Goal: Task Accomplishment & Management: Manage account settings

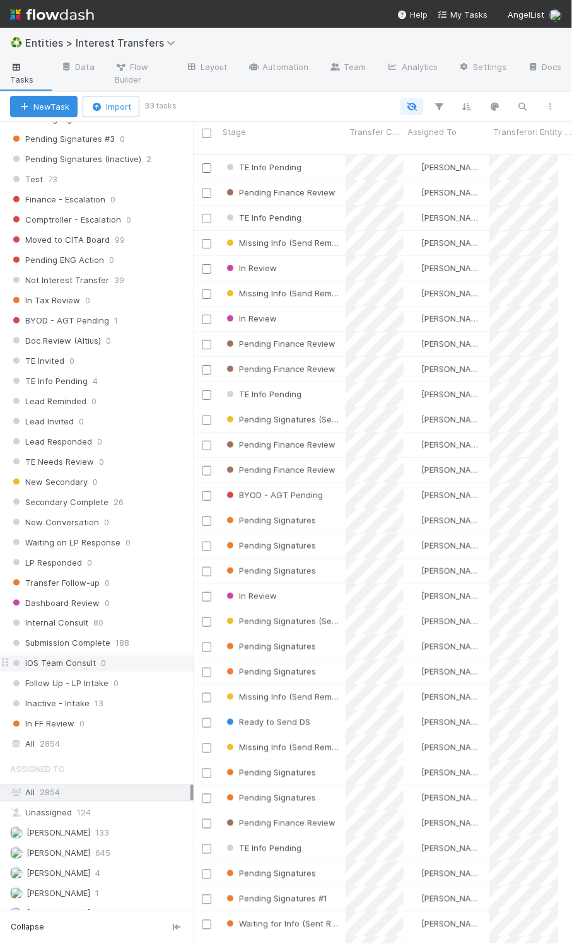
scroll to position [1130, 0]
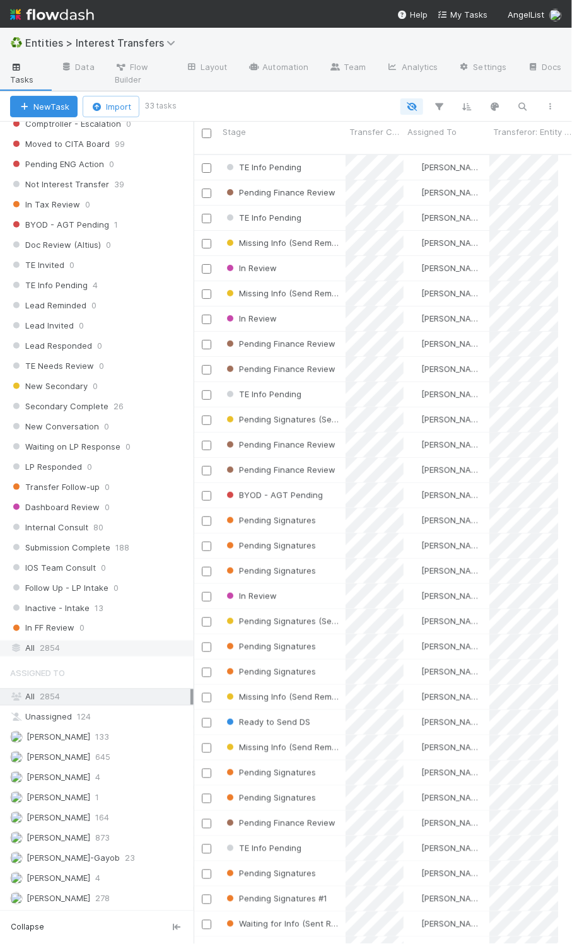
click at [77, 641] on div "All 2854" at bounding box center [100, 649] width 180 height 16
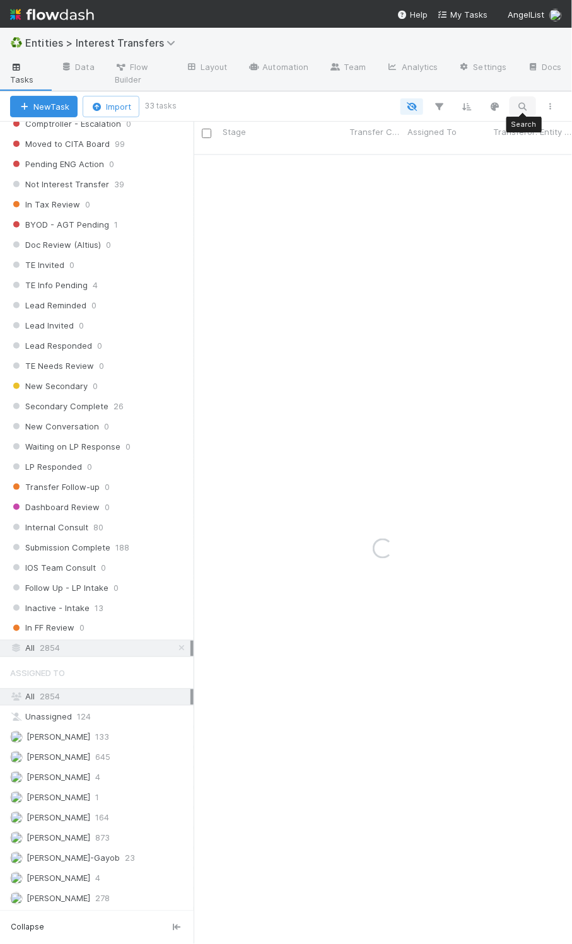
click at [520, 108] on icon "button" at bounding box center [523, 106] width 13 height 11
type input "Archangel R-2"
click at [336, 171] on div "Pending Signatures Charlotte Mas 6/20/25, 11:50:36 AM 8/29/25, 4:30:13 PM 1 0 0…" at bounding box center [376, 554] width 365 height 798
click at [326, 164] on div "Pending Signatures" at bounding box center [282, 167] width 127 height 25
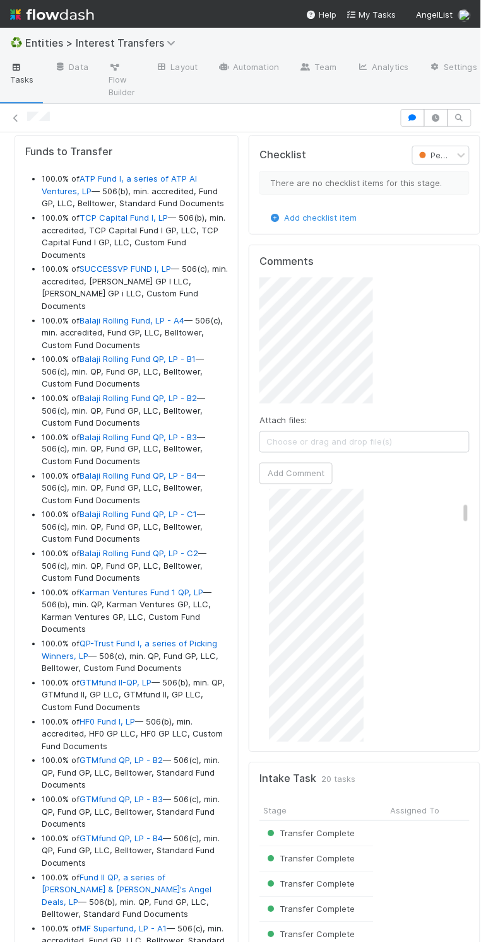
scroll to position [243, 180]
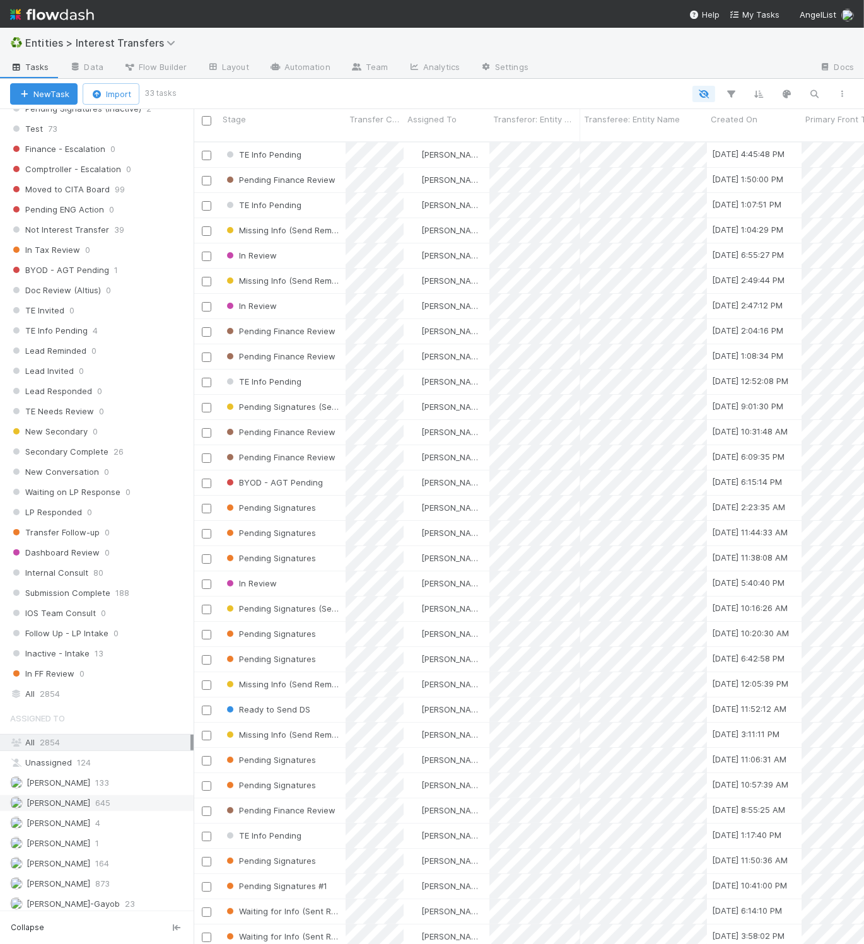
scroll to position [1117, 0]
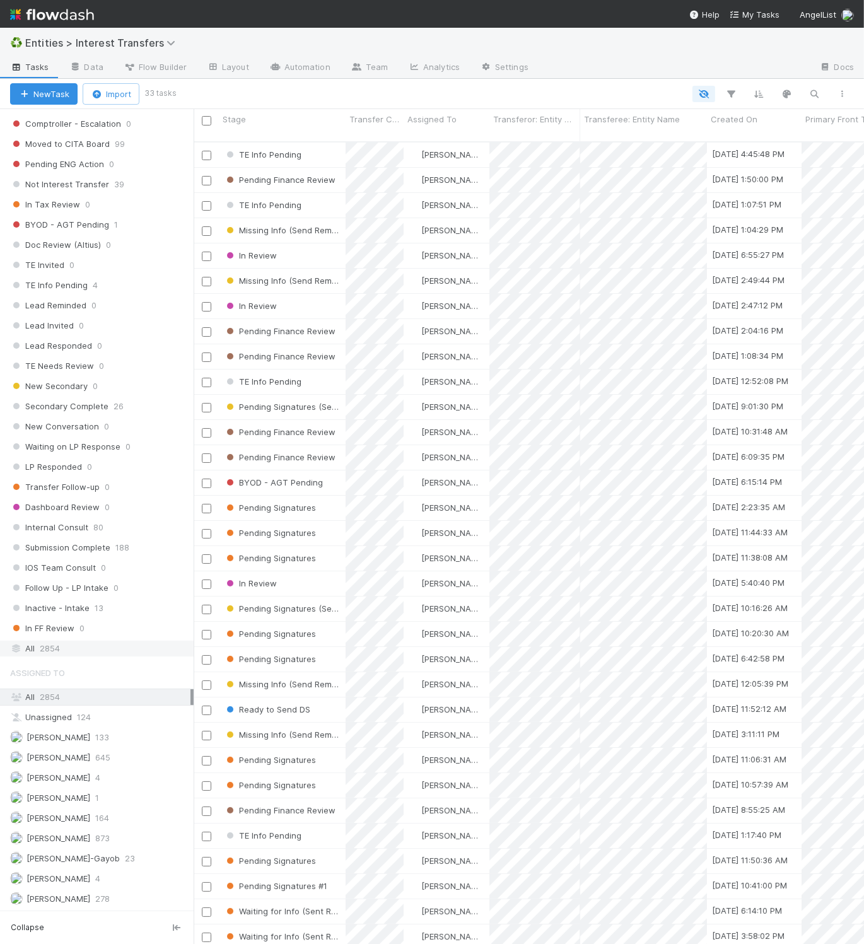
click at [90, 645] on div "All 2854" at bounding box center [100, 649] width 180 height 16
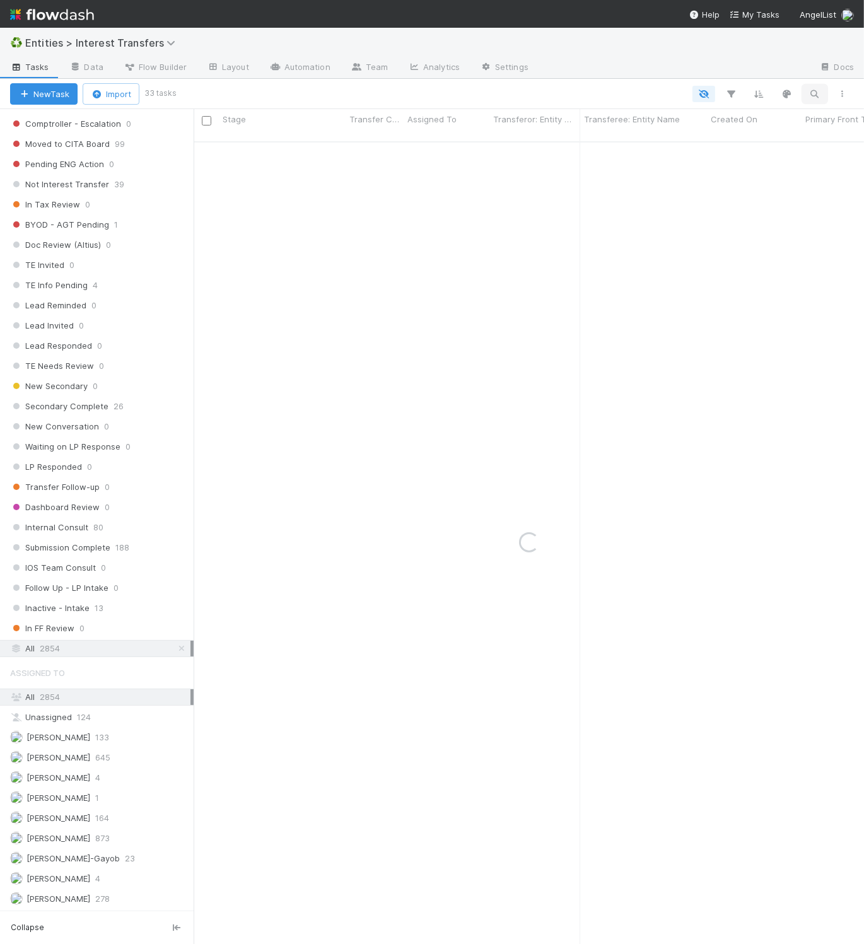
click at [733, 90] on icon "button" at bounding box center [815, 93] width 13 height 11
type input "Android 21 LLC"
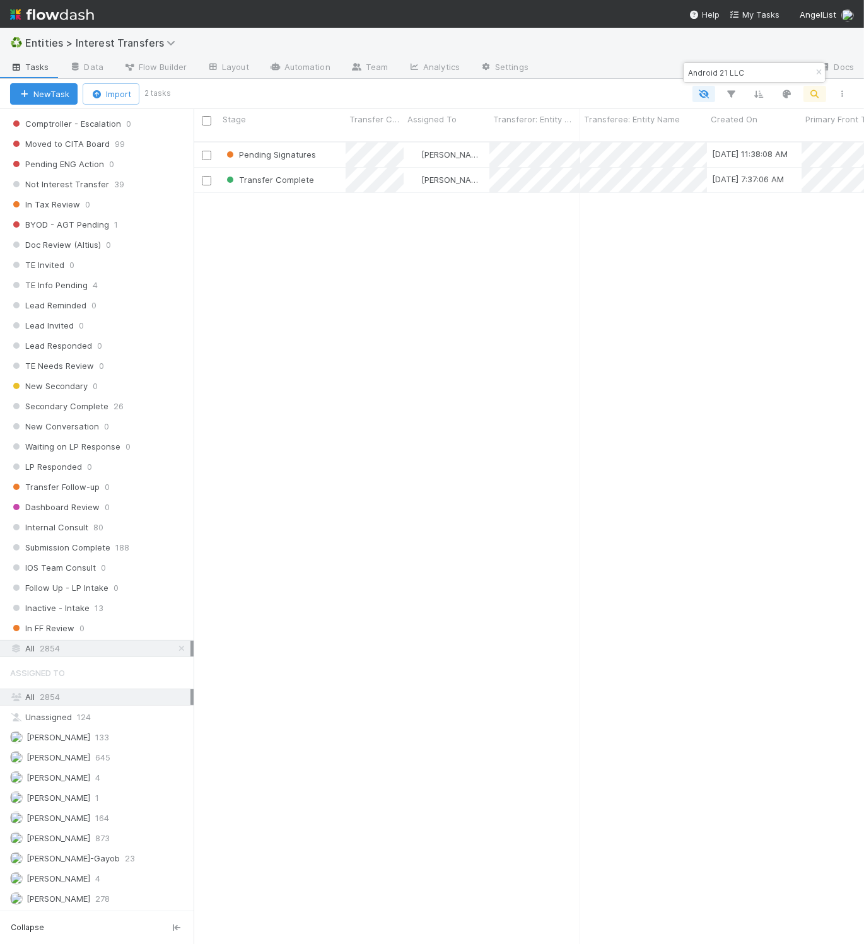
scroll to position [797, 657]
click at [330, 144] on div "Pending Signatures" at bounding box center [282, 155] width 127 height 25
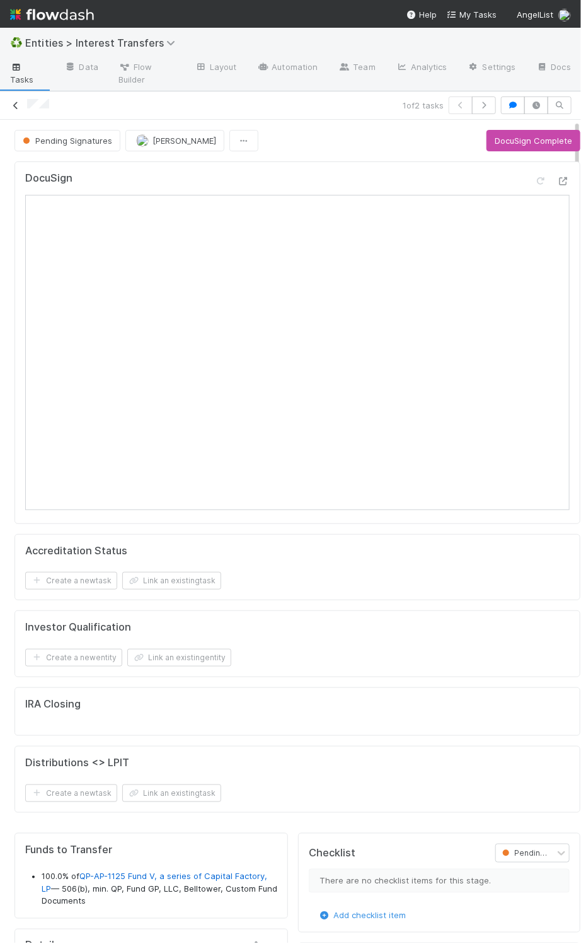
click at [16, 109] on icon at bounding box center [15, 106] width 13 height 8
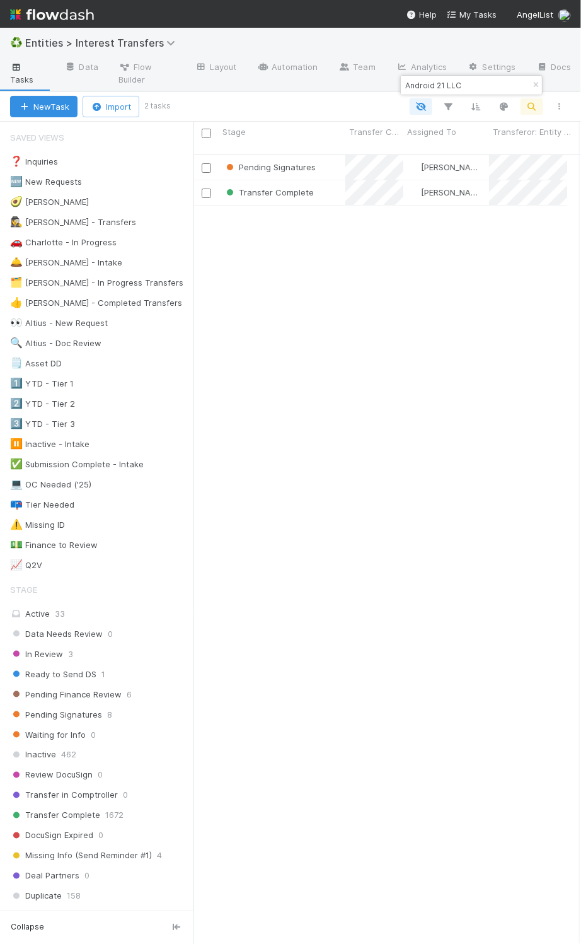
scroll to position [785, 360]
click at [443, 83] on input "Android 21 LLC" at bounding box center [466, 85] width 126 height 15
type input "P"
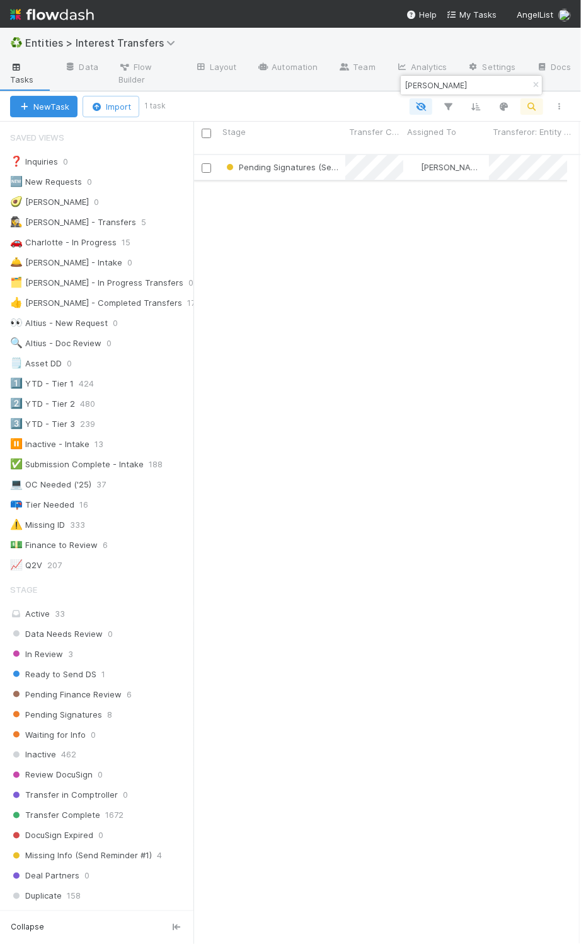
type input "Paz Eshel"
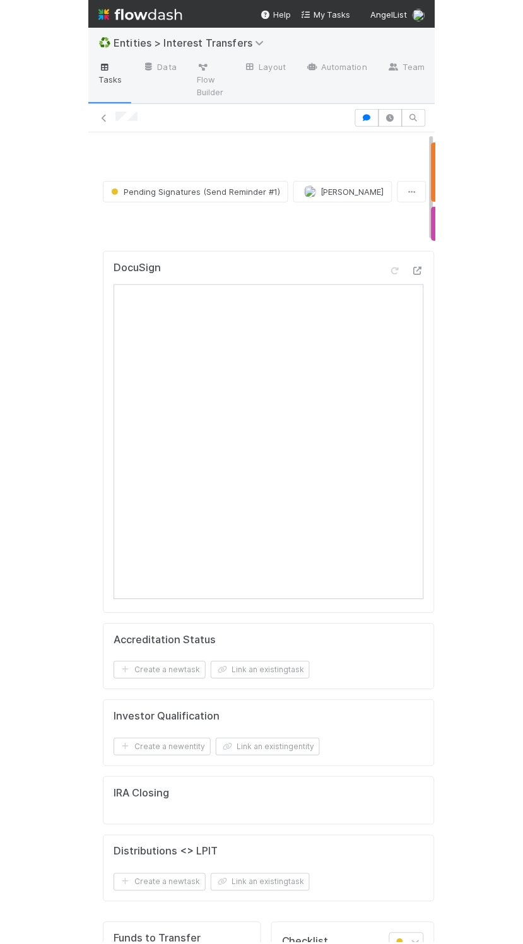
scroll to position [243, 202]
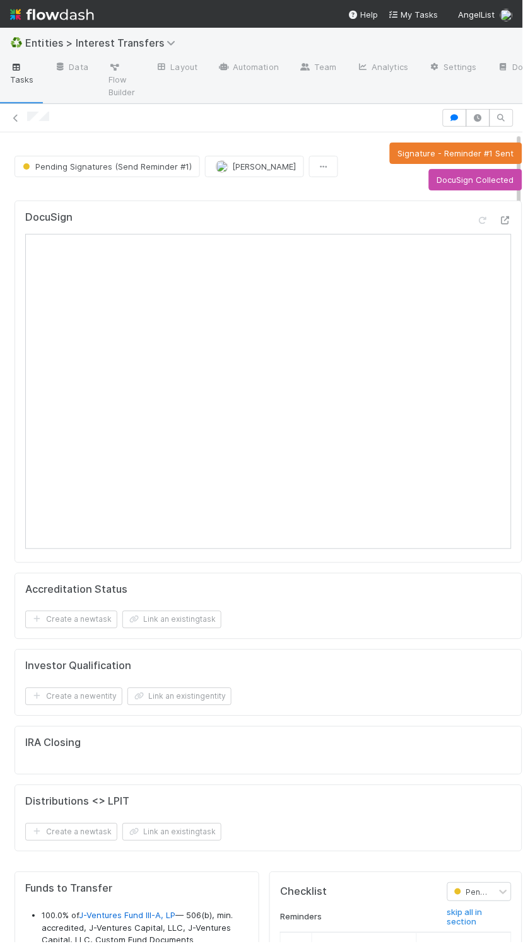
click at [8, 117] on div at bounding box center [261, 118] width 523 height 18
click at [16, 117] on icon at bounding box center [15, 118] width 13 height 8
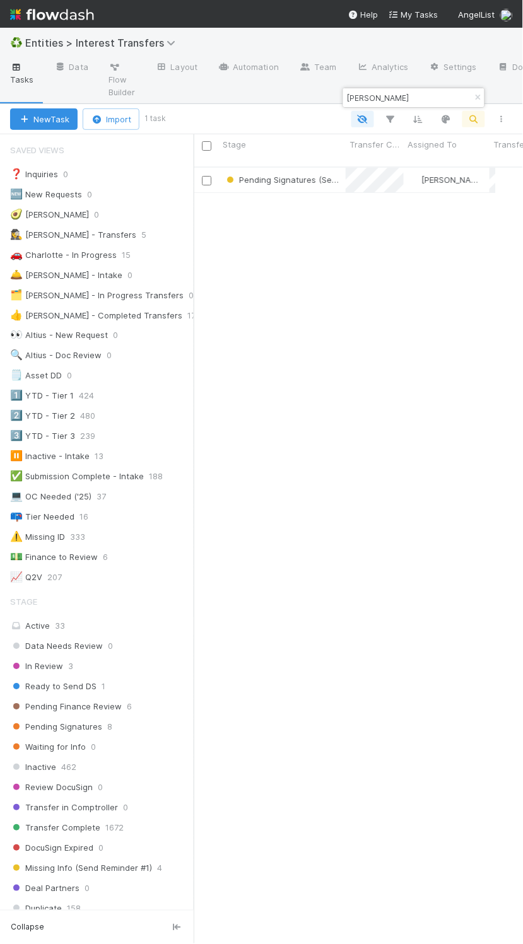
scroll to position [1142, 0]
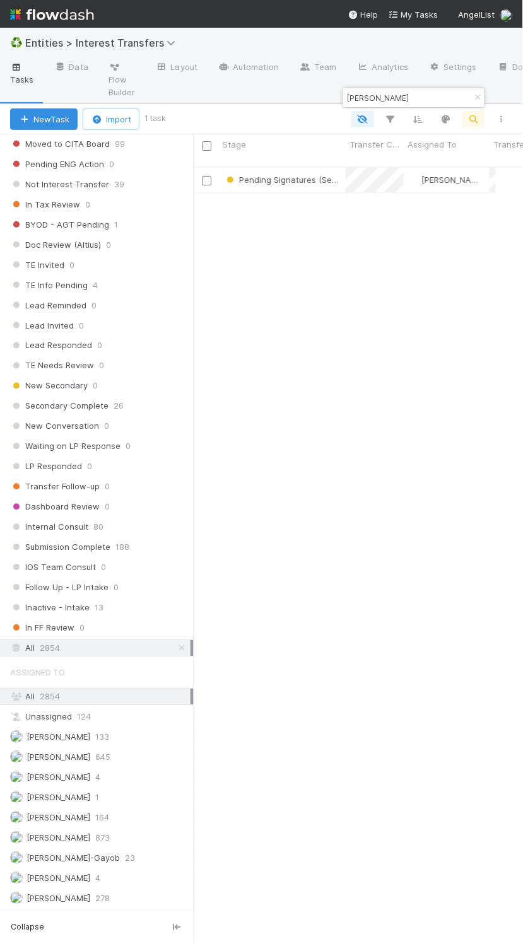
click at [362, 100] on input "Paz Eshel" at bounding box center [408, 97] width 126 height 15
paste input "Alena Dremliuga"
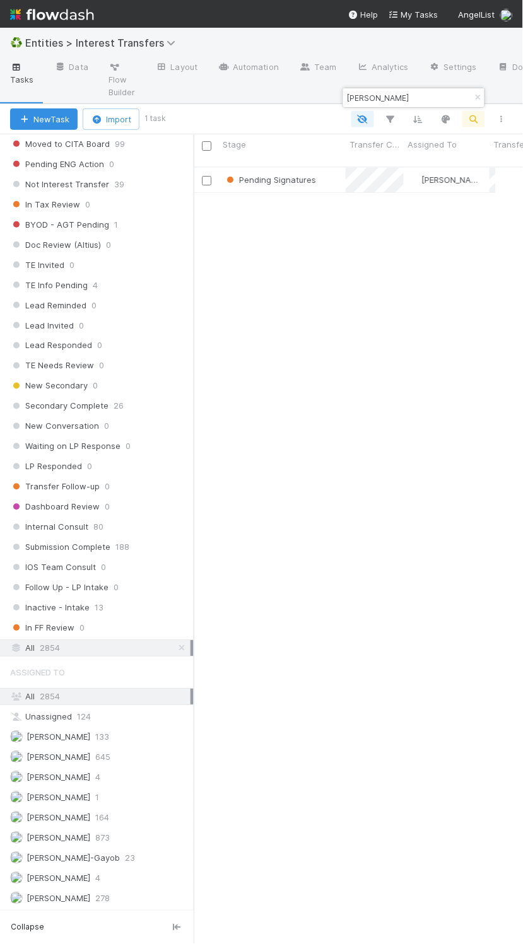
type input "Alena Dremliuga"
click at [347, 188] on div "Pending Signatures Linda Ortiz 8/18/25, 2:23:35 AM 8/28/25, 3:45:52 PM 2 0 0 0 …" at bounding box center [344, 561] width 301 height 786
click at [327, 176] on div "Pending Signatures" at bounding box center [282, 180] width 127 height 25
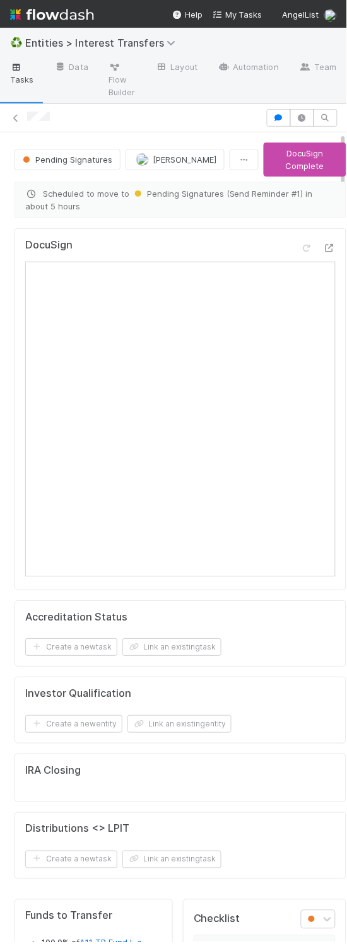
scroll to position [15, 15]
click at [16, 122] on icon at bounding box center [15, 118] width 13 height 8
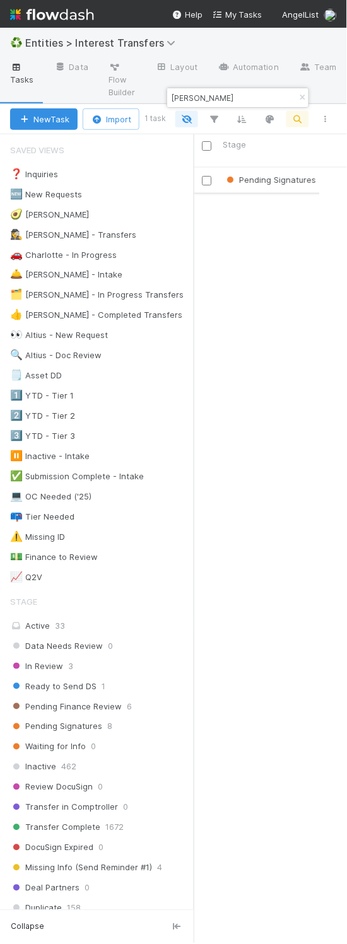
scroll to position [773, 112]
click at [216, 99] on input "Alena Dremliuga" at bounding box center [232, 97] width 126 height 15
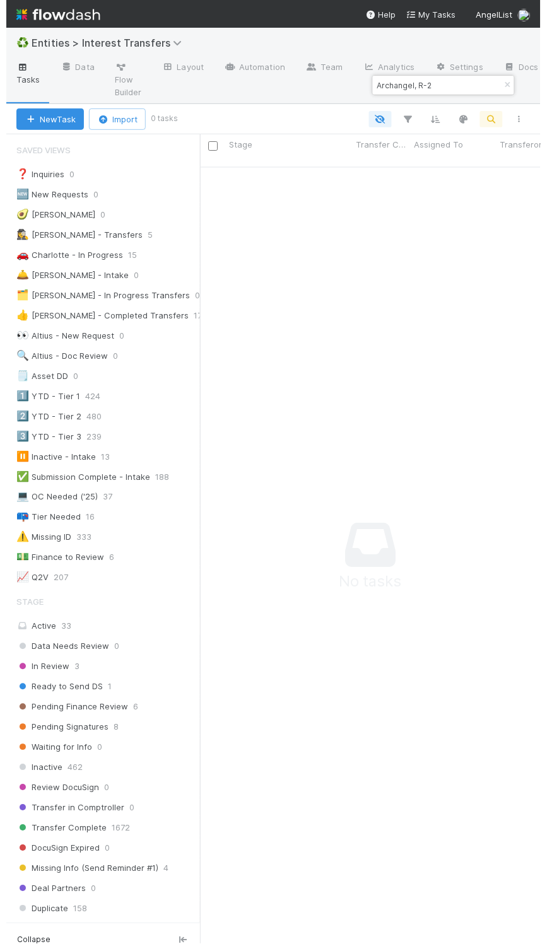
scroll to position [771, 312]
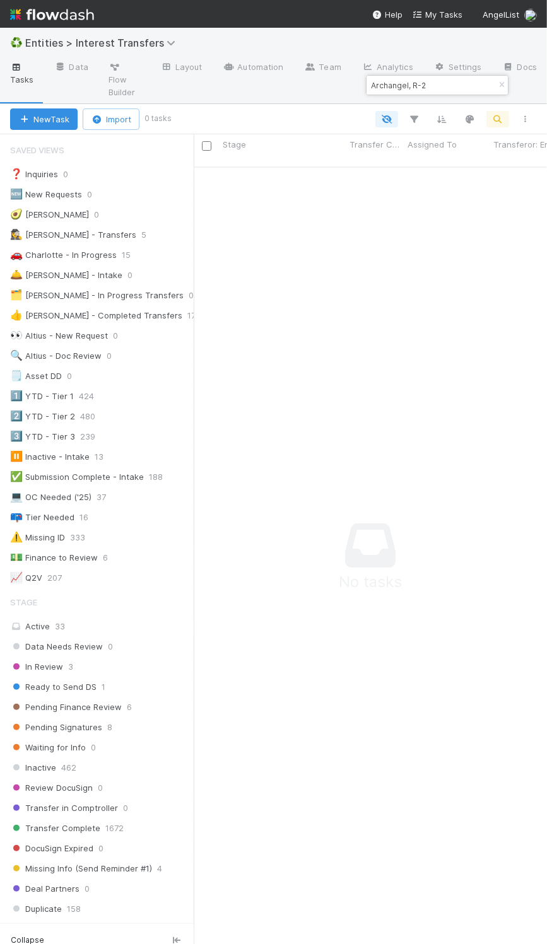
click at [414, 83] on input "Archangel, R-2" at bounding box center [431, 85] width 126 height 15
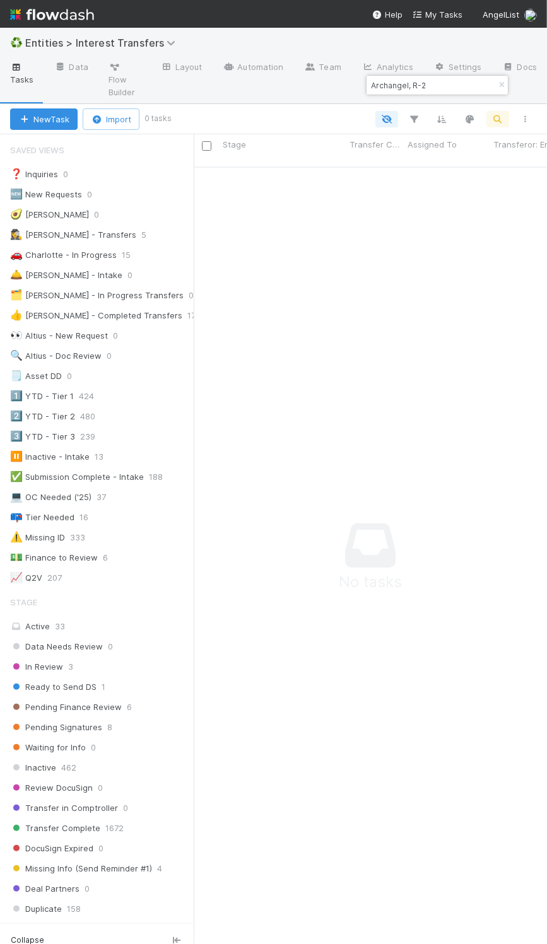
click at [414, 83] on input "Archangel, R-2" at bounding box center [431, 85] width 126 height 15
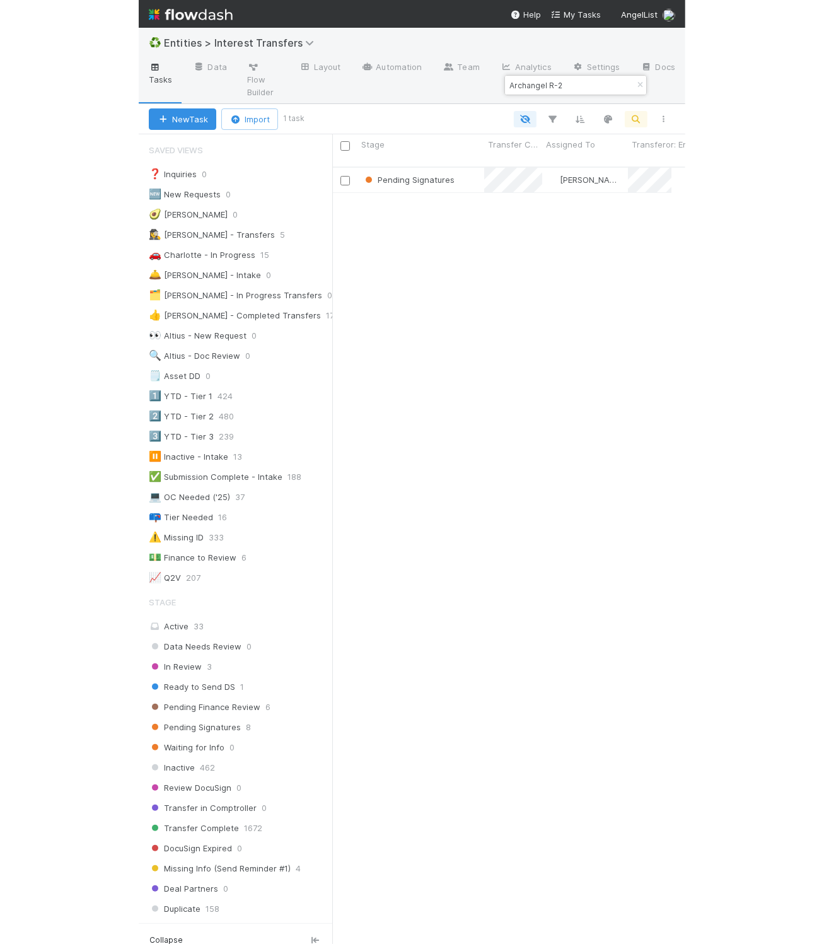
scroll to position [785, 325]
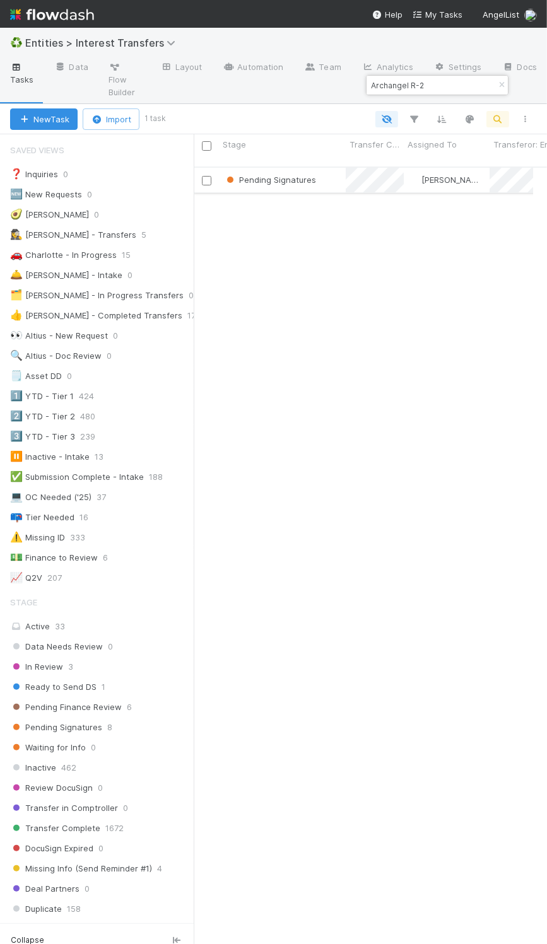
type input "Archangel R-2"
click at [332, 168] on div "Pending Signatures" at bounding box center [282, 180] width 127 height 25
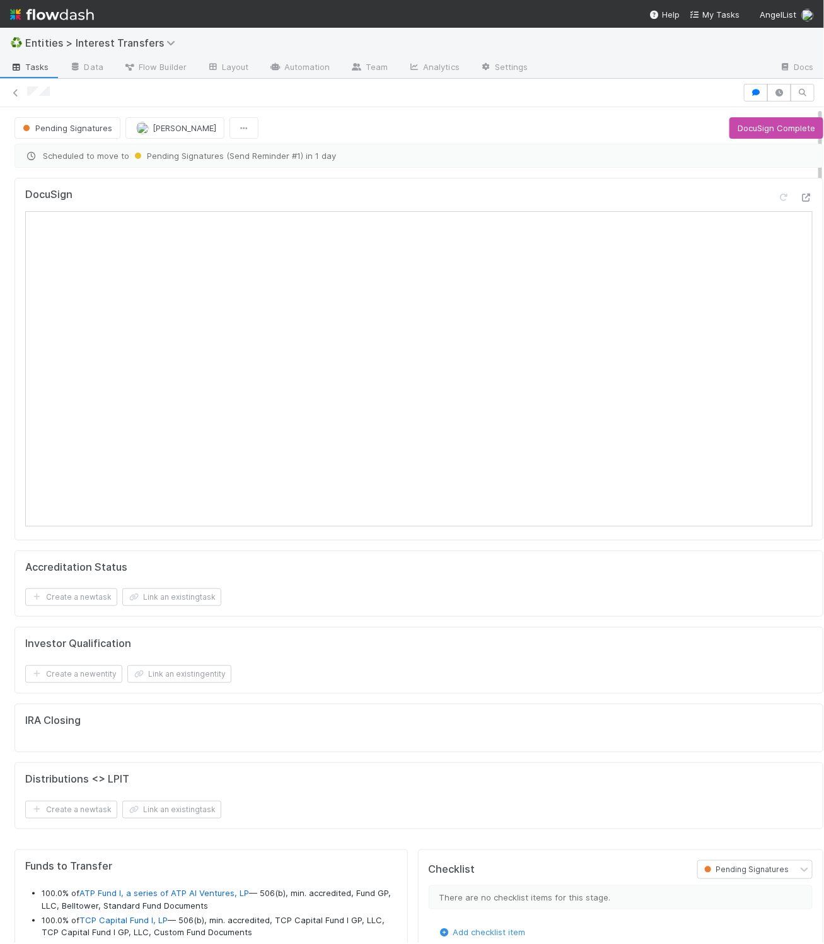
scroll to position [243, 356]
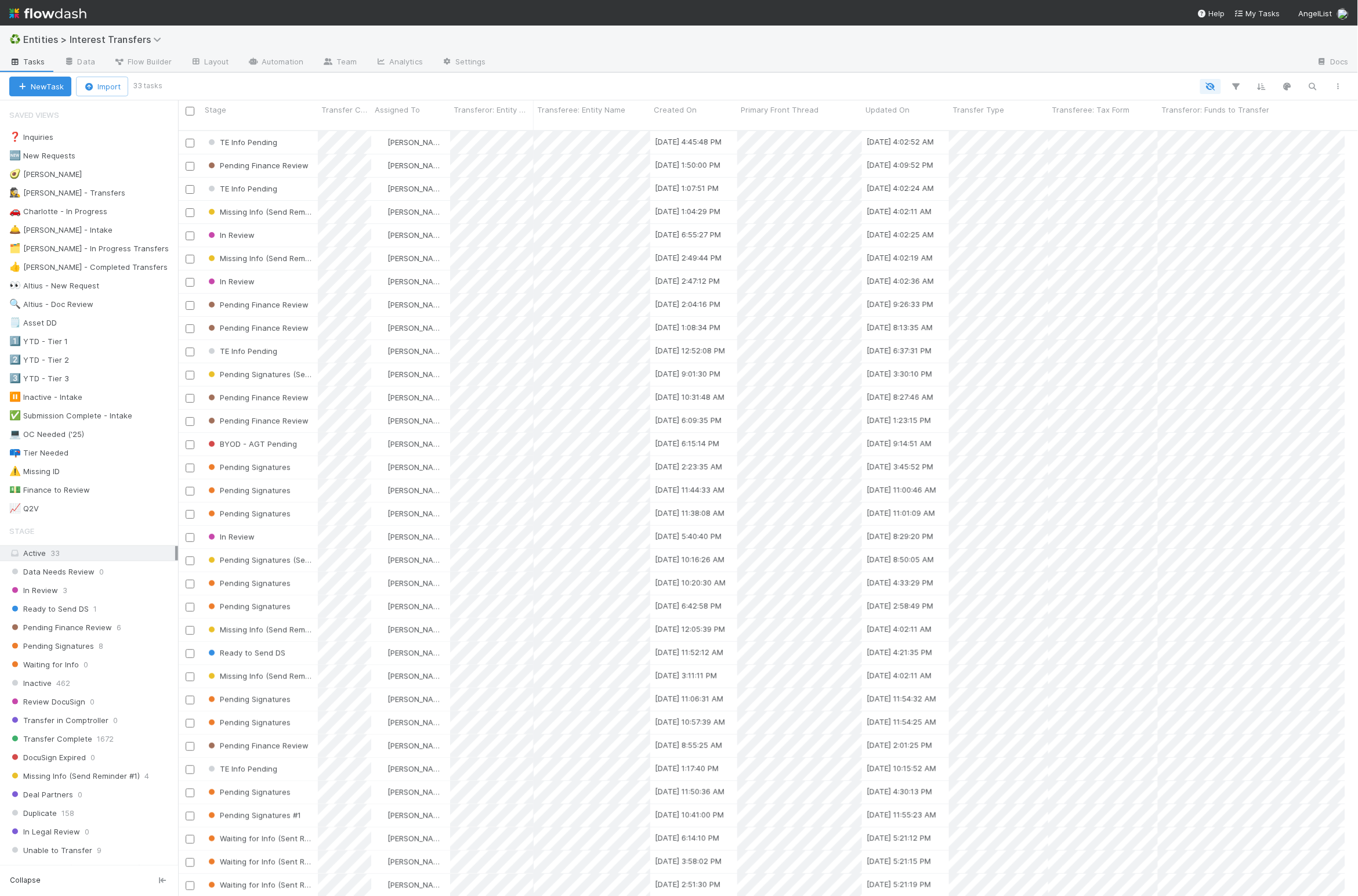
scroll to position [13, 14]
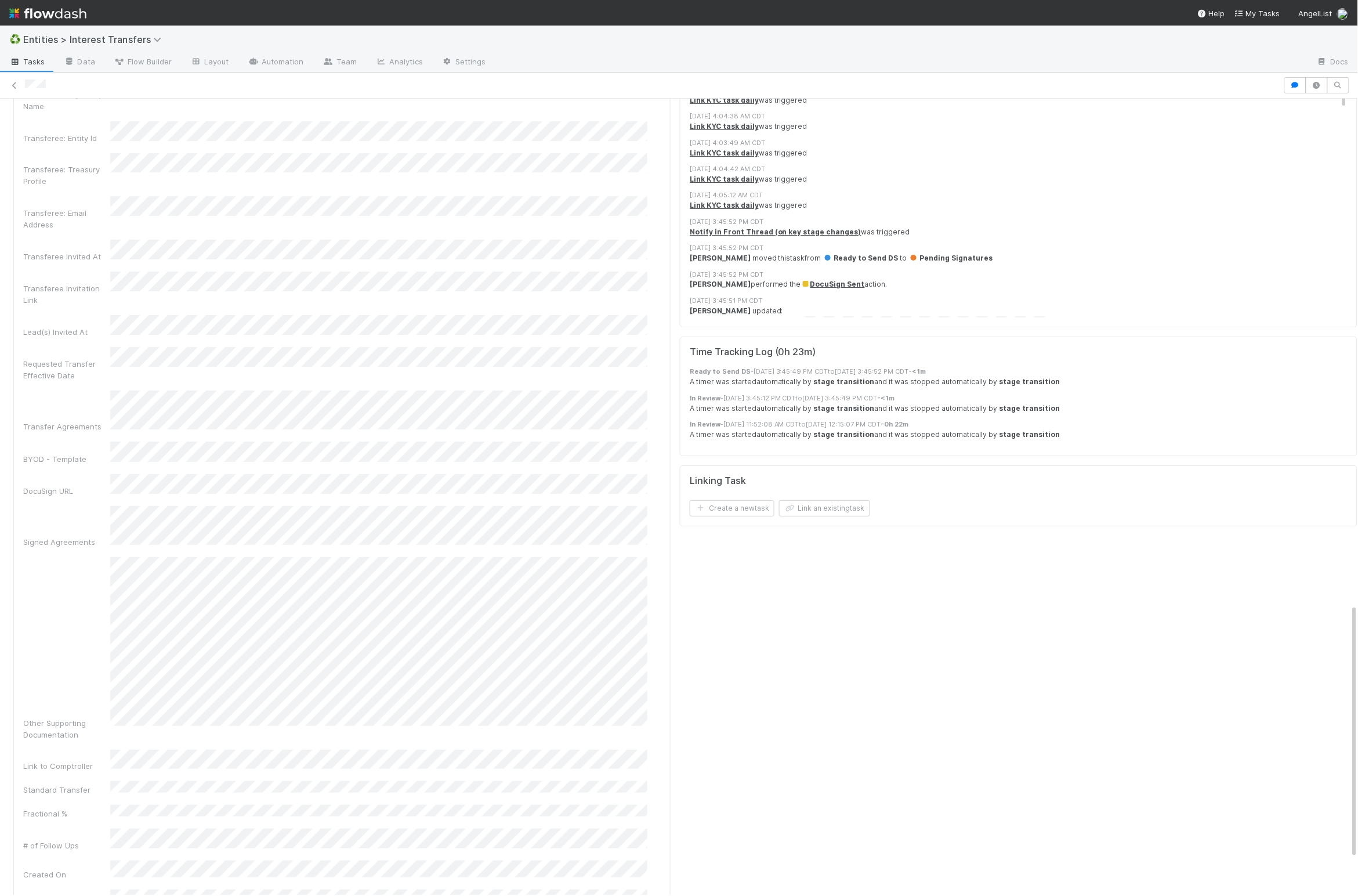
scroll to position [1591, 0]
click at [674, 664] on div "Checklist Pending Signatures There are no checklist items for this stage. Add c…" at bounding box center [1018, 204] width 687 height 2037
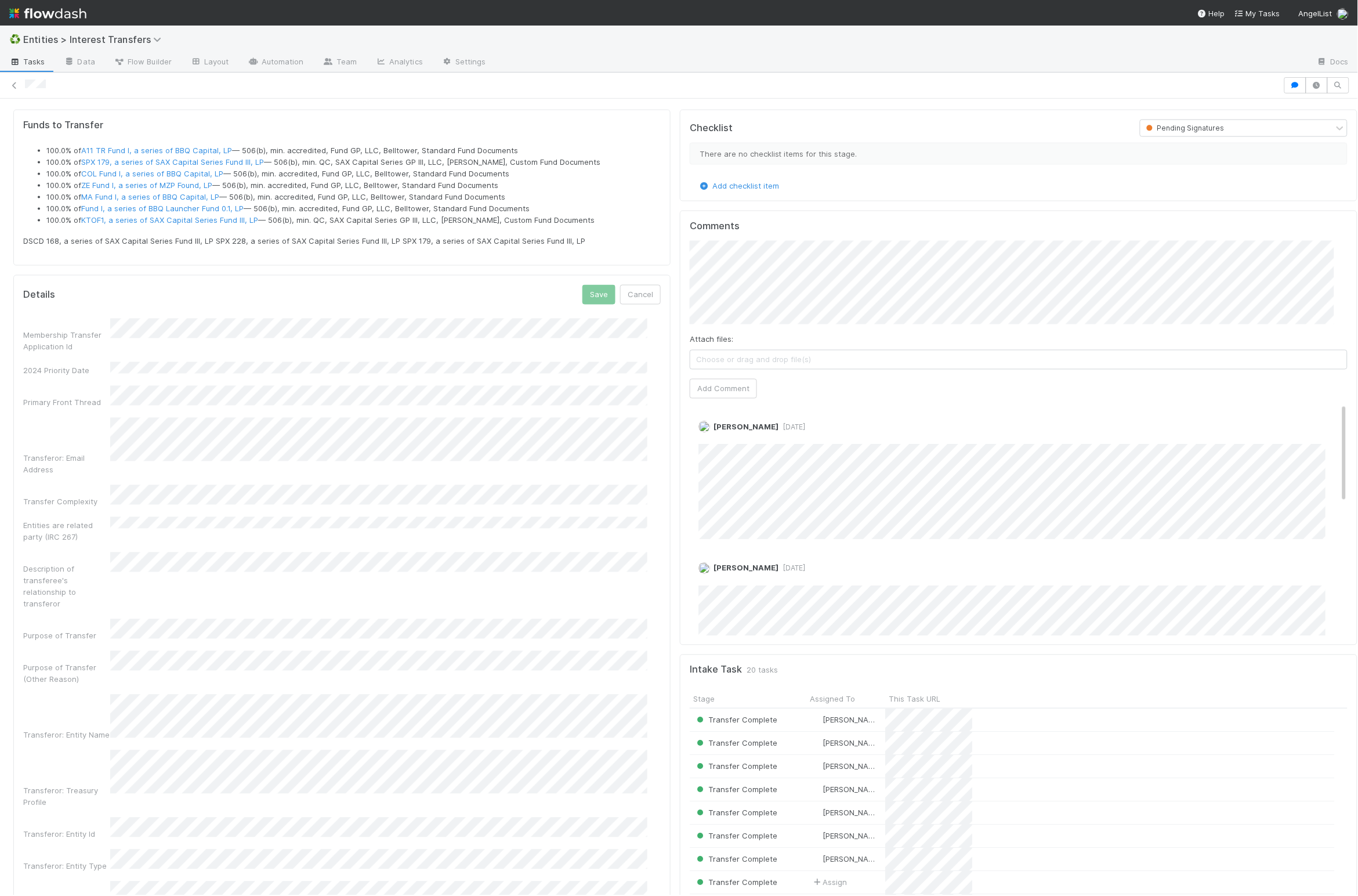
scroll to position [667, 0]
click at [582, 305] on button "Save" at bounding box center [599, 299] width 33 height 19
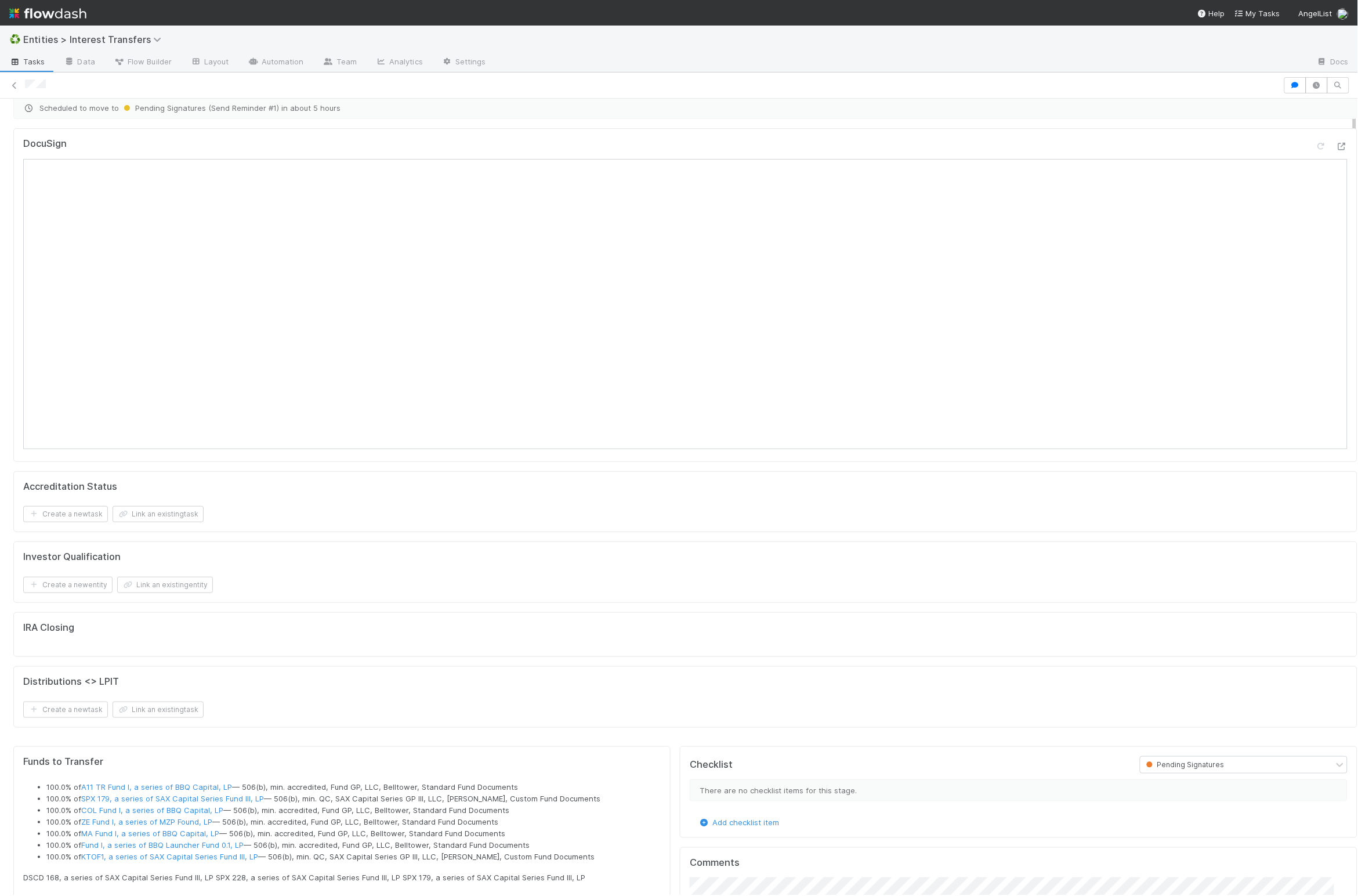
scroll to position [0, 0]
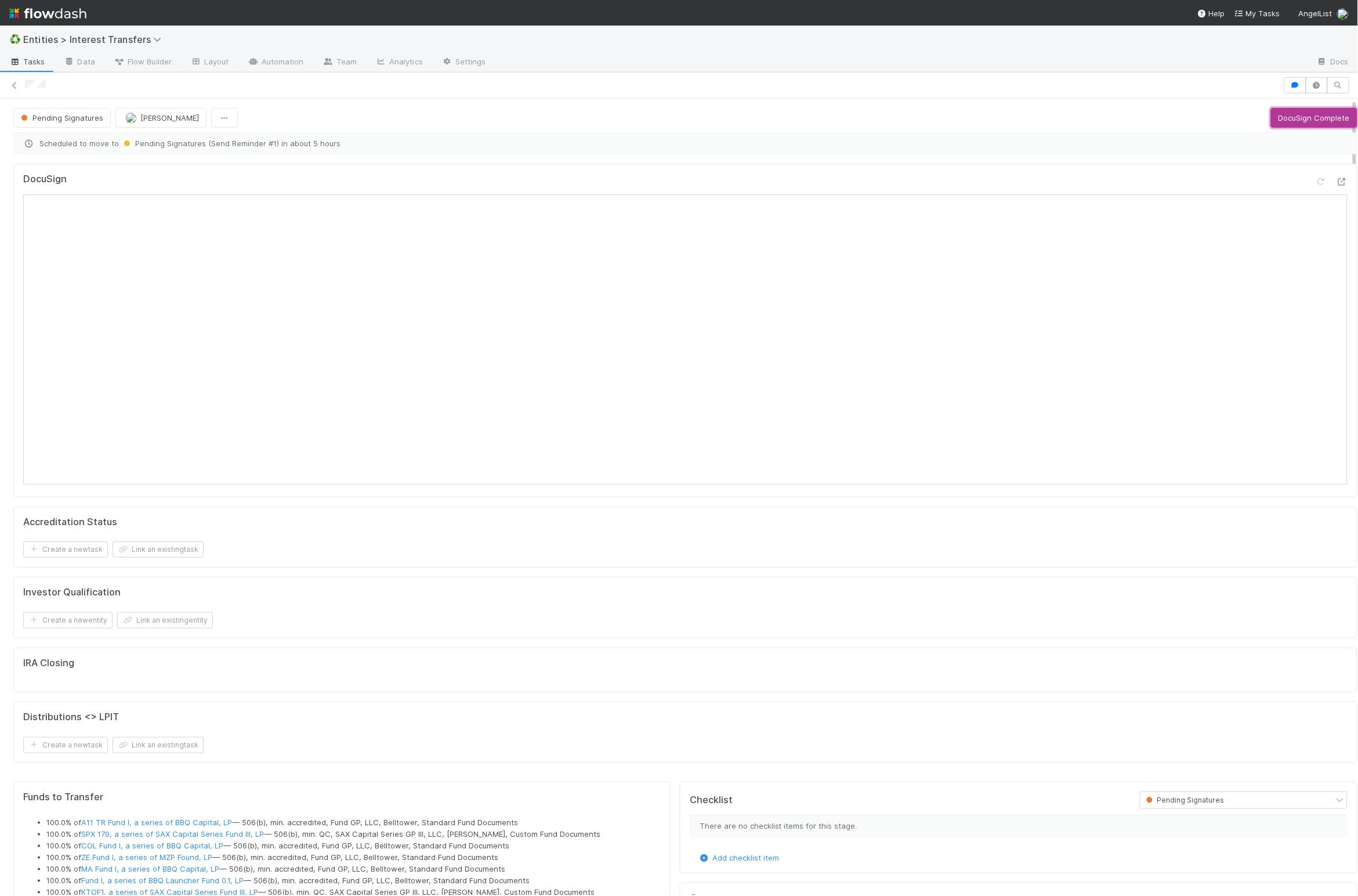
click at [674, 111] on button "DocuSign Complete" at bounding box center [1315, 117] width 86 height 19
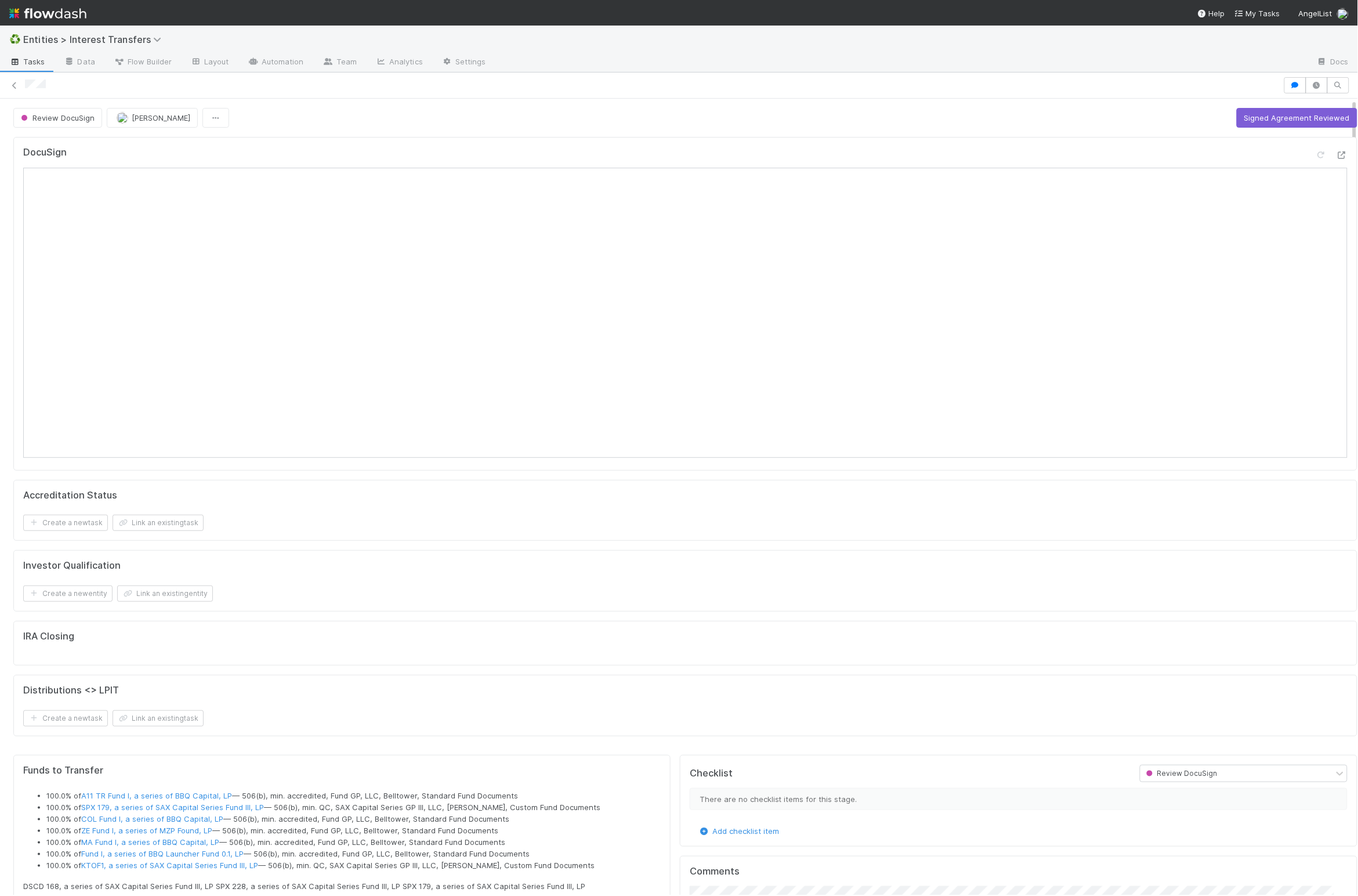
click at [674, 126] on button "Signed Agreement Reviewed" at bounding box center [1297, 117] width 121 height 19
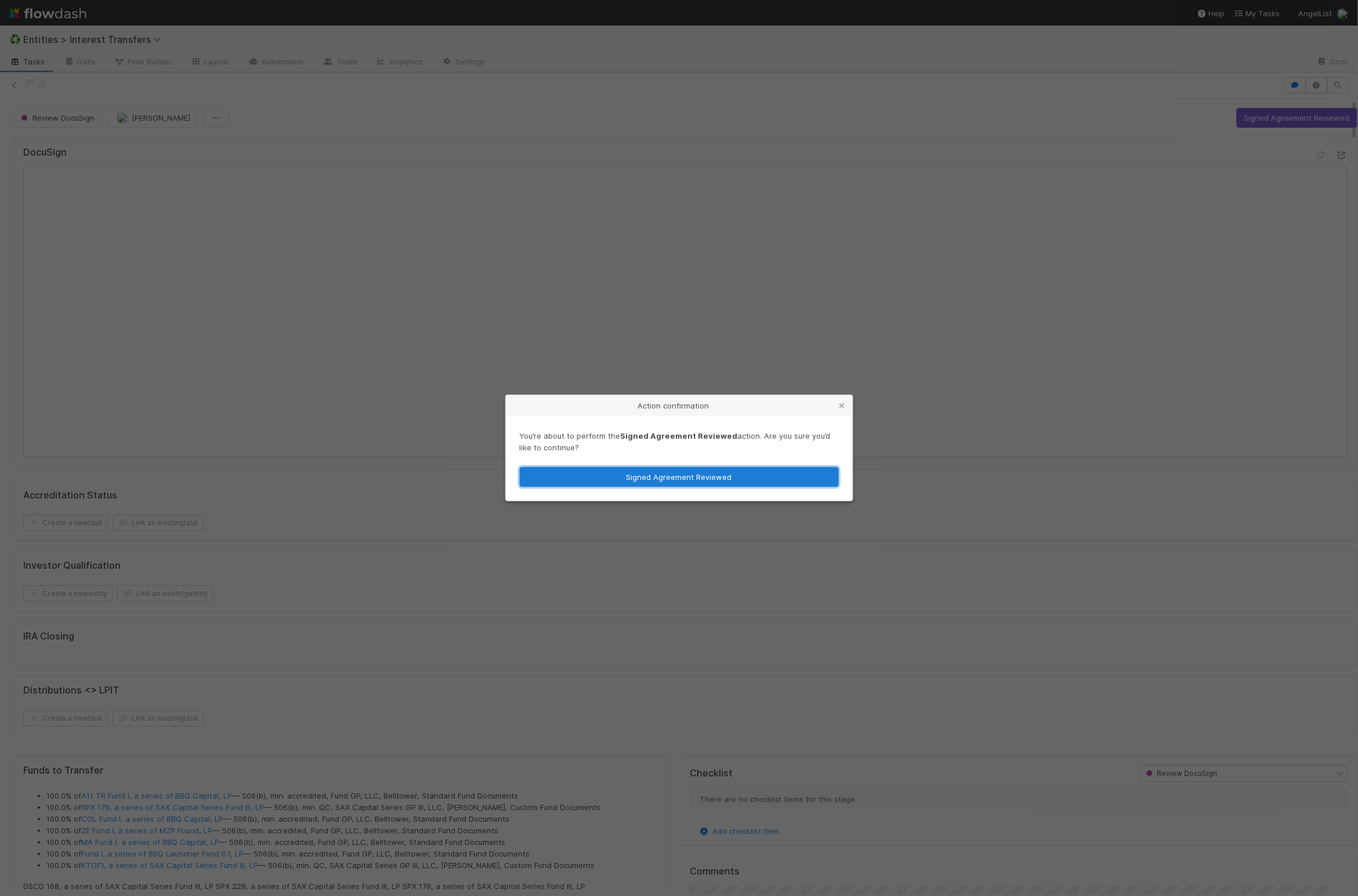
click at [674, 480] on button "Signed Agreement Reviewed" at bounding box center [679, 477] width 319 height 19
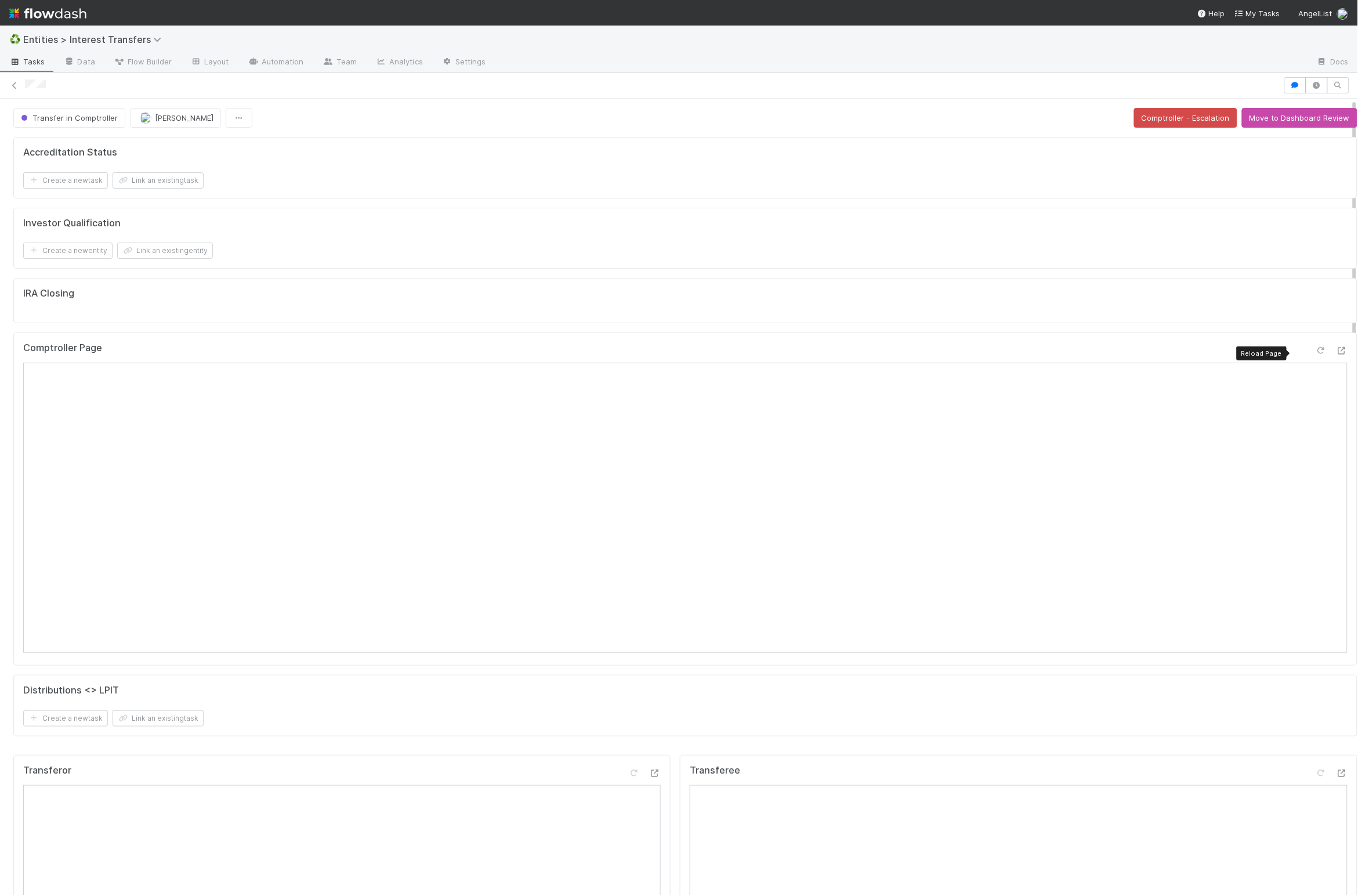
click at [674, 354] on icon at bounding box center [1321, 350] width 12 height 7
click at [525, 334] on div "Accreditation Status Create a new task Link an existing task Investor Qualifica…" at bounding box center [685, 442] width 1353 height 618
click at [573, 229] on div "Investor Qualification" at bounding box center [685, 224] width 1325 height 12
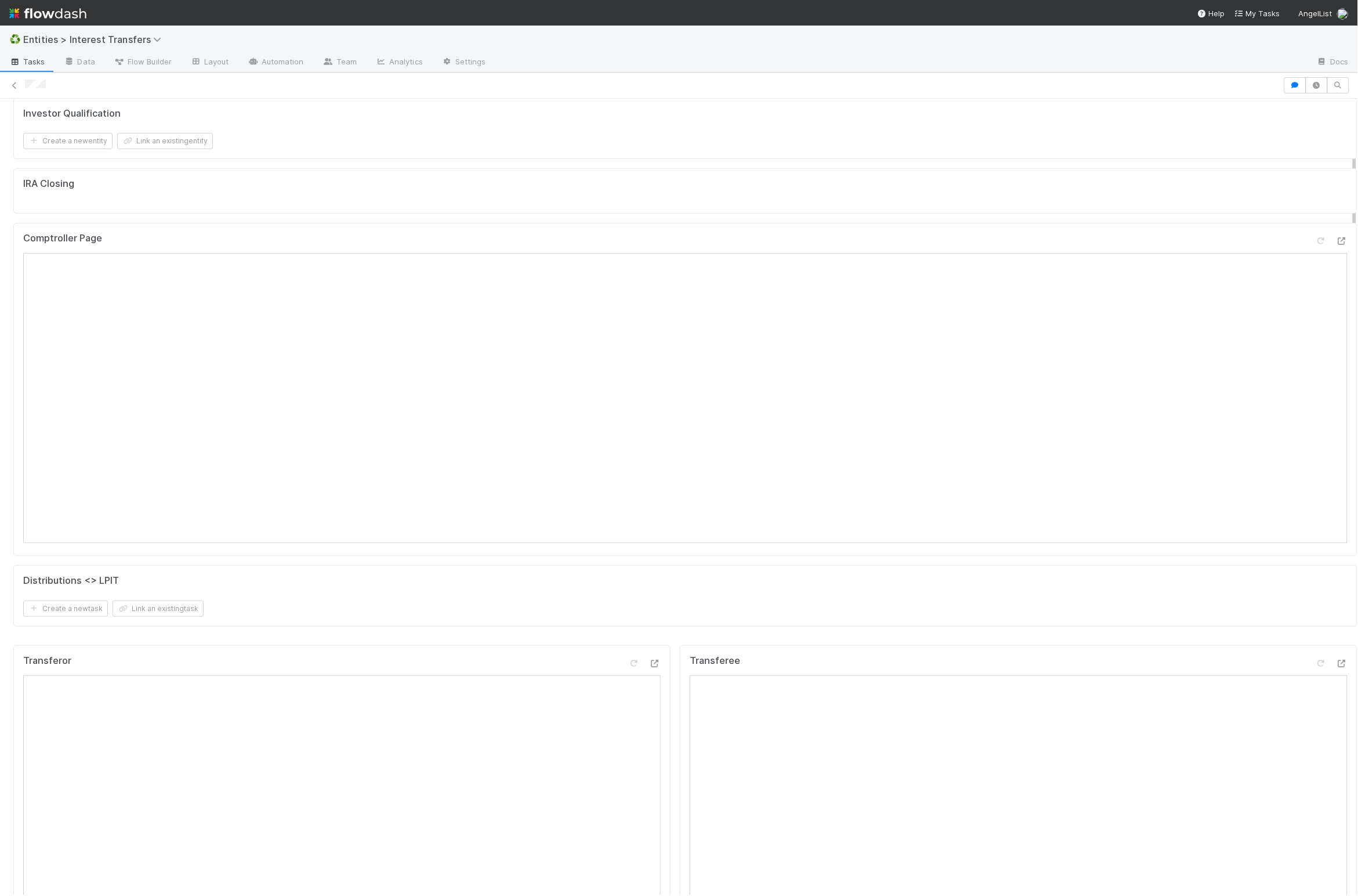
scroll to position [79, 0]
click at [674, 268] on div "Comptroller Page" at bounding box center [685, 273] width 1325 height 21
click at [674, 271] on icon at bounding box center [1321, 271] width 12 height 7
click at [657, 512] on div "Distributions <> LPIT Create a new task Link an existing task" at bounding box center [685, 481] width 1344 height 62
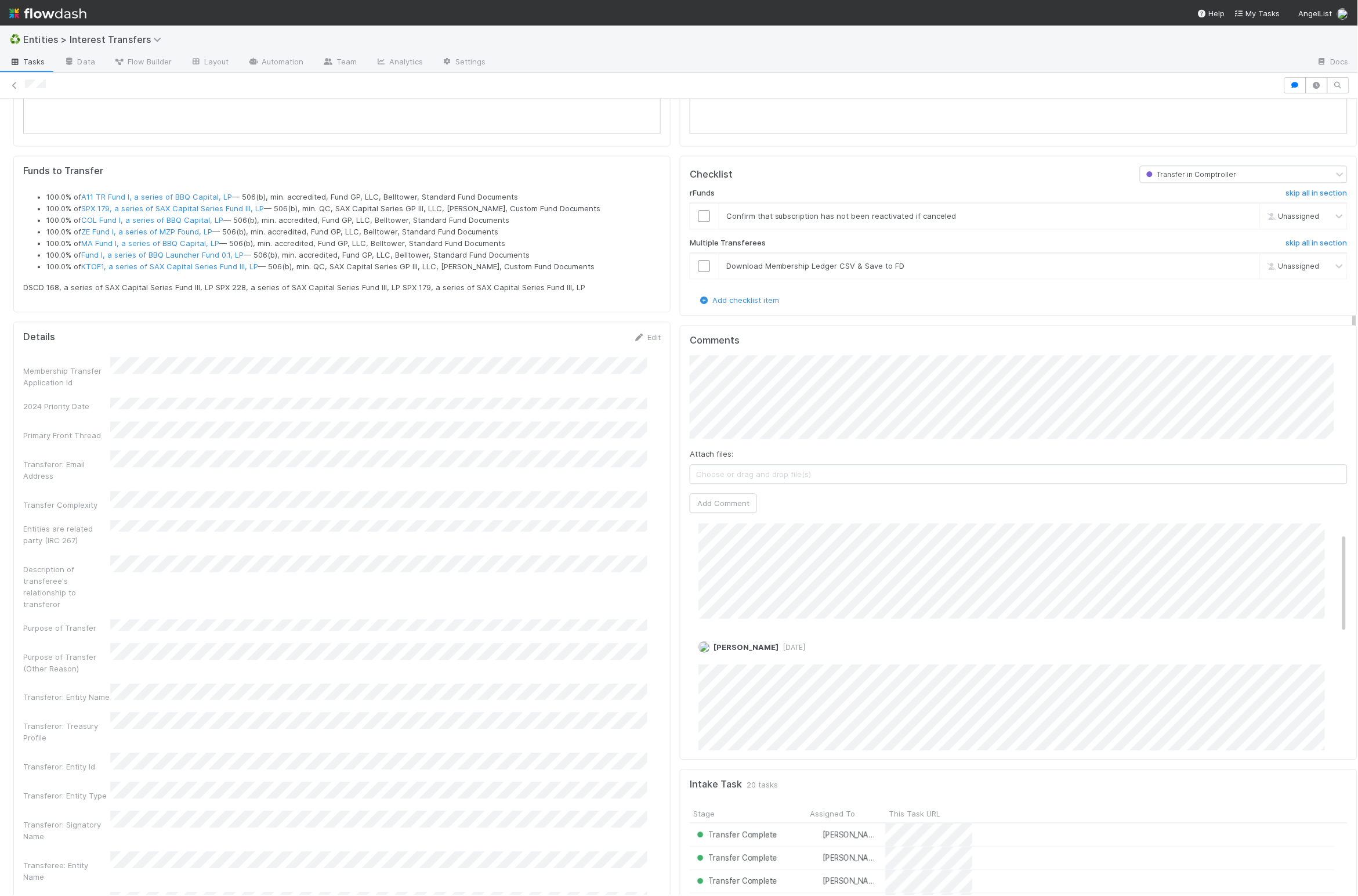
scroll to position [0, 0]
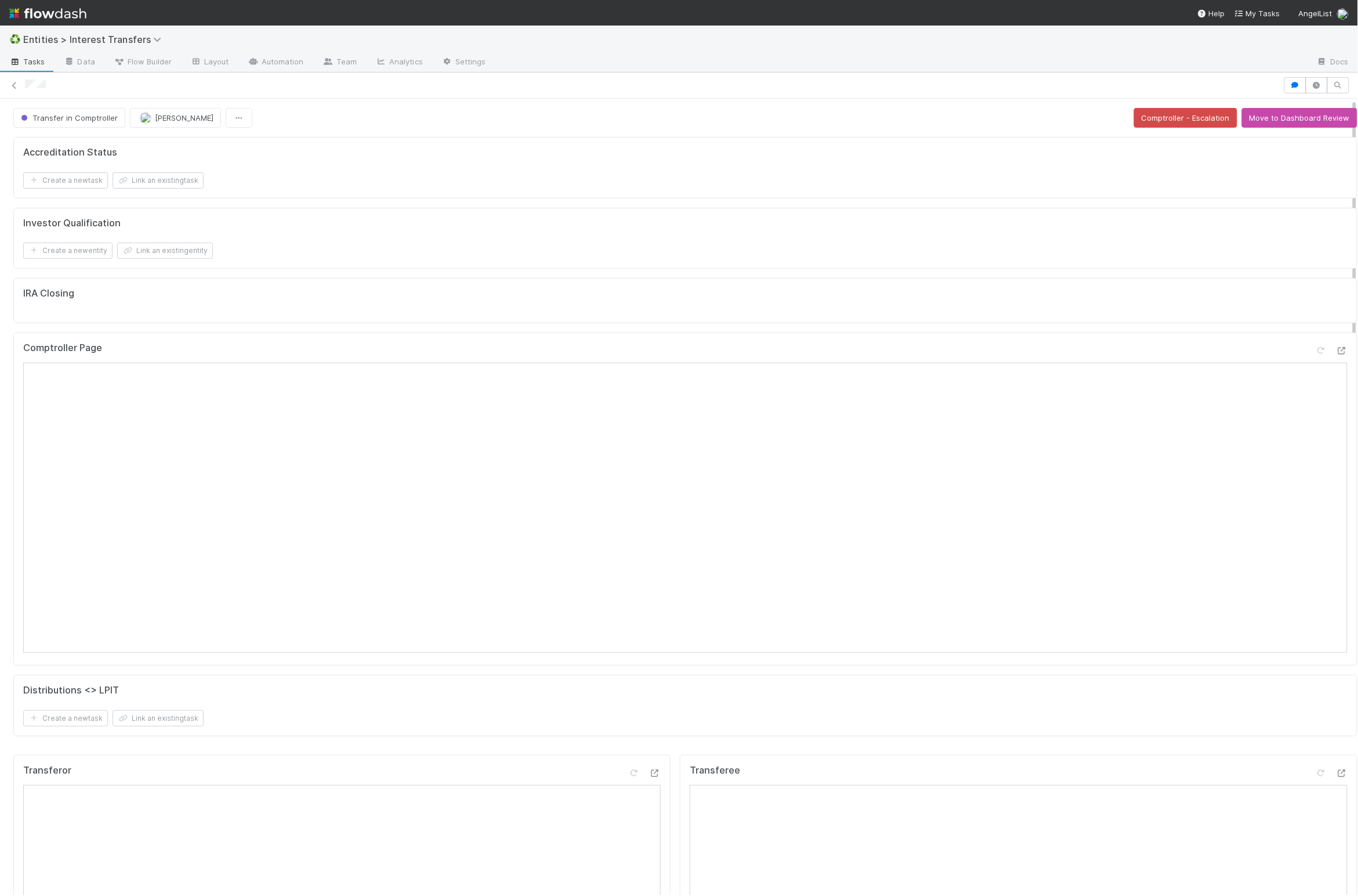
drag, startPoint x: 1136, startPoint y: 243, endPoint x: 1209, endPoint y: 186, distance: 92.6
click at [674, 242] on form "Investor Qualification Create a new entity Link an existing entity" at bounding box center [685, 238] width 1325 height 41
click at [674, 126] on button "Move to Dashboard Review" at bounding box center [1300, 117] width 116 height 19
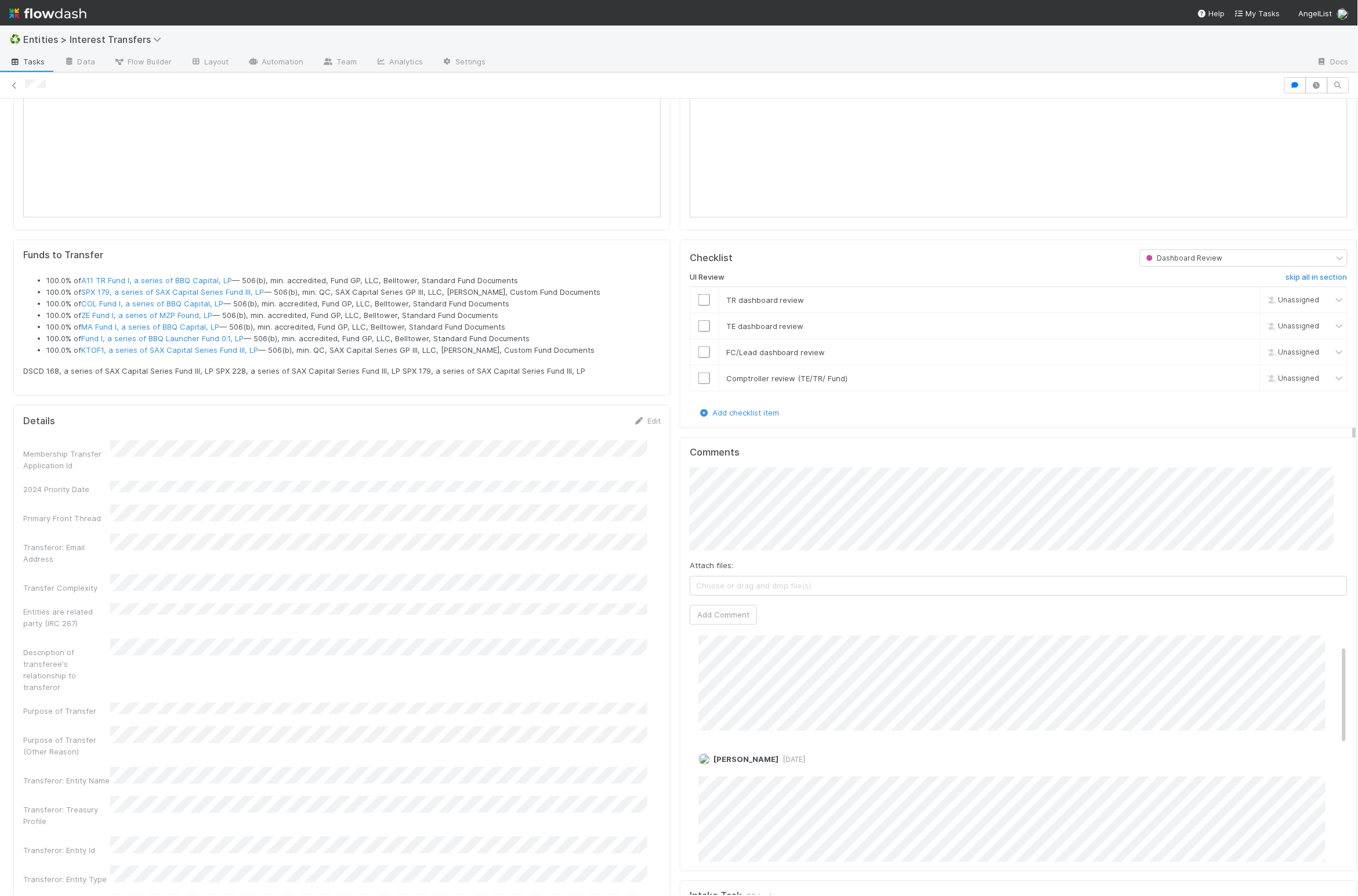
scroll to position [546, 0]
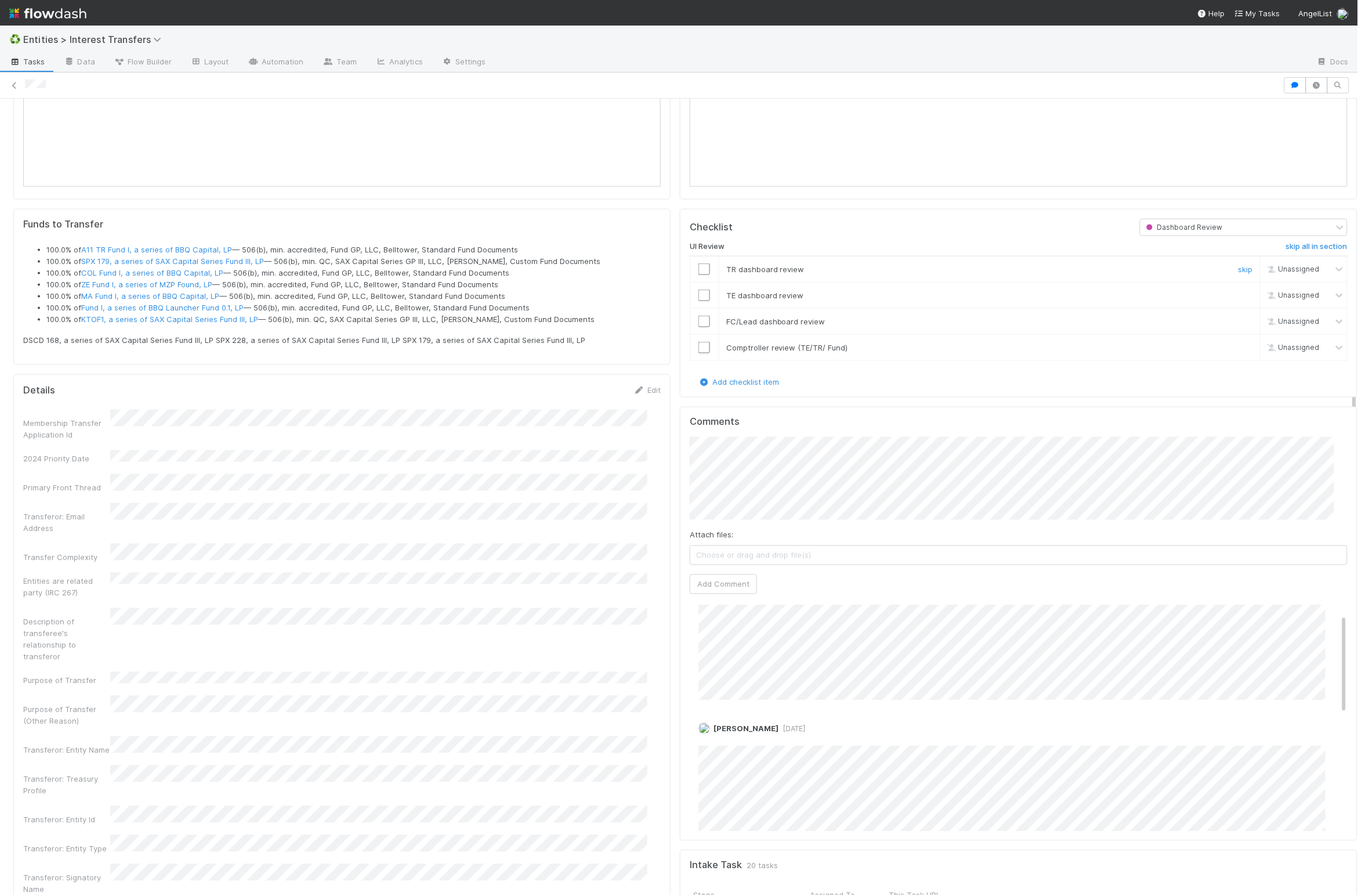
drag, startPoint x: 694, startPoint y: 279, endPoint x: 700, endPoint y: 306, distance: 27.7
click at [674, 275] on input "checkbox" at bounding box center [704, 269] width 12 height 12
drag, startPoint x: 694, startPoint y: 304, endPoint x: 697, endPoint y: 314, distance: 10.4
click at [674, 301] on input "checkbox" at bounding box center [704, 295] width 12 height 12
drag, startPoint x: 696, startPoint y: 326, endPoint x: 695, endPoint y: 354, distance: 28.0
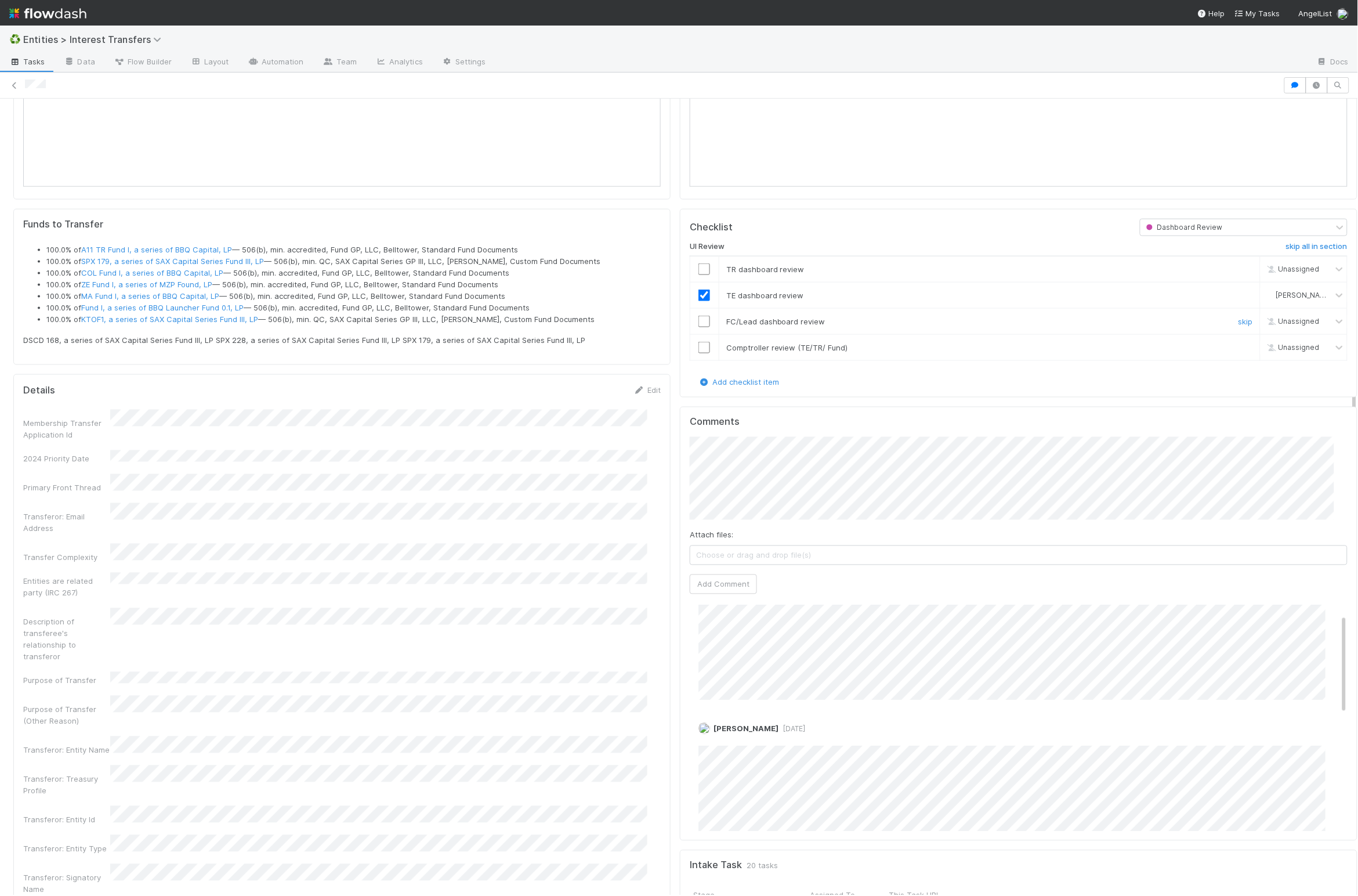
click at [674, 326] on input "checkbox" at bounding box center [704, 321] width 12 height 12
click at [674, 353] on input "checkbox" at bounding box center [704, 347] width 12 height 12
click at [674, 271] on input "checkbox" at bounding box center [704, 269] width 12 height 12
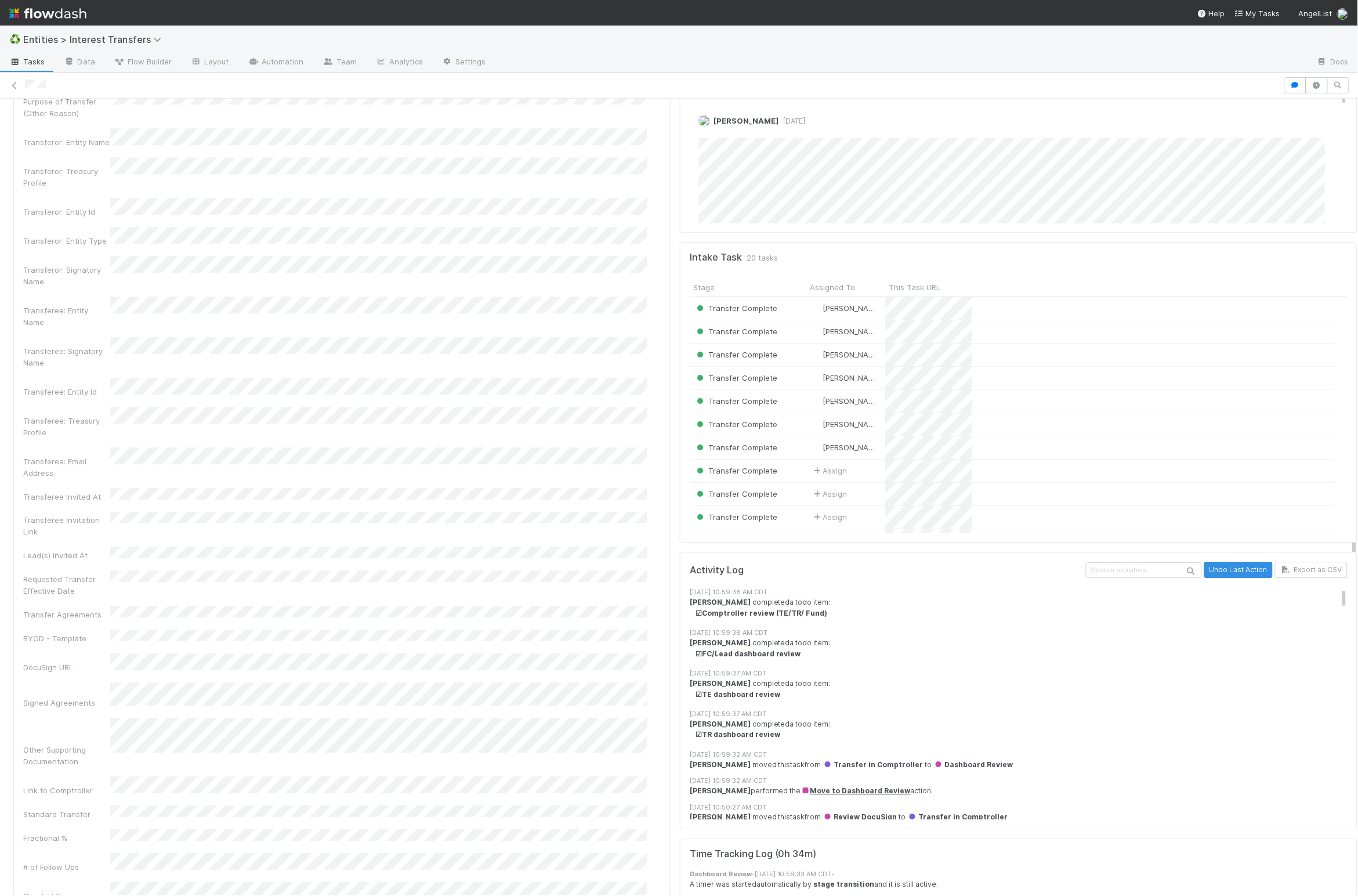
scroll to position [224, 631]
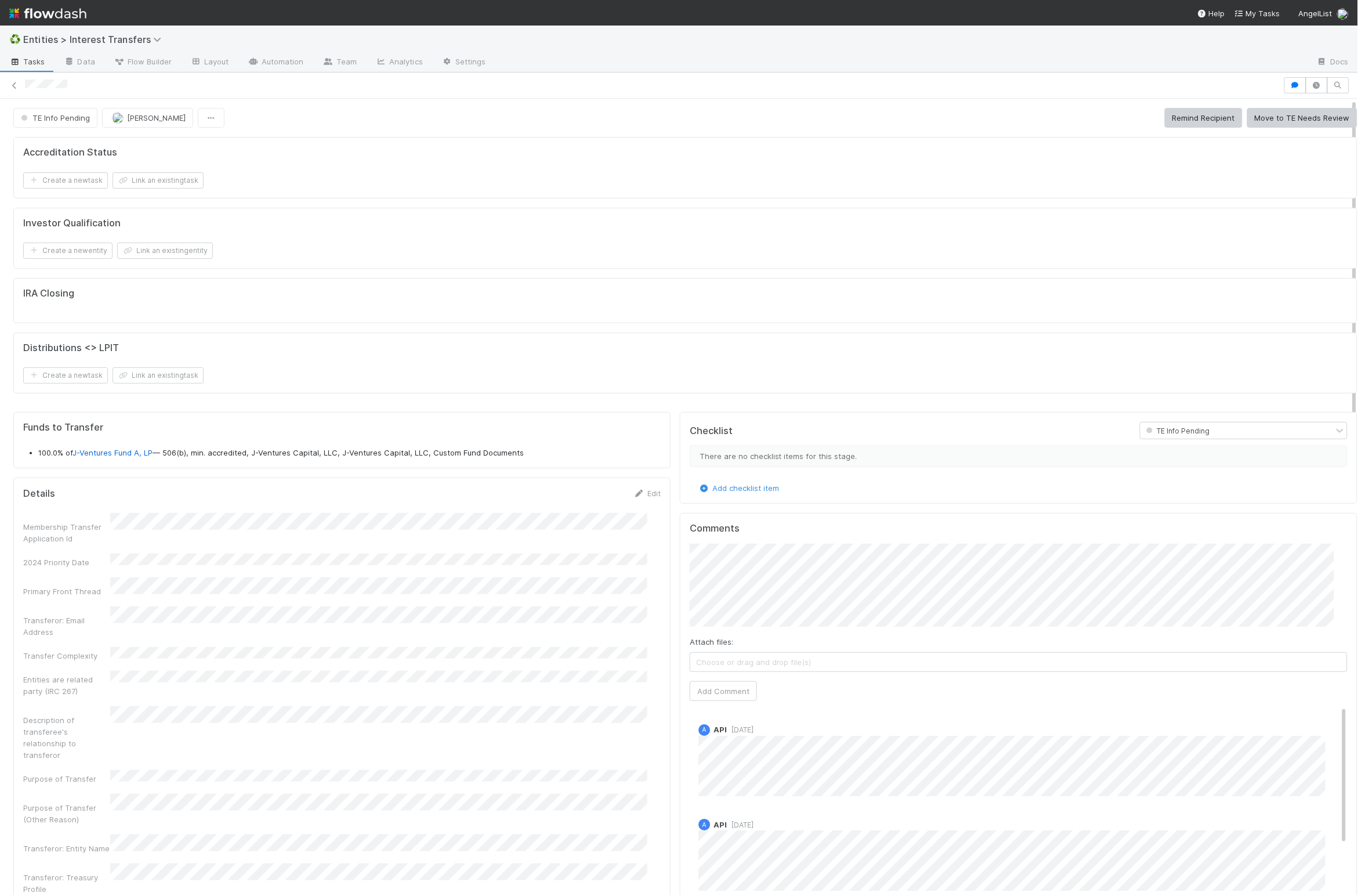
click at [1093, 158] on div "Accreditation Status" at bounding box center [685, 153] width 1325 height 12
click at [1093, 117] on button "Move to TE Needs Review" at bounding box center [1303, 117] width 110 height 19
click at [1093, 117] on button "Begin Review" at bounding box center [1325, 117] width 63 height 19
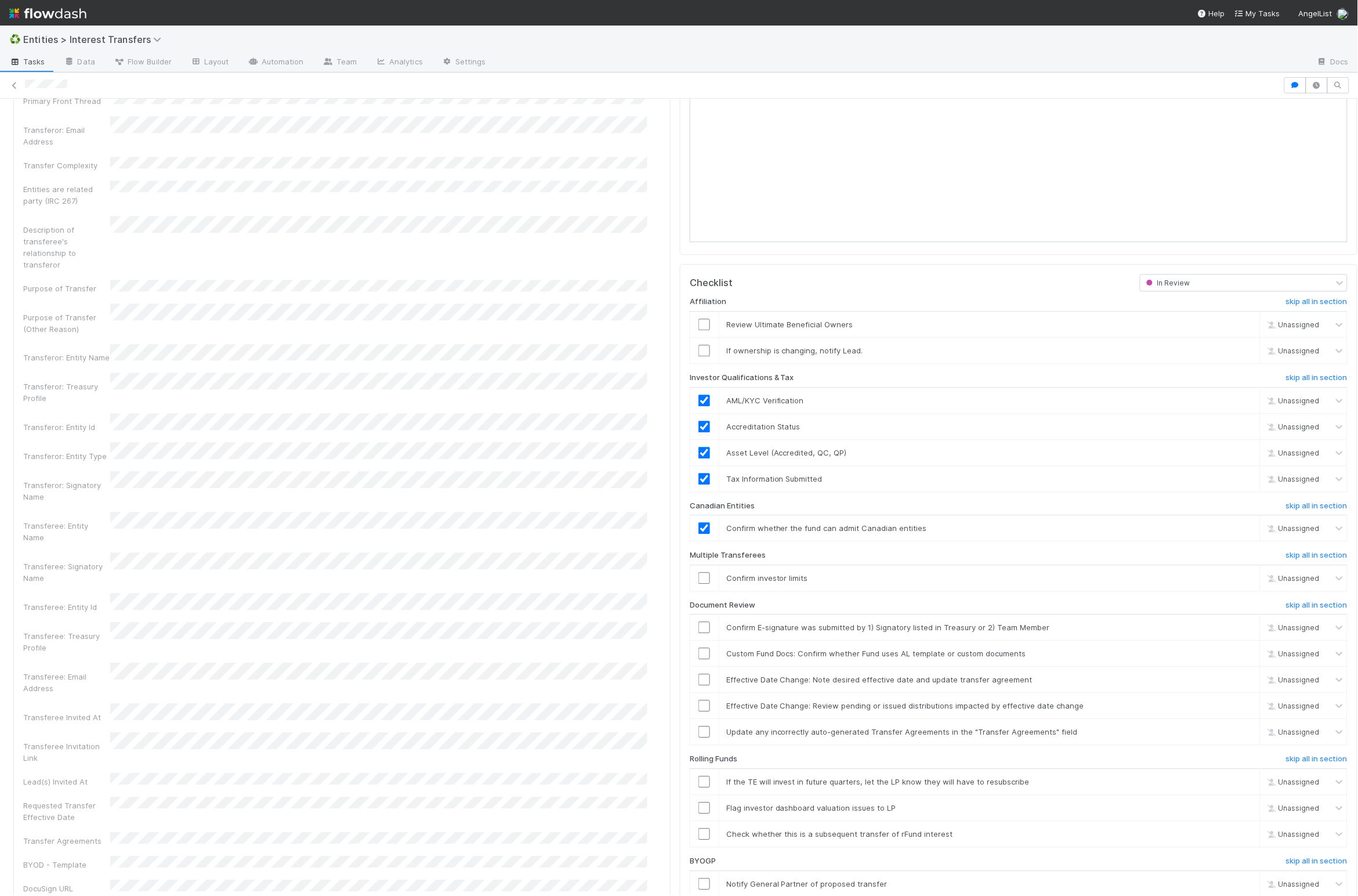
scroll to position [1273, 0]
click at [698, 329] on input "checkbox" at bounding box center [704, 323] width 12 height 12
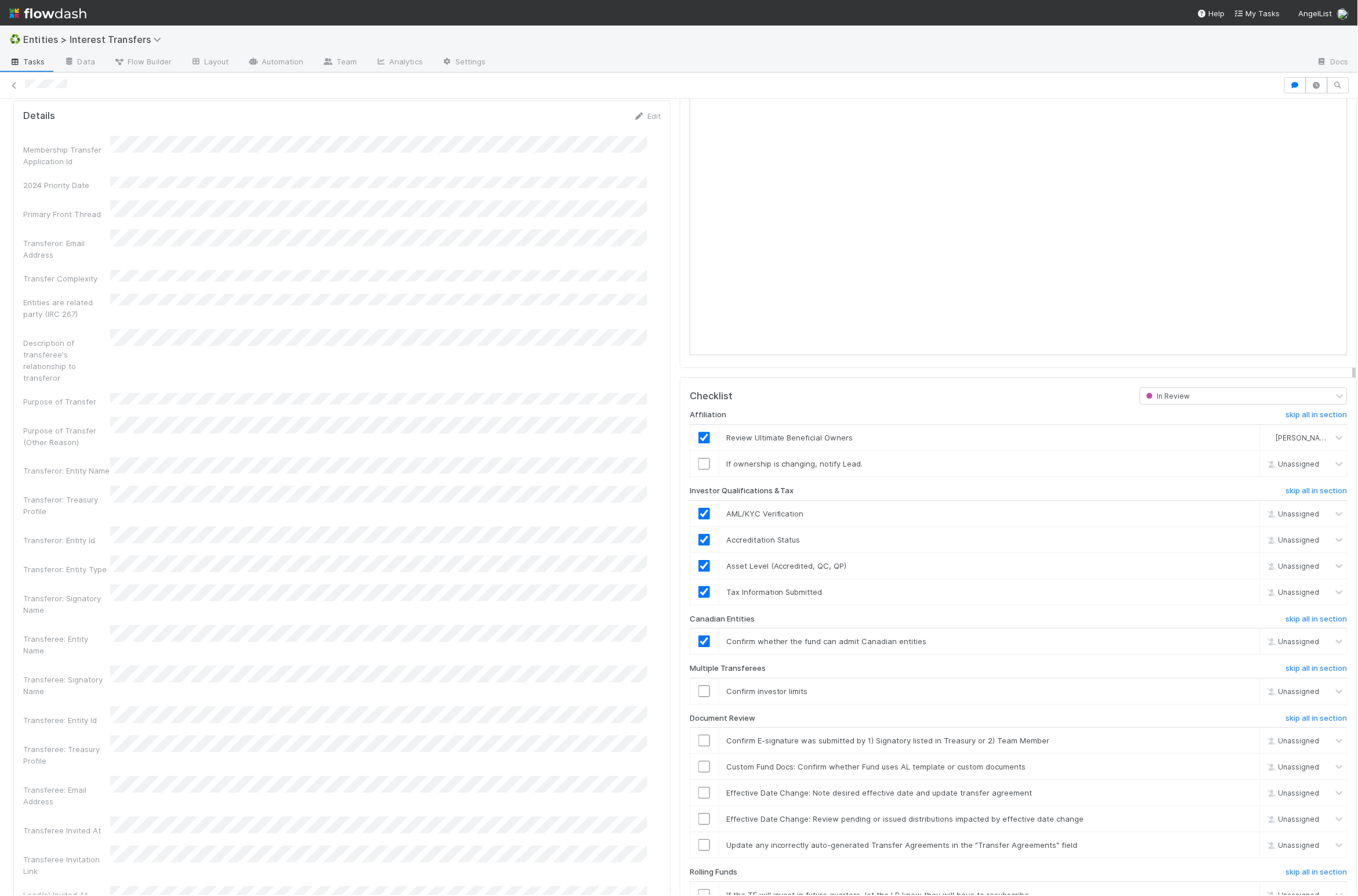
scroll to position [1261, 0]
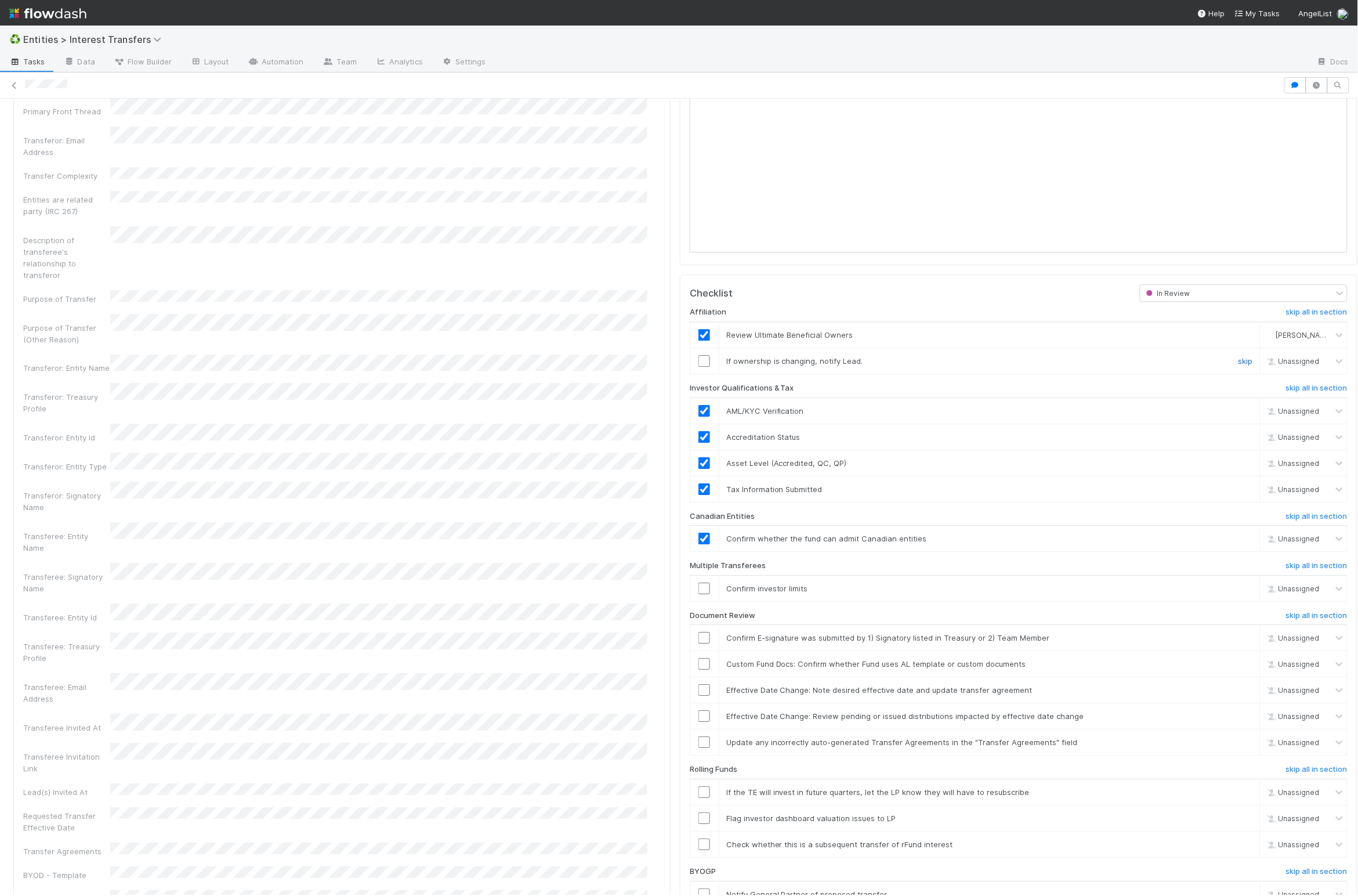
click at [1093, 365] on link "skip" at bounding box center [1247, 361] width 15 height 9
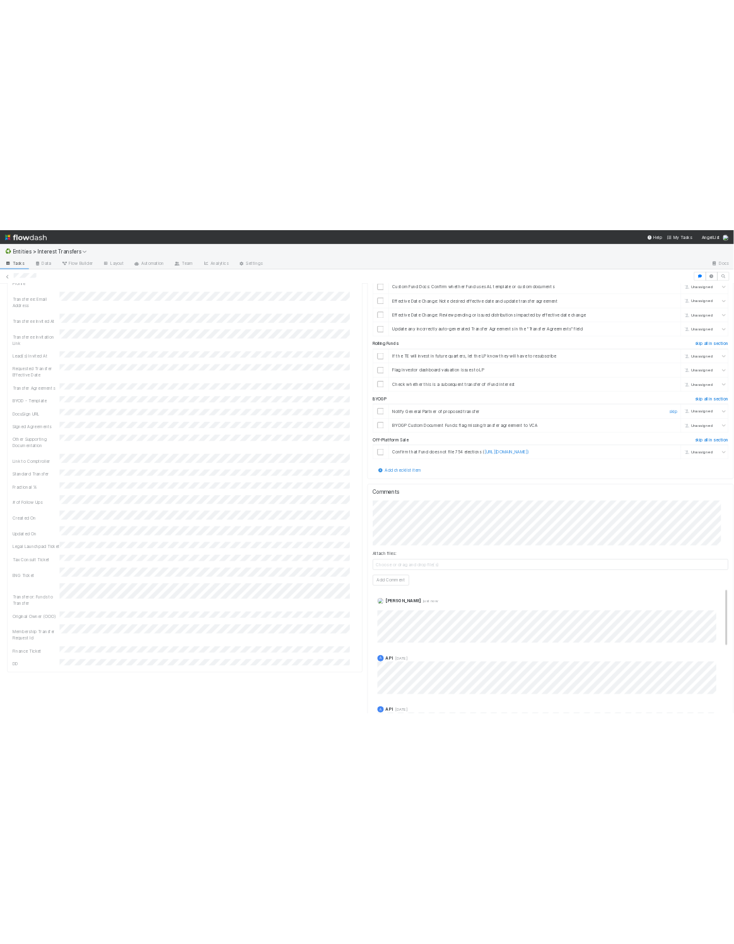
scroll to position [1980, 0]
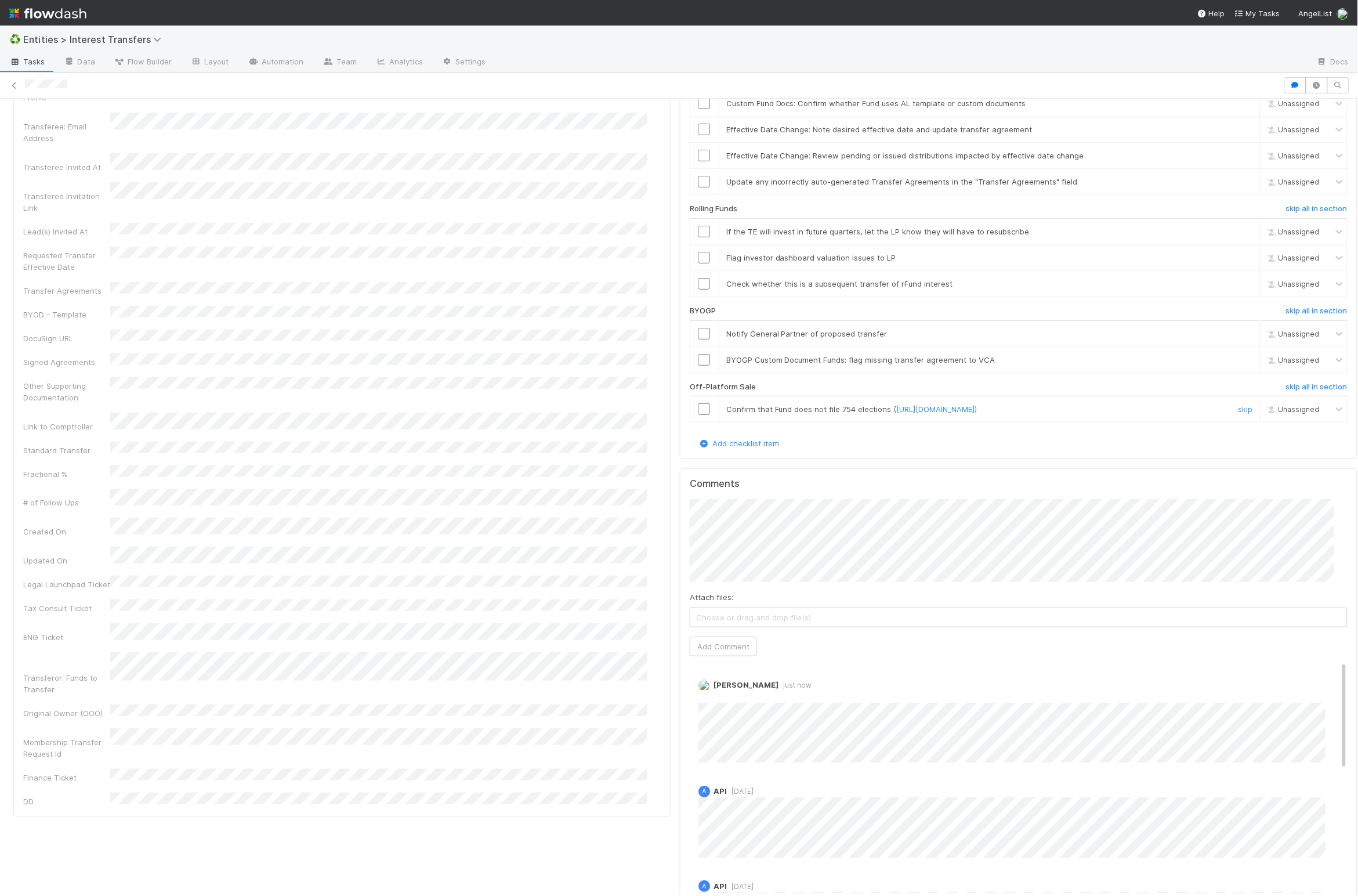
click at [698, 415] on input "checkbox" at bounding box center [704, 408] width 12 height 12
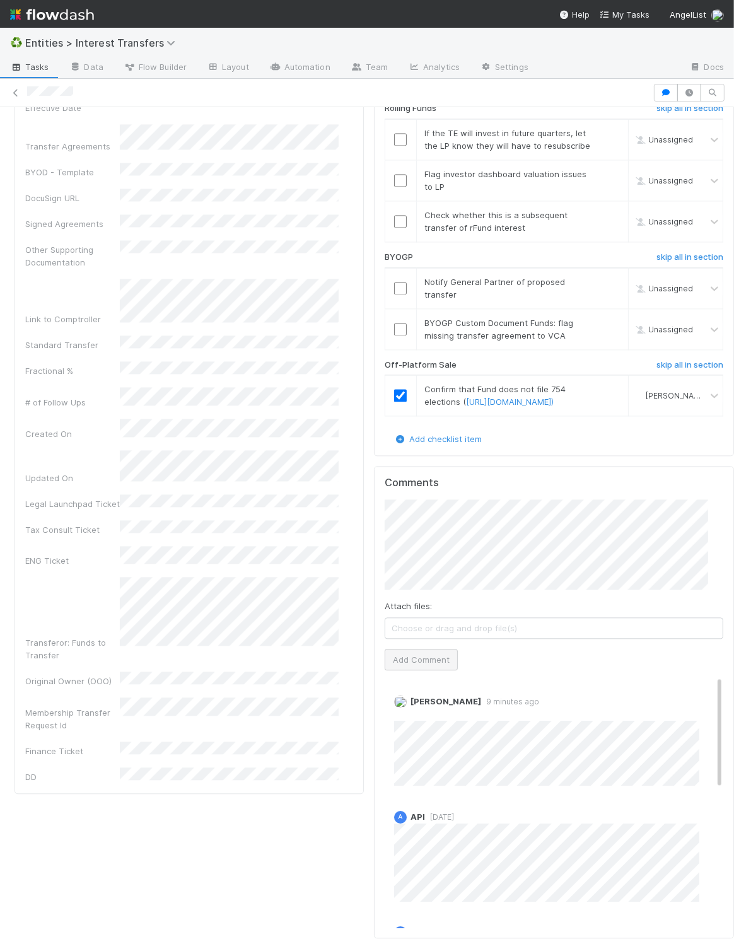
scroll to position [2306, 0]
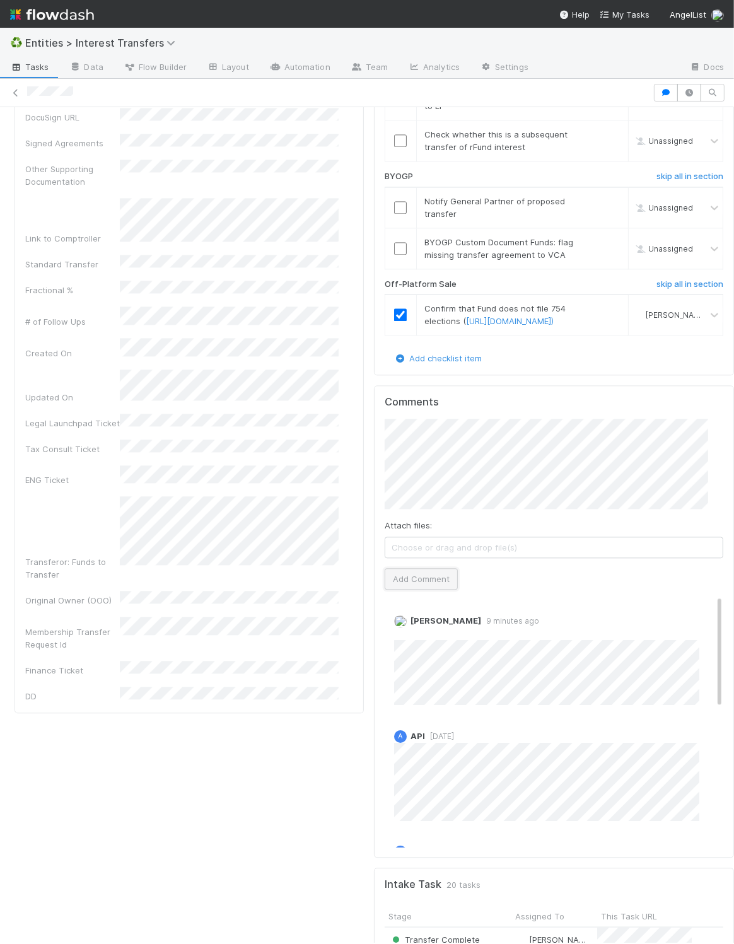
click at [399, 590] on button "Add Comment" at bounding box center [421, 578] width 73 height 21
click at [605, 247] on link "skip" at bounding box center [613, 242] width 16 height 10
click at [394, 214] on input "checkbox" at bounding box center [400, 207] width 13 height 13
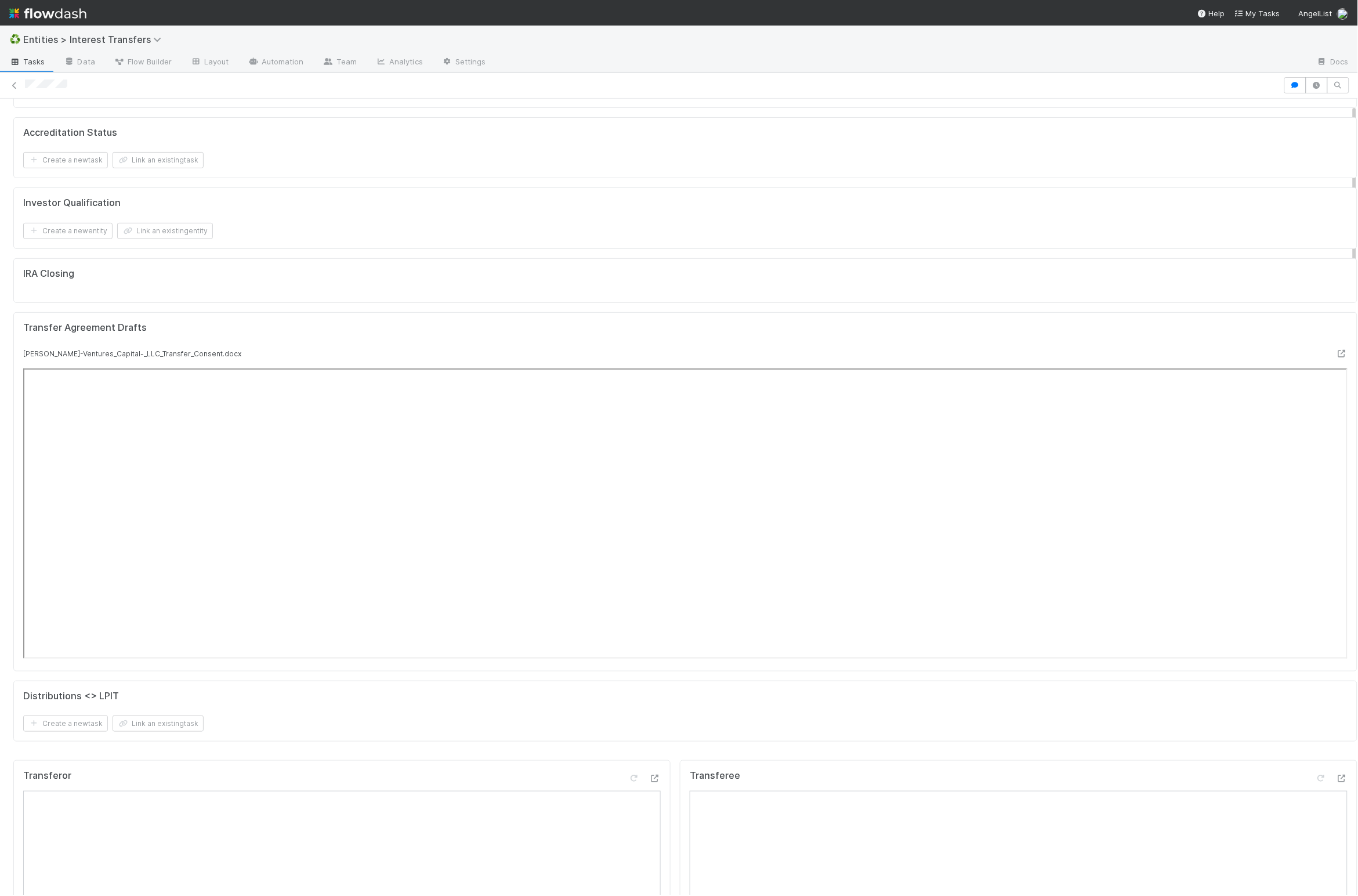
scroll to position [25, 0]
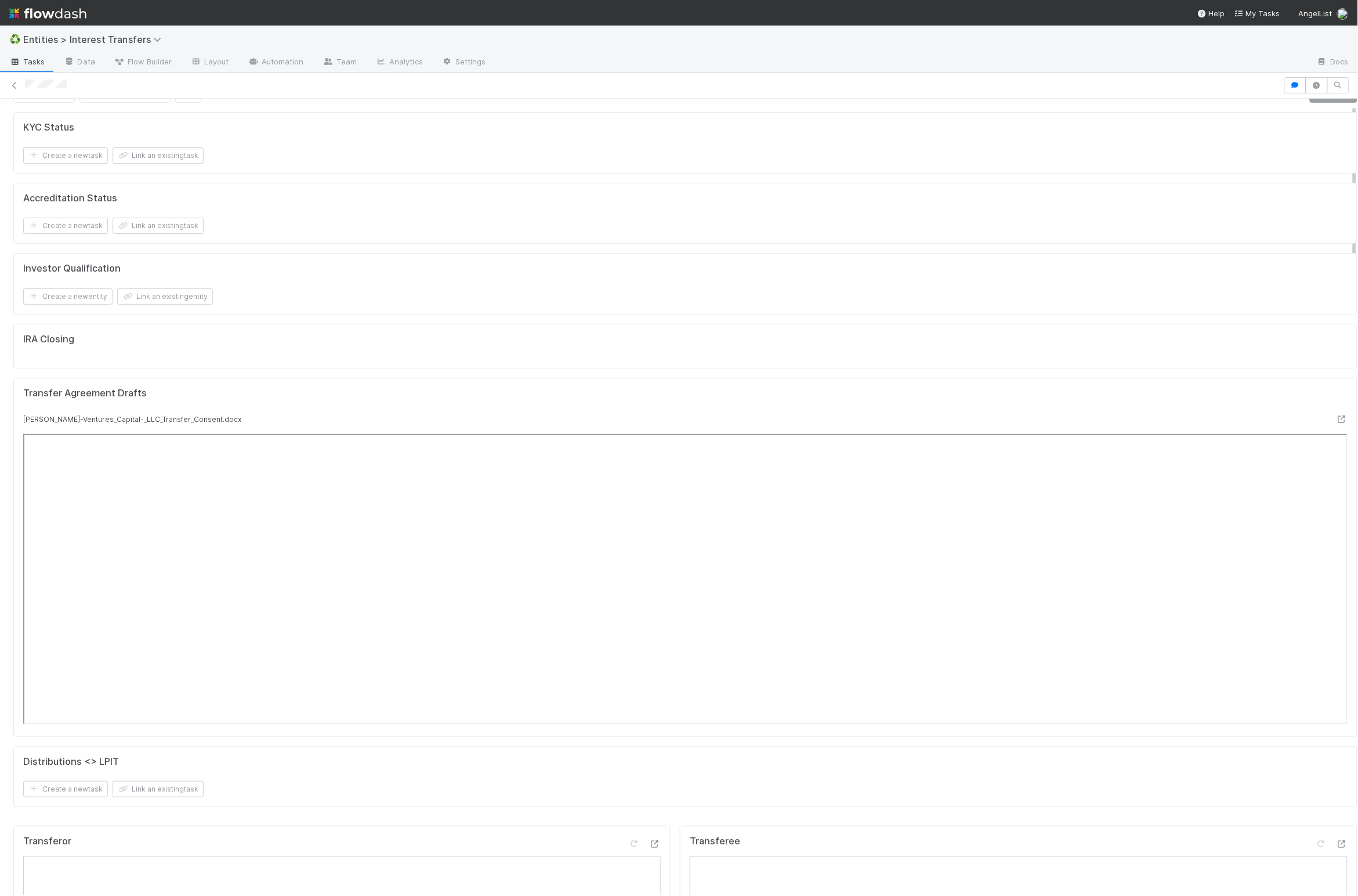
drag, startPoint x: 468, startPoint y: 352, endPoint x: 461, endPoint y: 351, distance: 7.1
click at [468, 352] on div "IRA Closing" at bounding box center [685, 346] width 1344 height 45
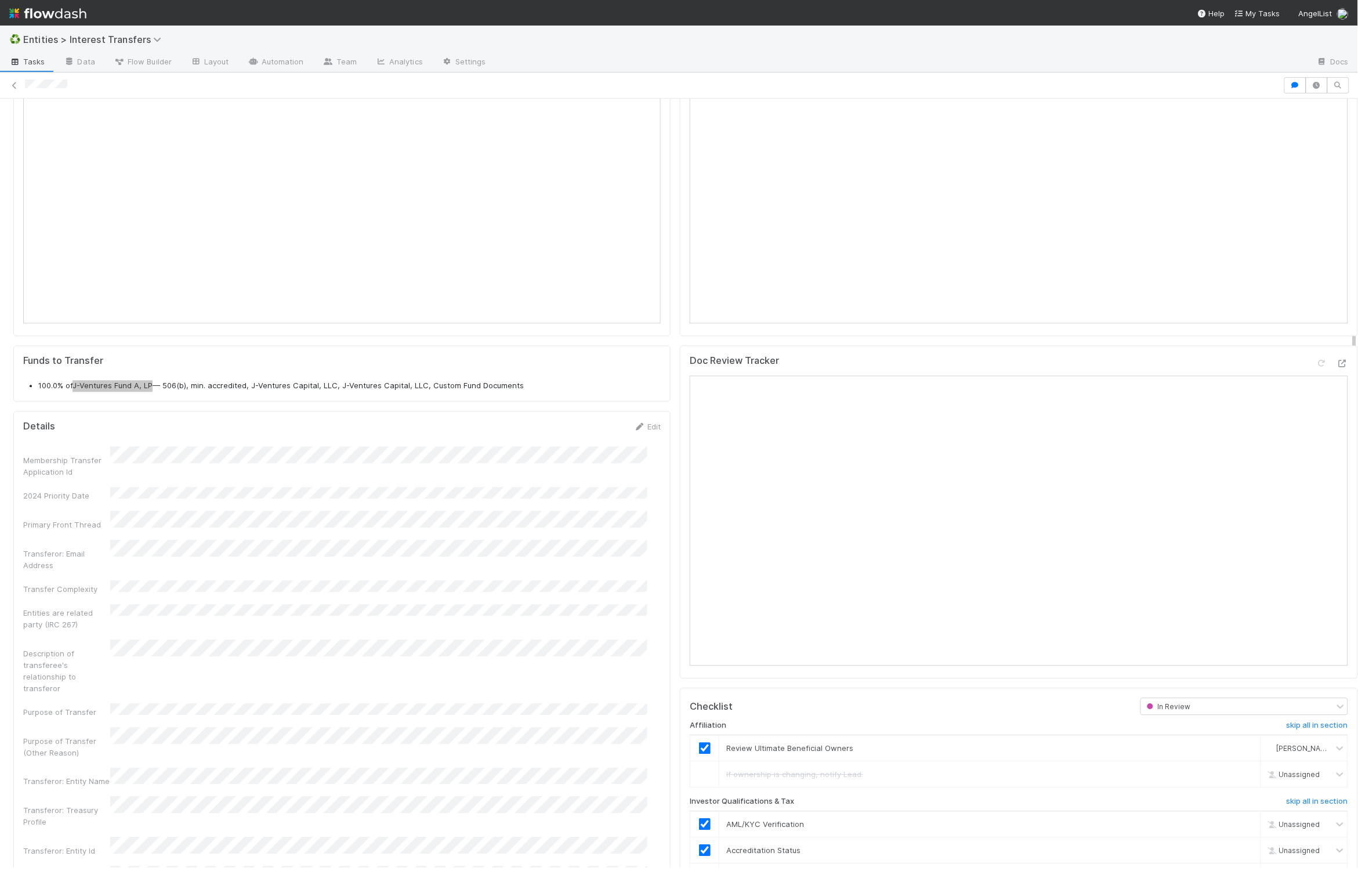
scroll to position [224, 285]
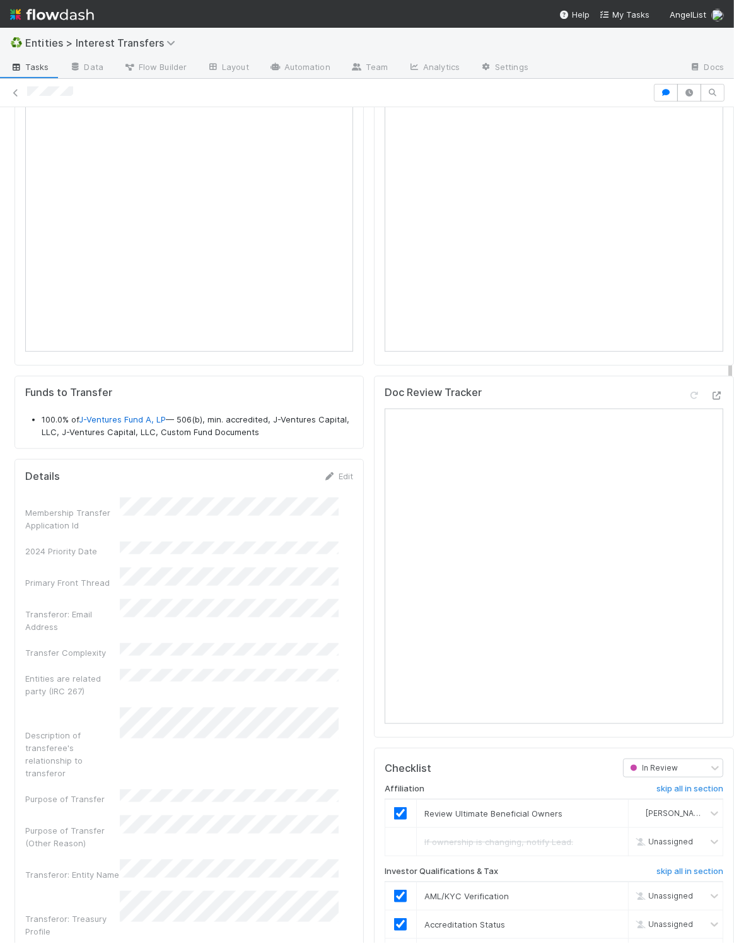
click at [374, 431] on div "Doc Review Tracker" at bounding box center [554, 557] width 360 height 363
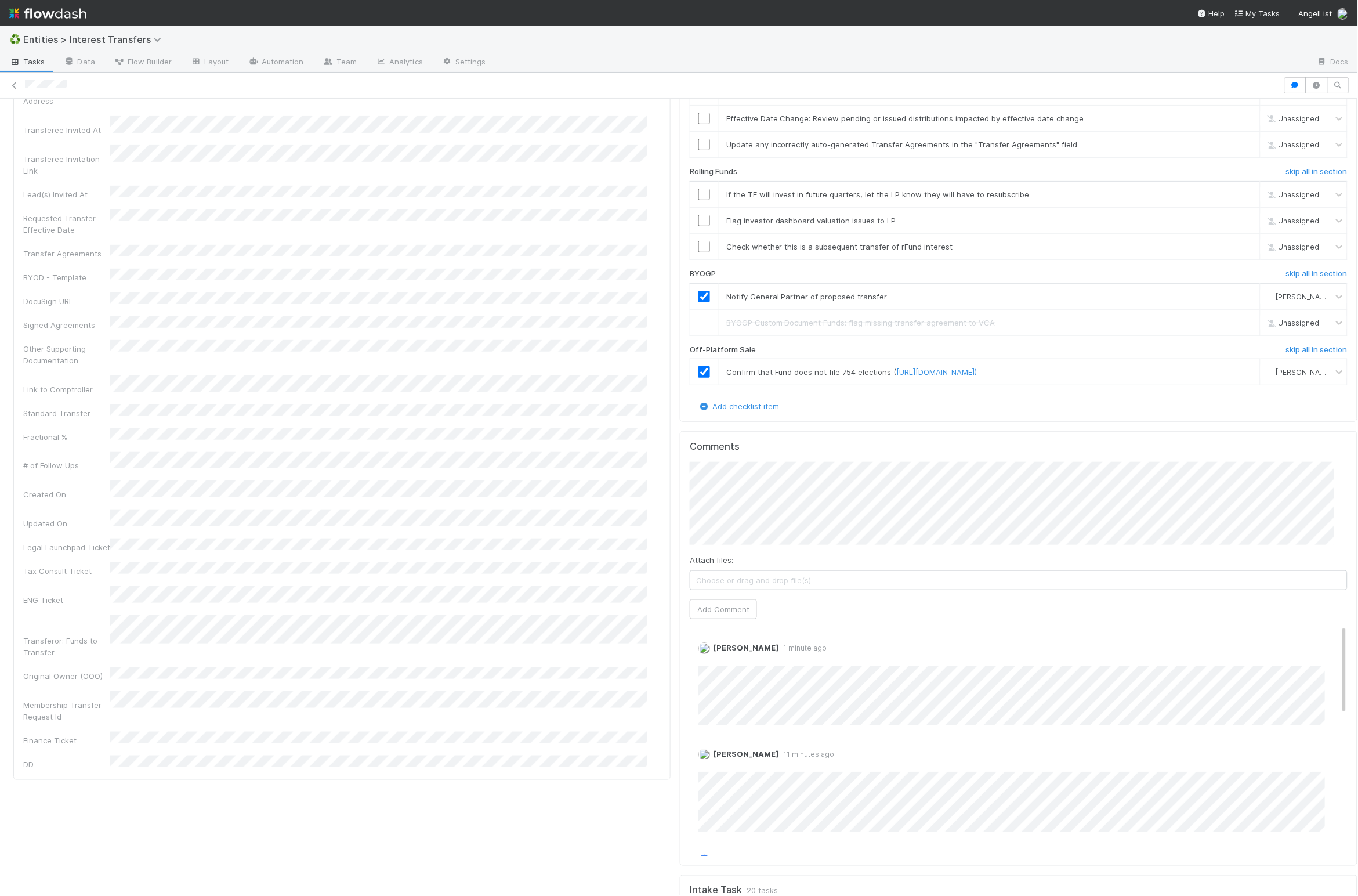
scroll to position [19, 0]
click at [708, 645] on link "Edit" at bounding box center [714, 640] width 14 height 9
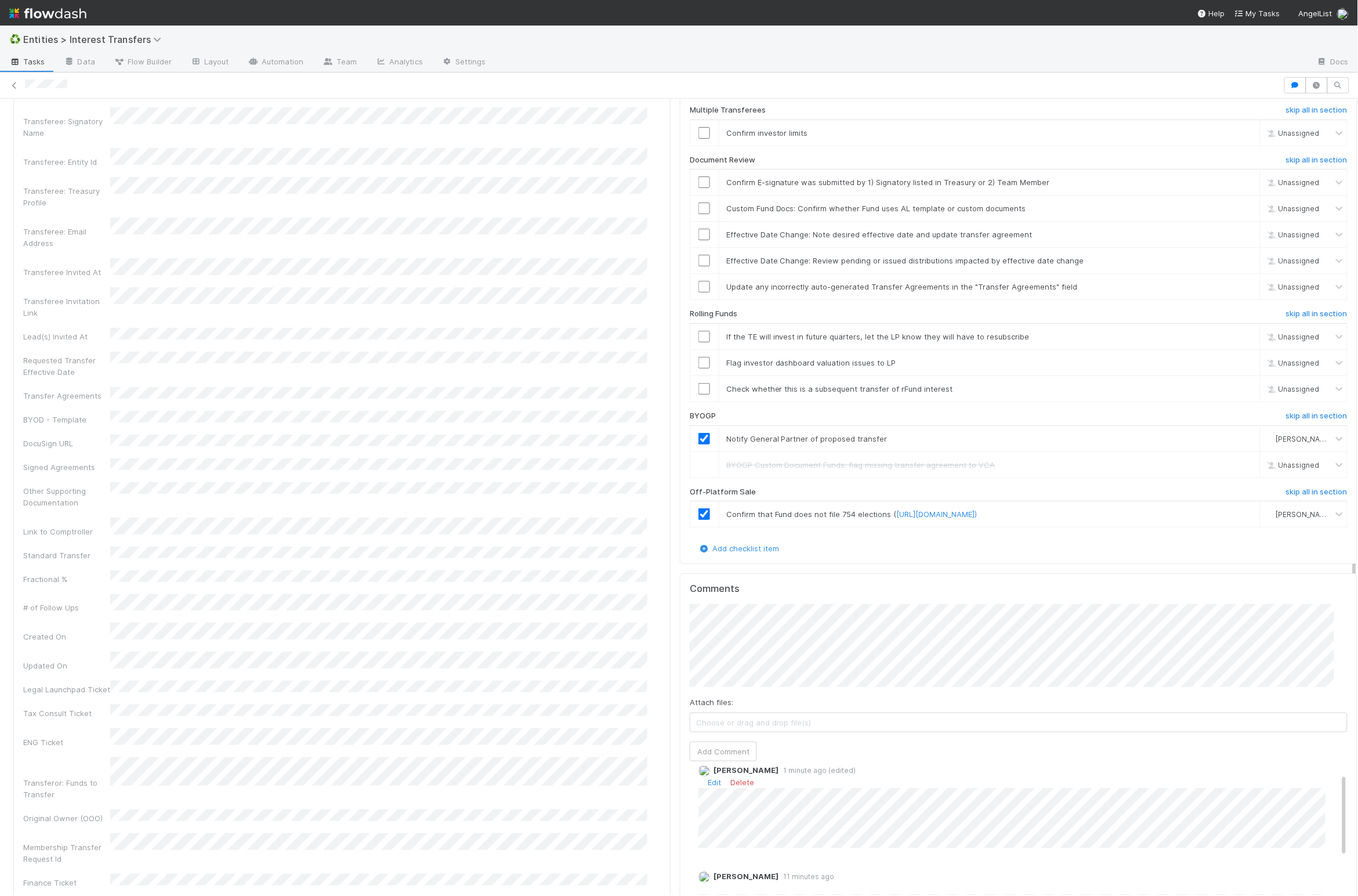
scroll to position [1713, 0]
click at [1093, 322] on h6 "skip all in section" at bounding box center [1317, 317] width 62 height 9
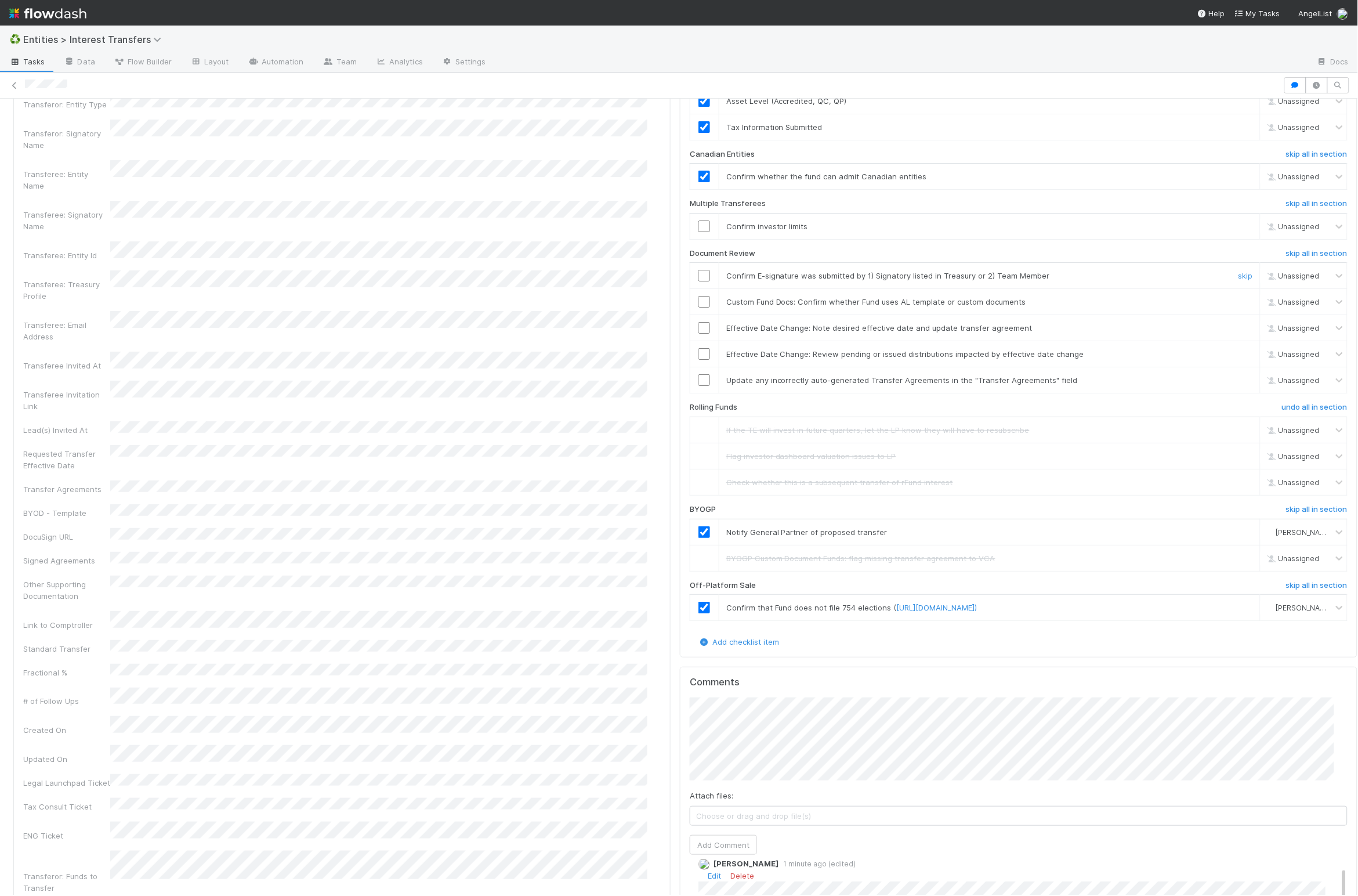
scroll to position [1623, 0]
click at [698, 308] on input "checkbox" at bounding box center [704, 302] width 12 height 12
click at [1093, 333] on link "skip" at bounding box center [1247, 328] width 15 height 9
click at [1093, 359] on link "skip" at bounding box center [1247, 354] width 15 height 9
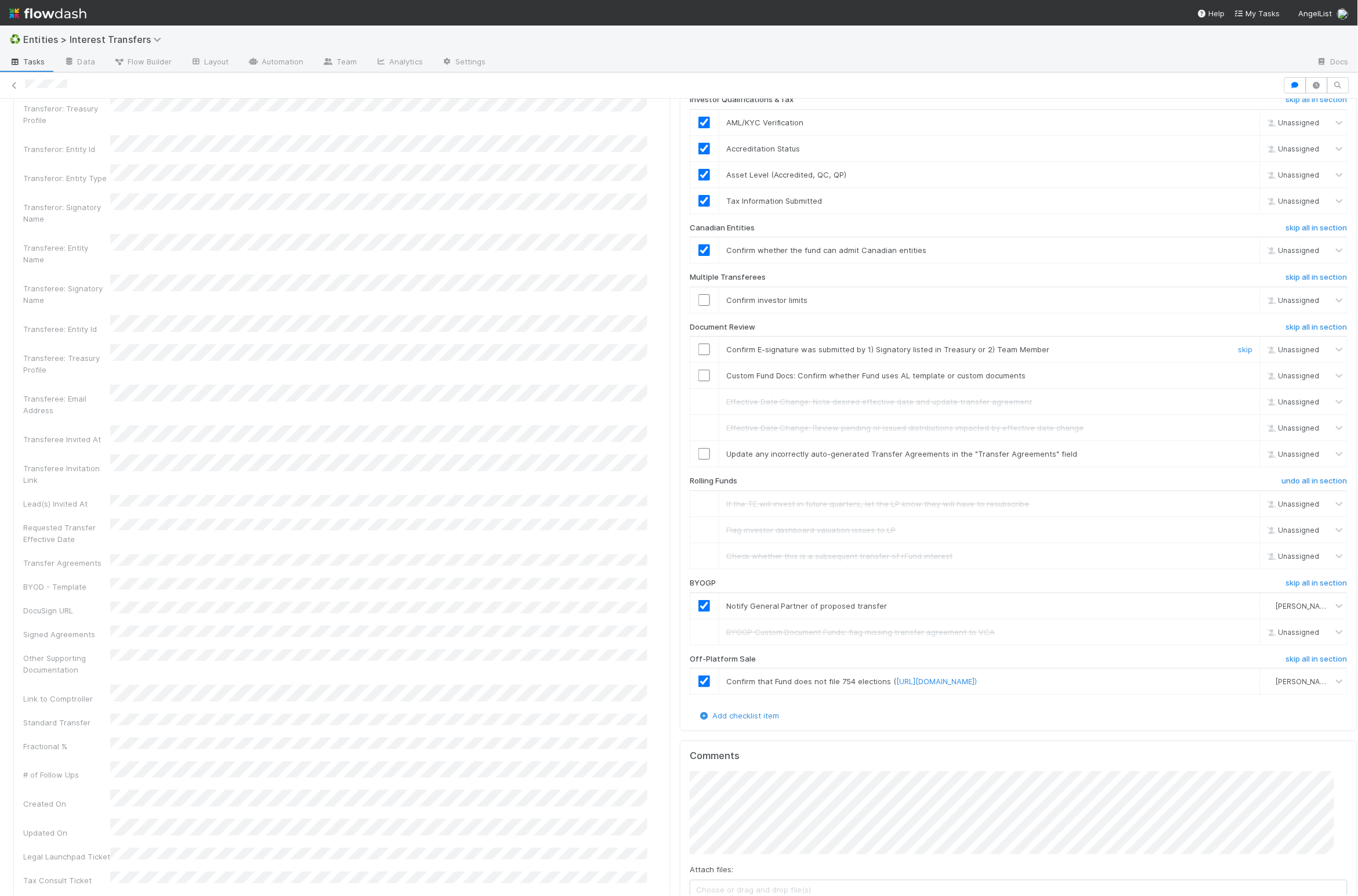
scroll to position [1524, 0]
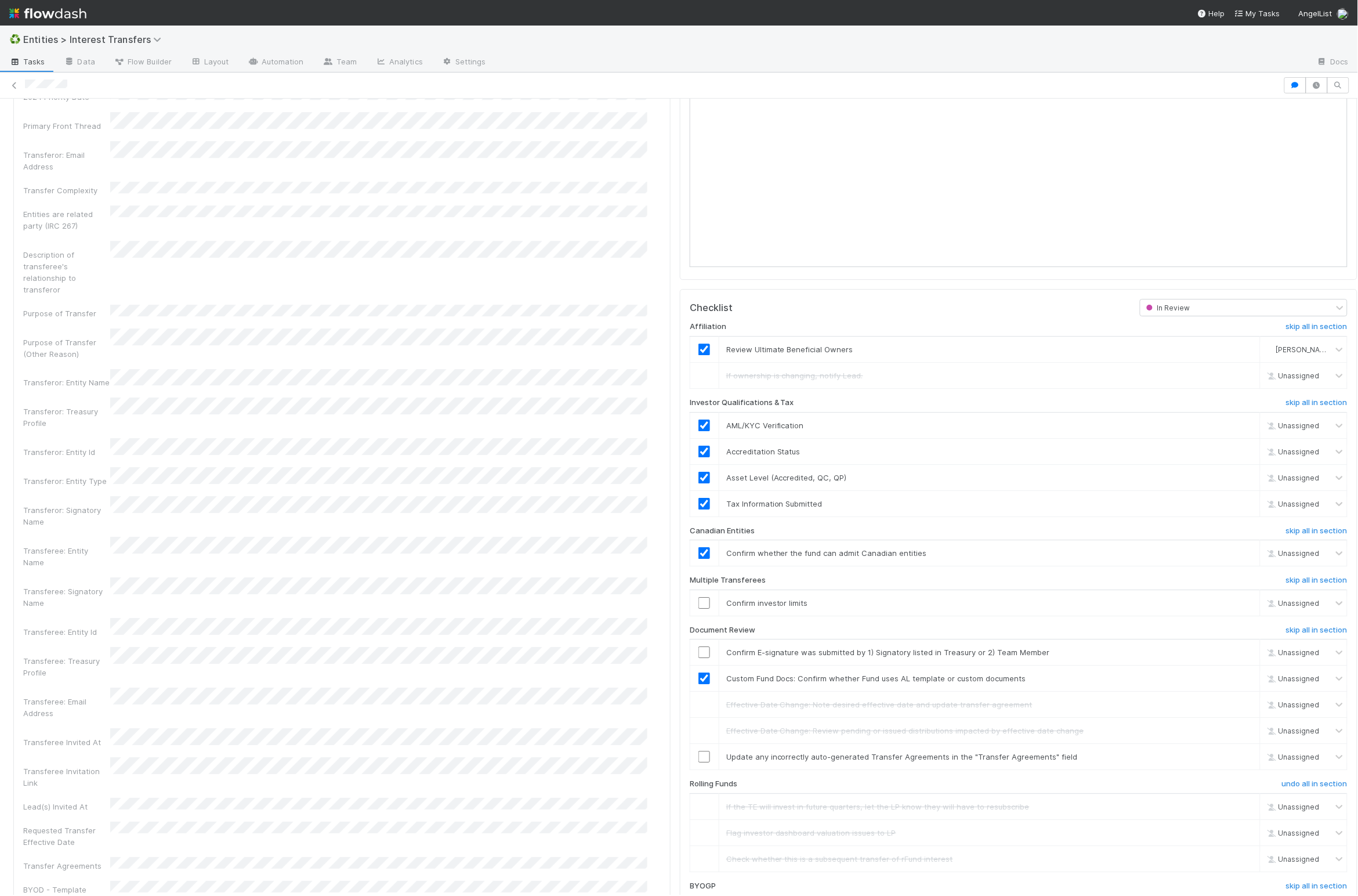
checkbox input "true"
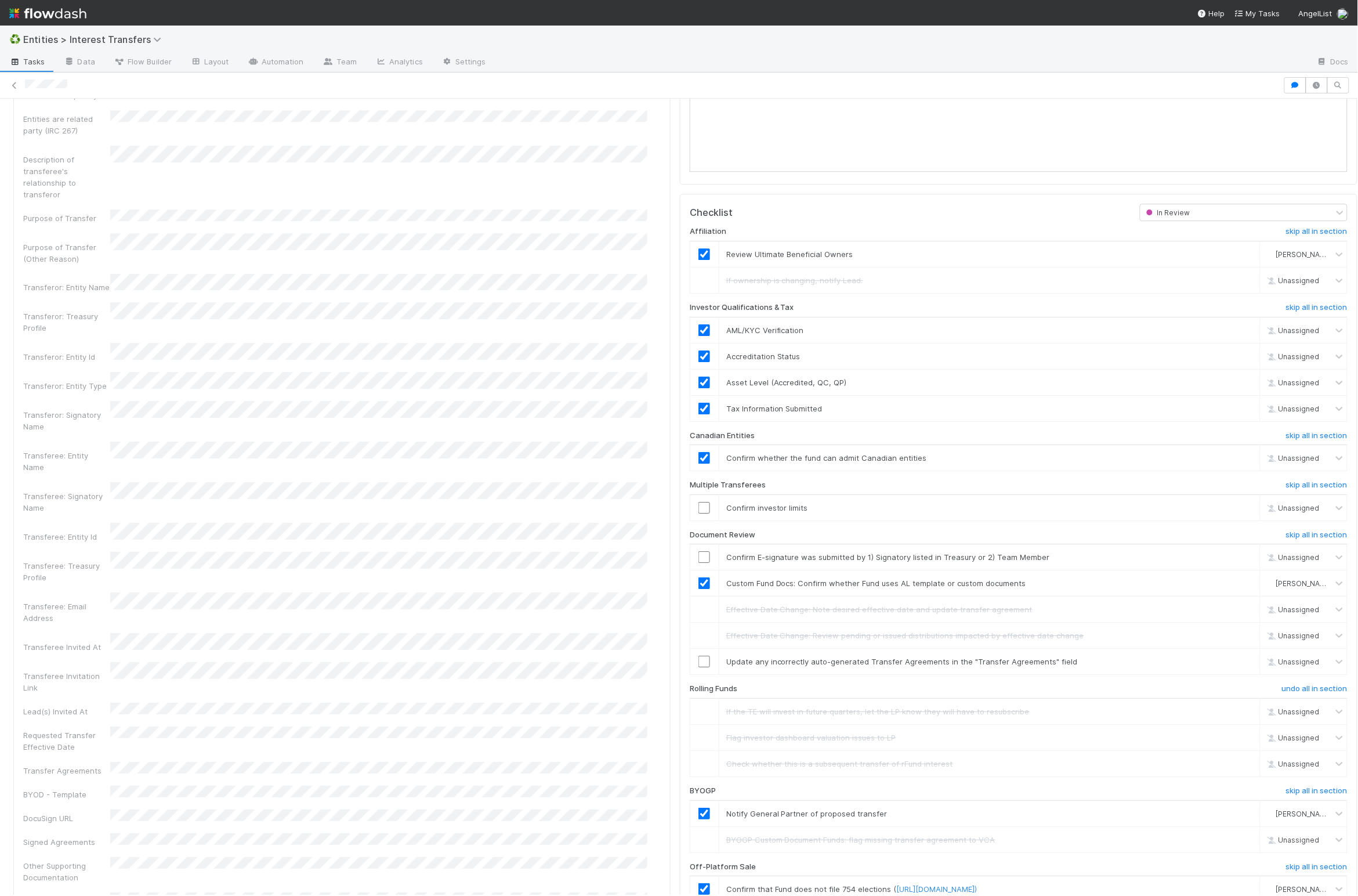
scroll to position [1373, 0]
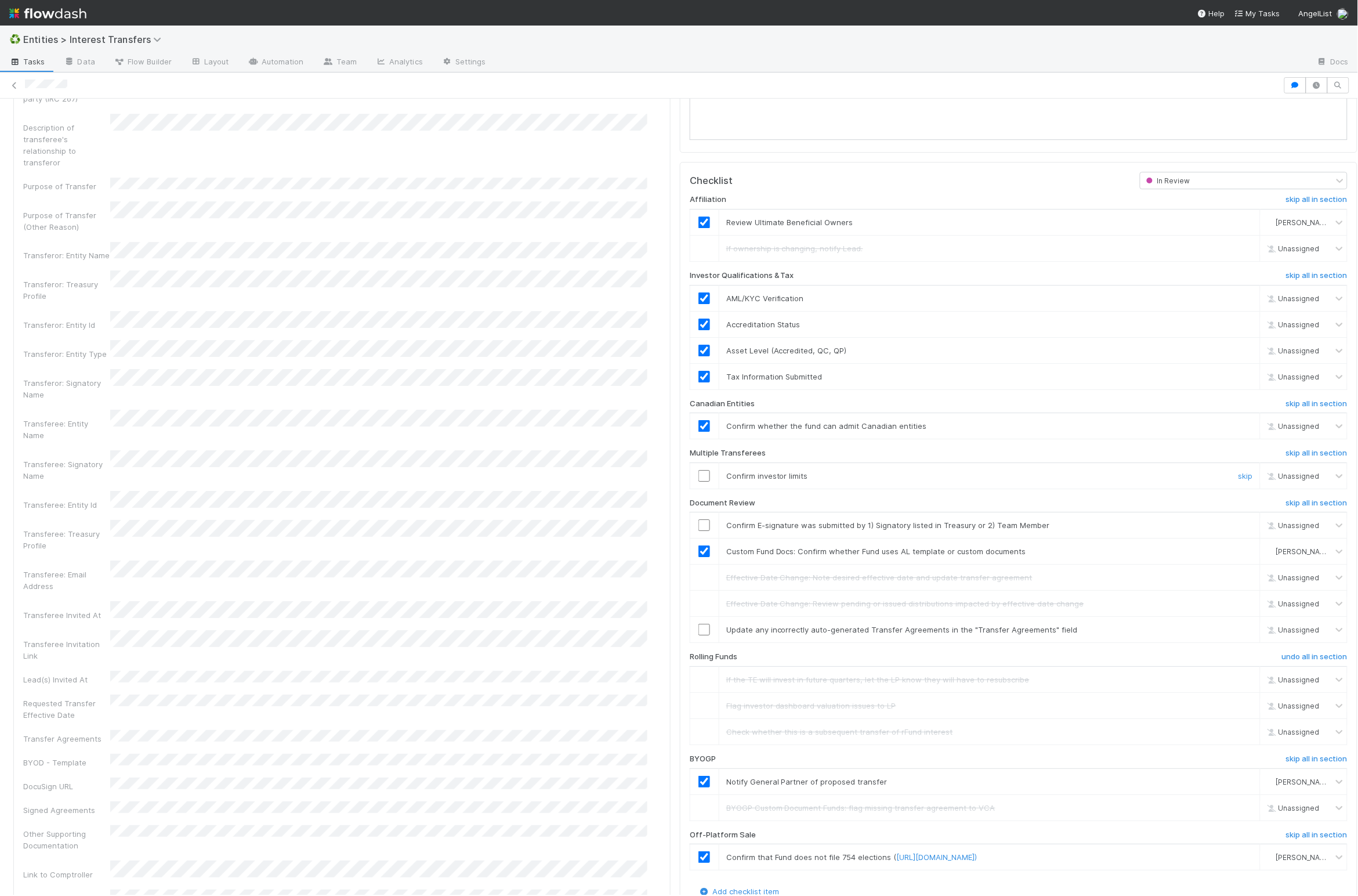
click at [698, 481] on input "checkbox" at bounding box center [704, 476] width 12 height 12
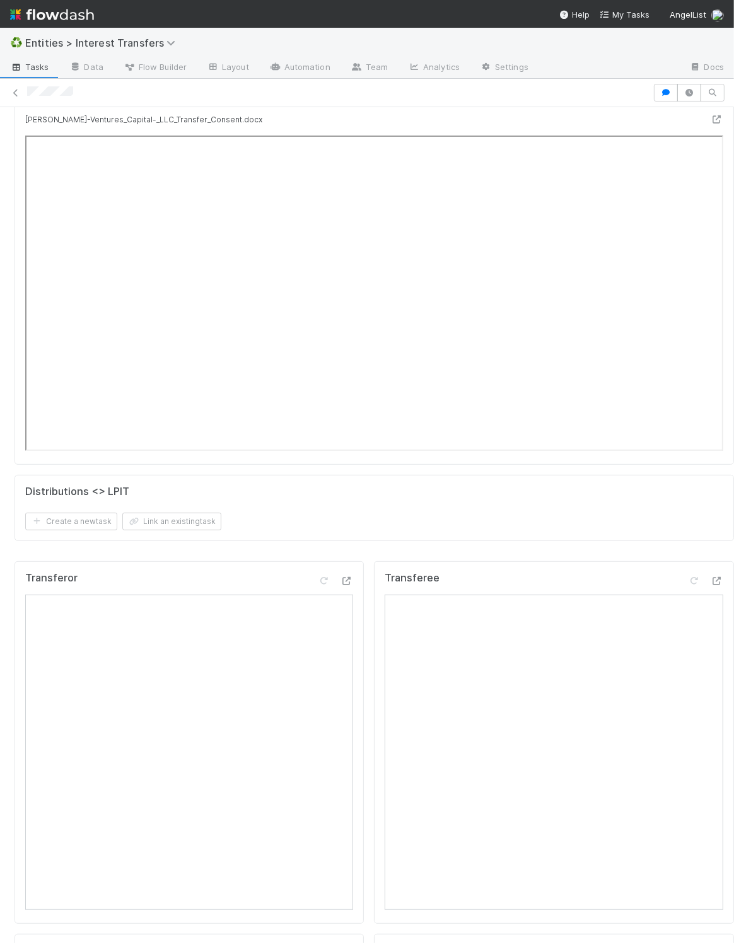
scroll to position [270, 0]
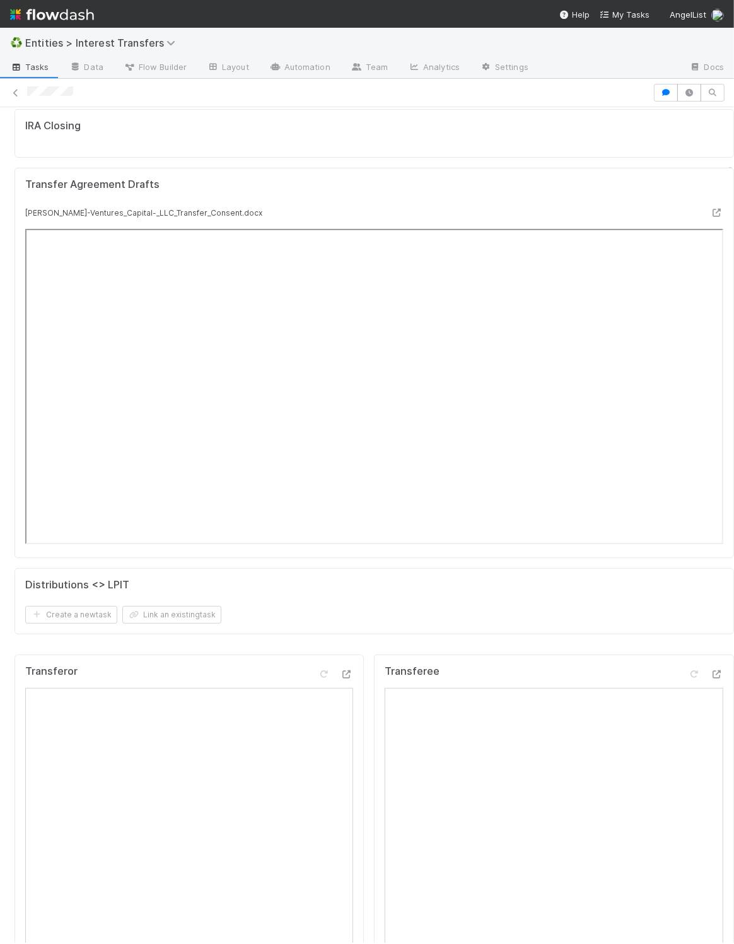
drag, startPoint x: 353, startPoint y: 664, endPoint x: 357, endPoint y: 654, distance: 11.0
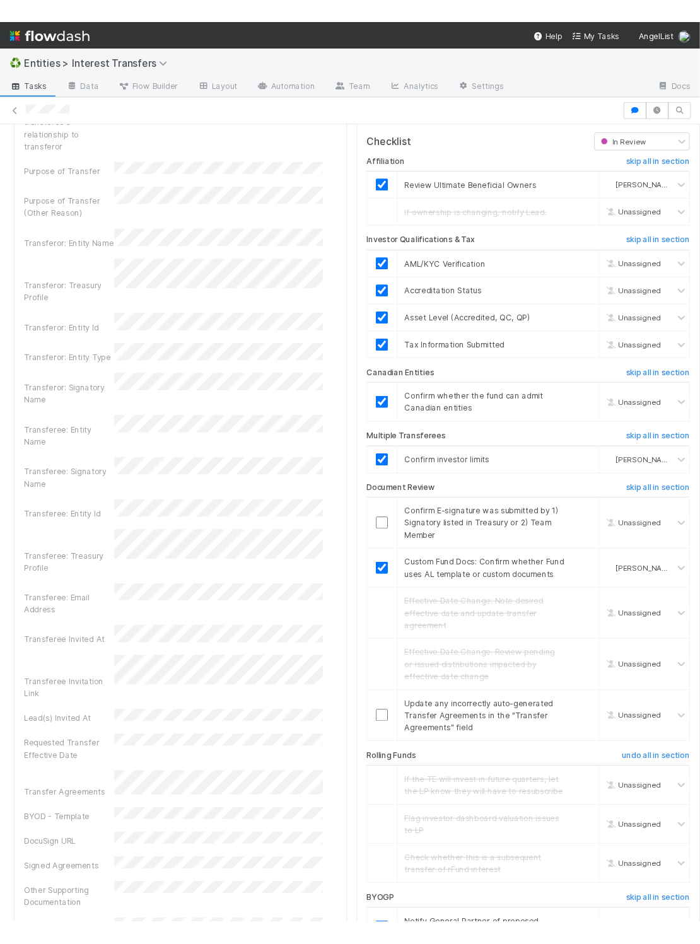
scroll to position [1567, 0]
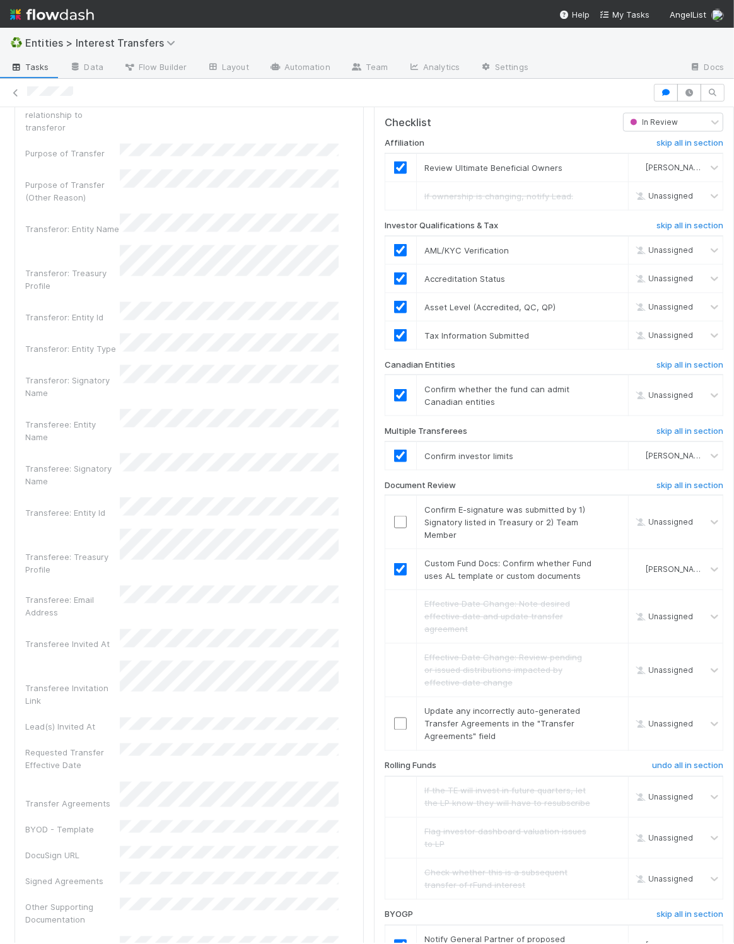
click at [369, 646] on div "Transferee Doc Review Tracker Checklist In Review Affiliation skip all in secti…" at bounding box center [554, 915] width 370 height 3127
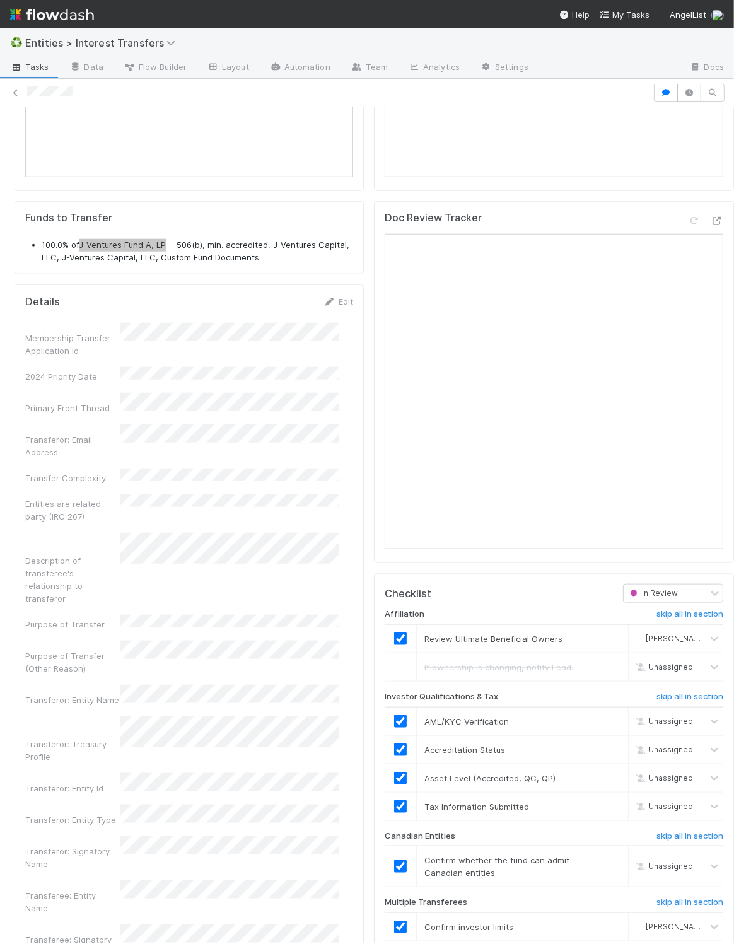
scroll to position [1738, 0]
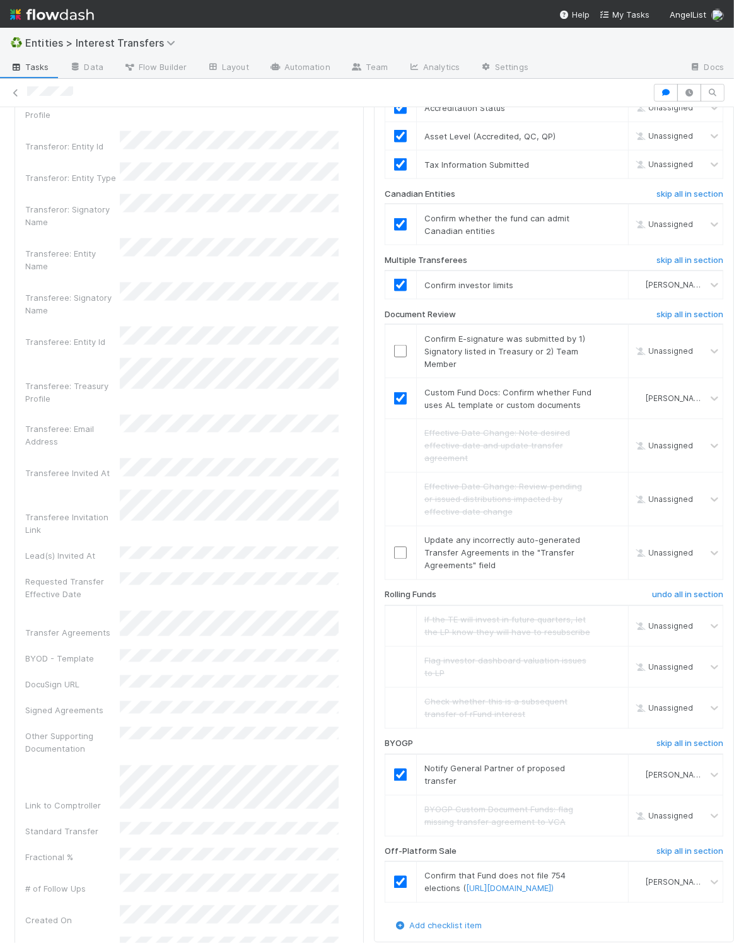
click at [283, 476] on div "Membership Transfer Application Id 2024 Priority Date Primary Front Thread Tran…" at bounding box center [189, 475] width 328 height 1589
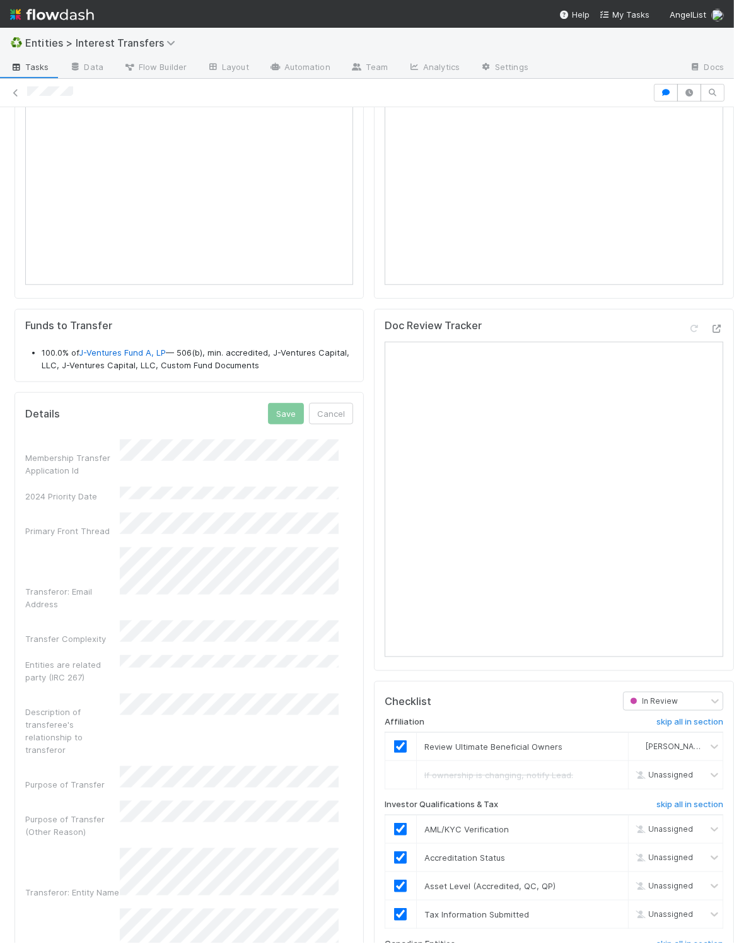
scroll to position [769, 0]
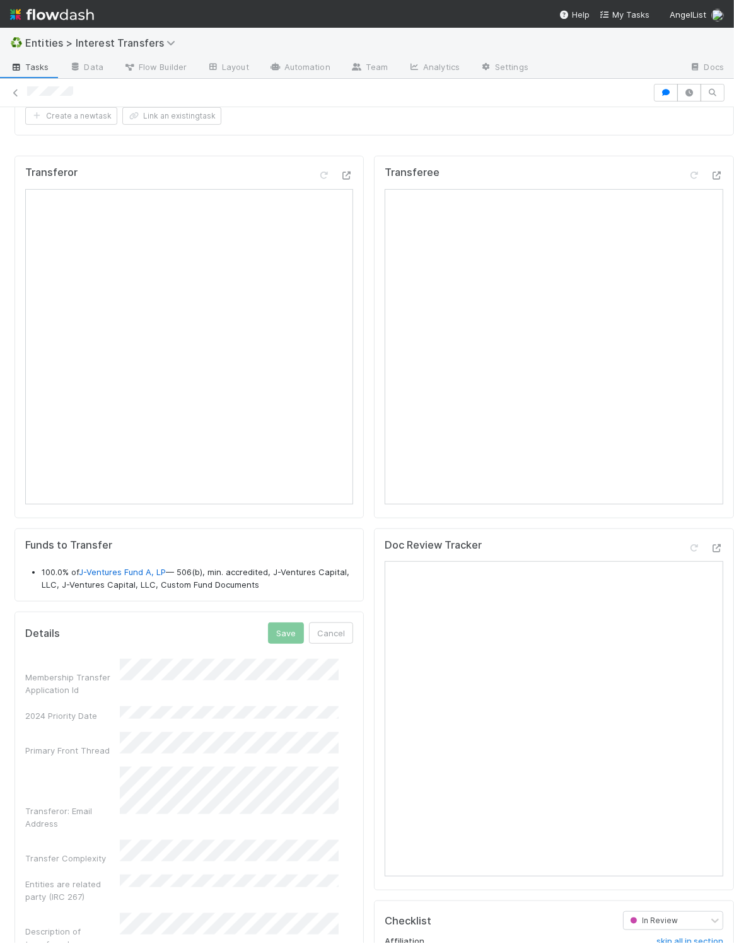
drag, startPoint x: 290, startPoint y: 625, endPoint x: 351, endPoint y: 621, distance: 60.7
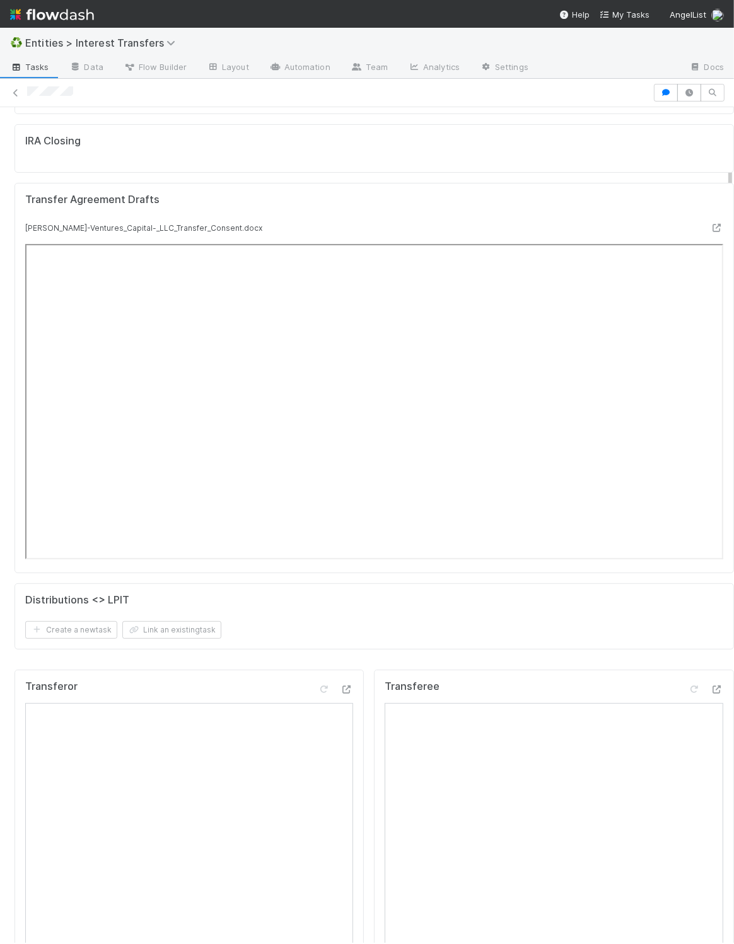
scroll to position [0, 0]
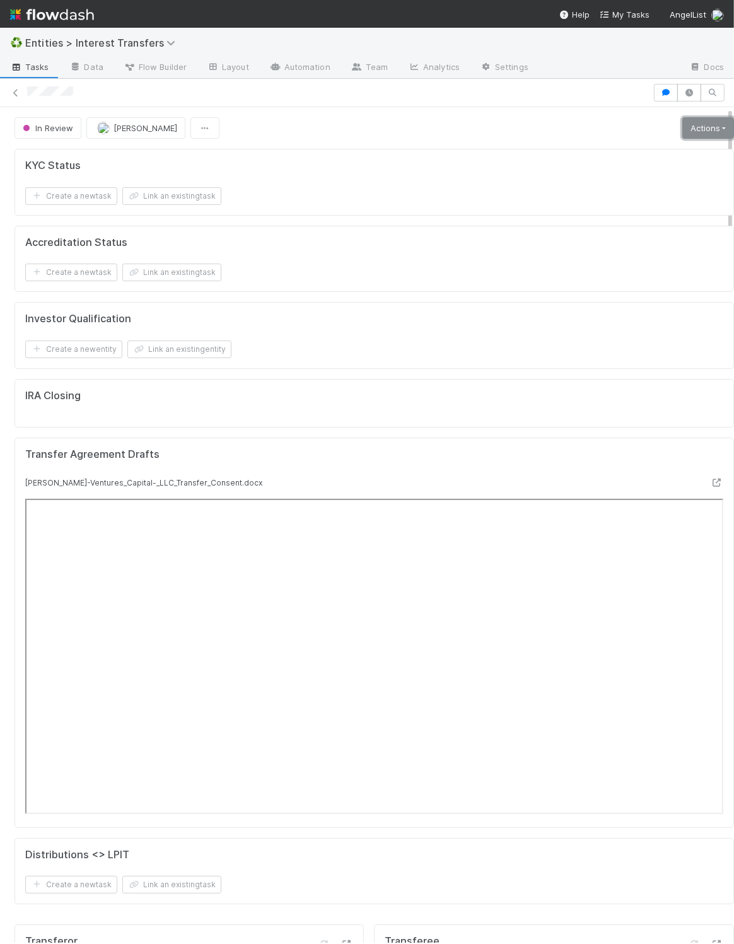
click at [682, 132] on link "Actions" at bounding box center [708, 127] width 52 height 21
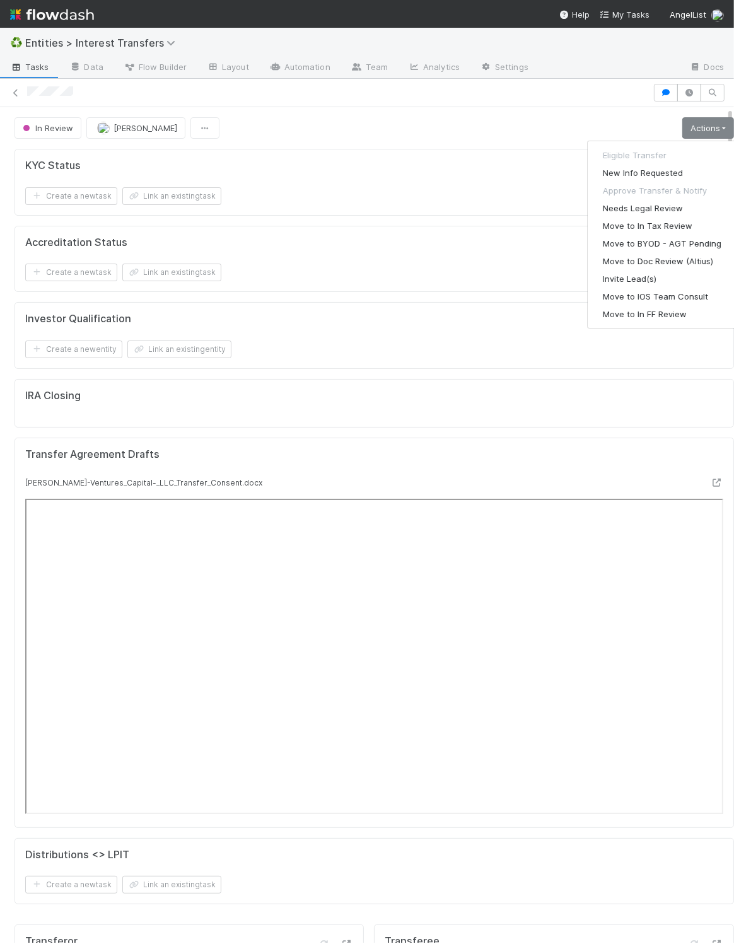
click at [336, 354] on div "Create a new entity Link an existing entity" at bounding box center [374, 350] width 698 height 18
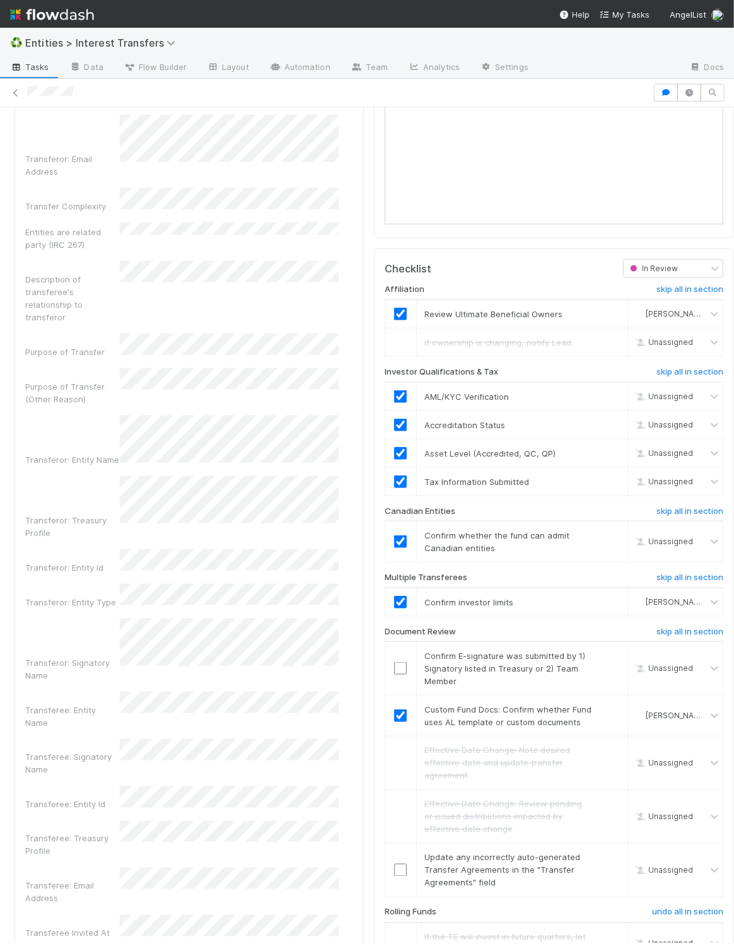
scroll to position [1517, 0]
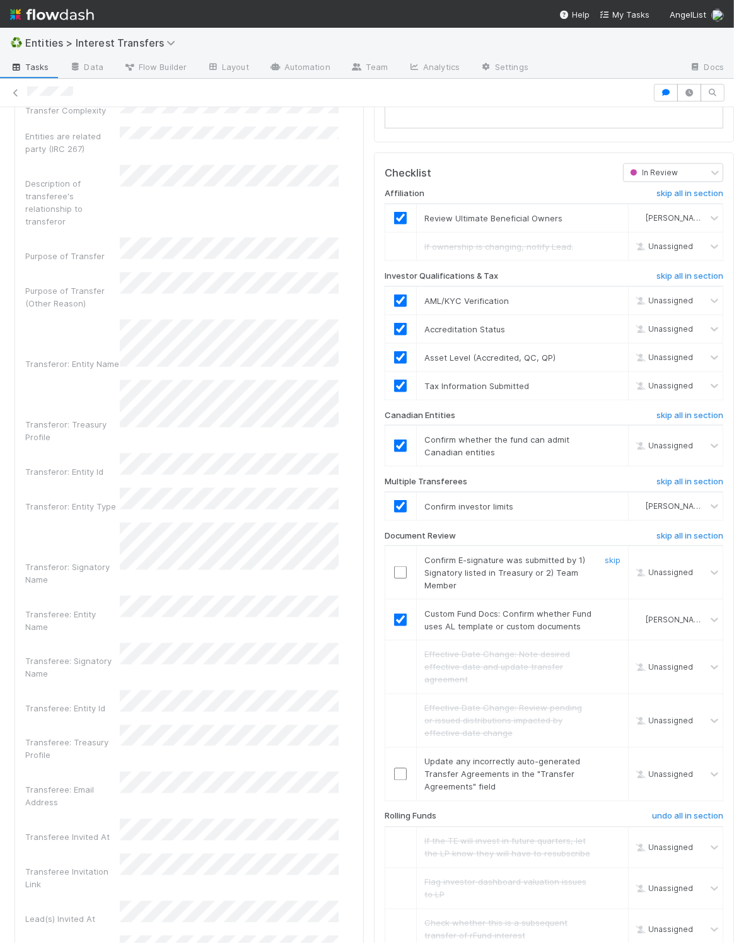
click at [394, 579] on input "checkbox" at bounding box center [400, 572] width 13 height 13
click at [394, 781] on input "checkbox" at bounding box center [400, 774] width 13 height 13
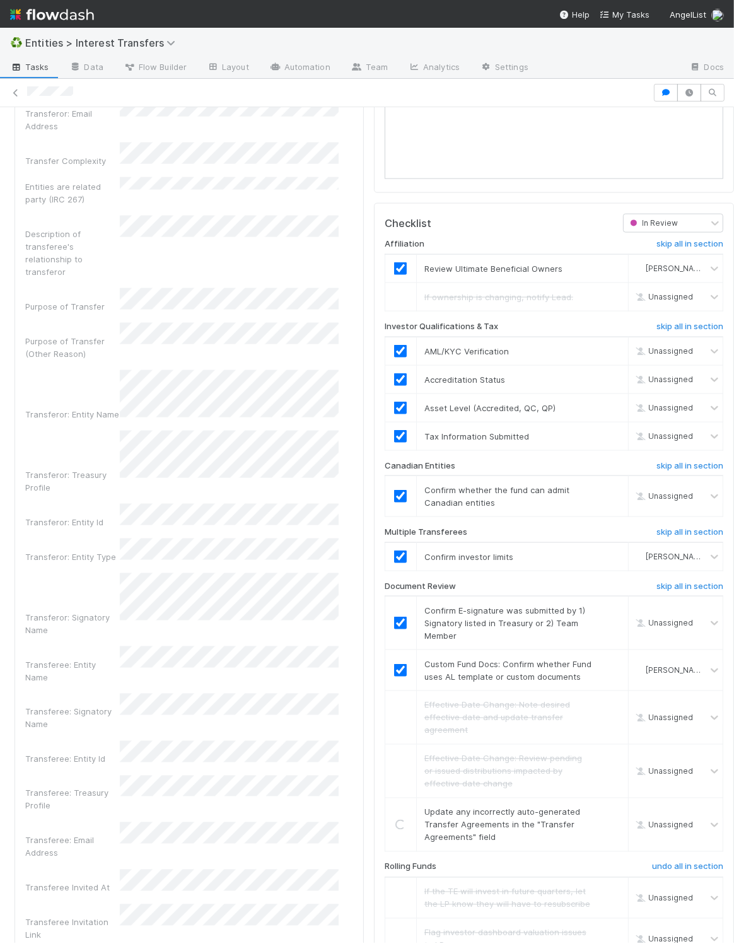
checkbox input "true"
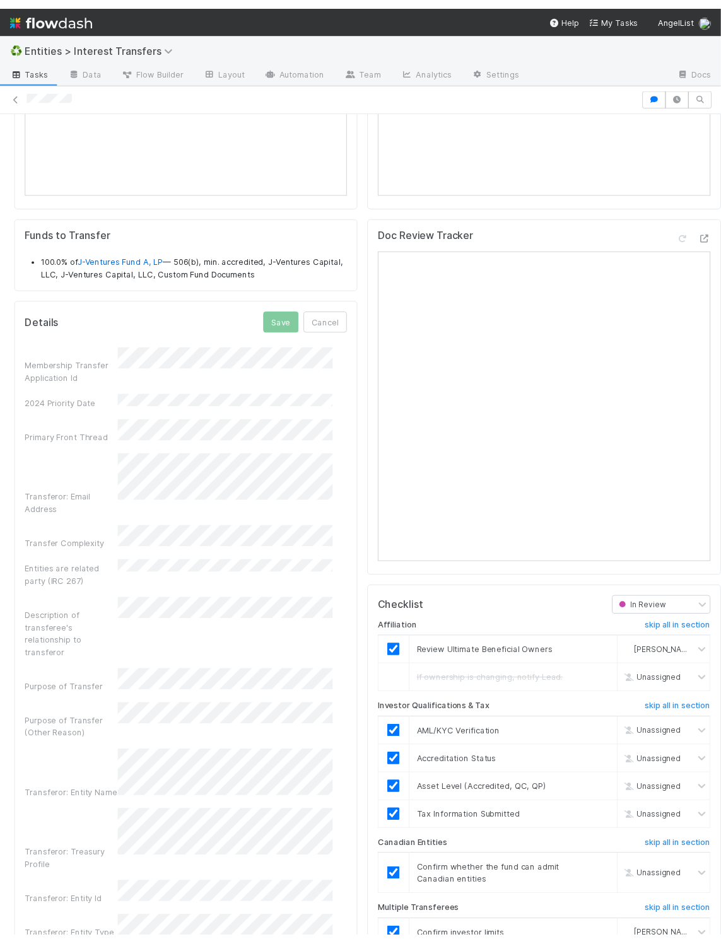
scroll to position [966, 0]
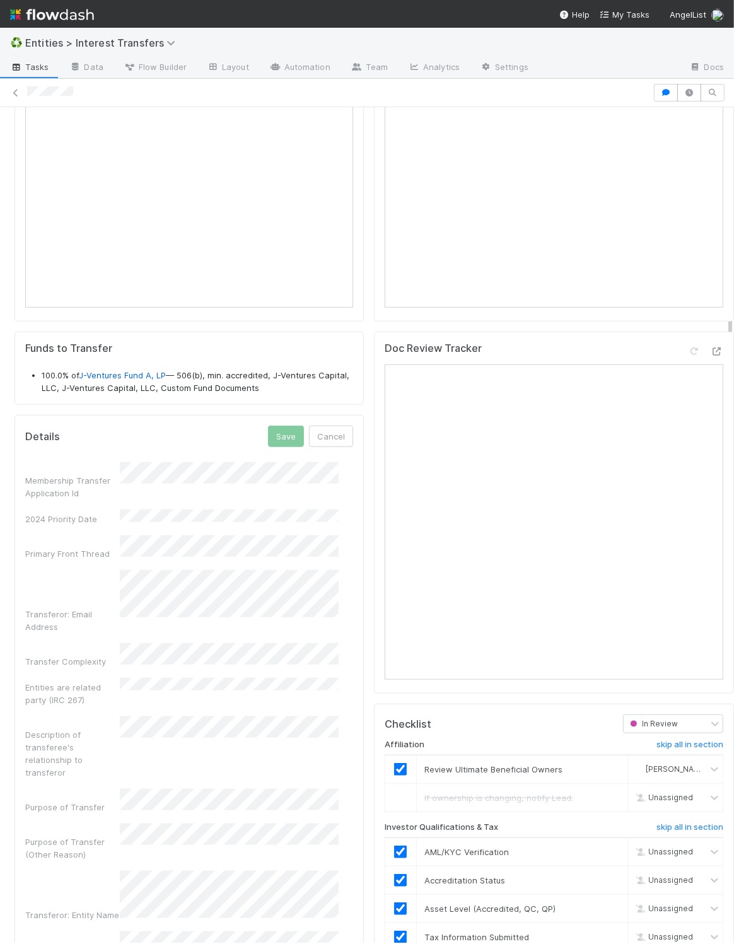
click at [337, 406] on div "Funds to Transfer 100.0% of J-Ventures Fund A, LP — 506(b), min. accredited, J-…" at bounding box center [189, 369] width 349 height 74
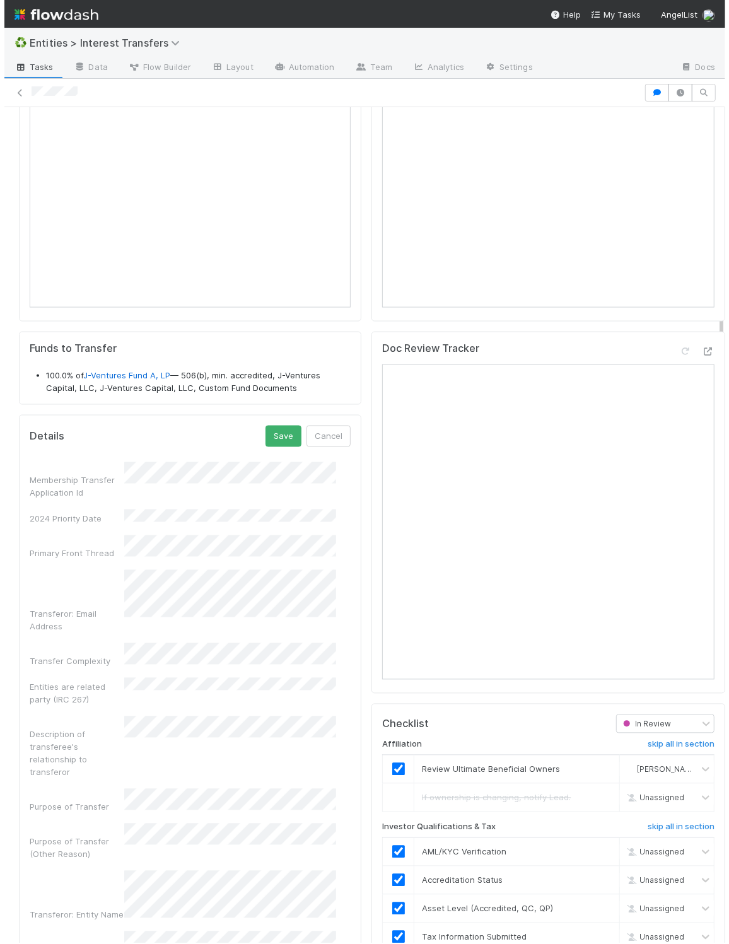
scroll to position [243, 307]
click at [272, 438] on button "Save" at bounding box center [283, 436] width 36 height 21
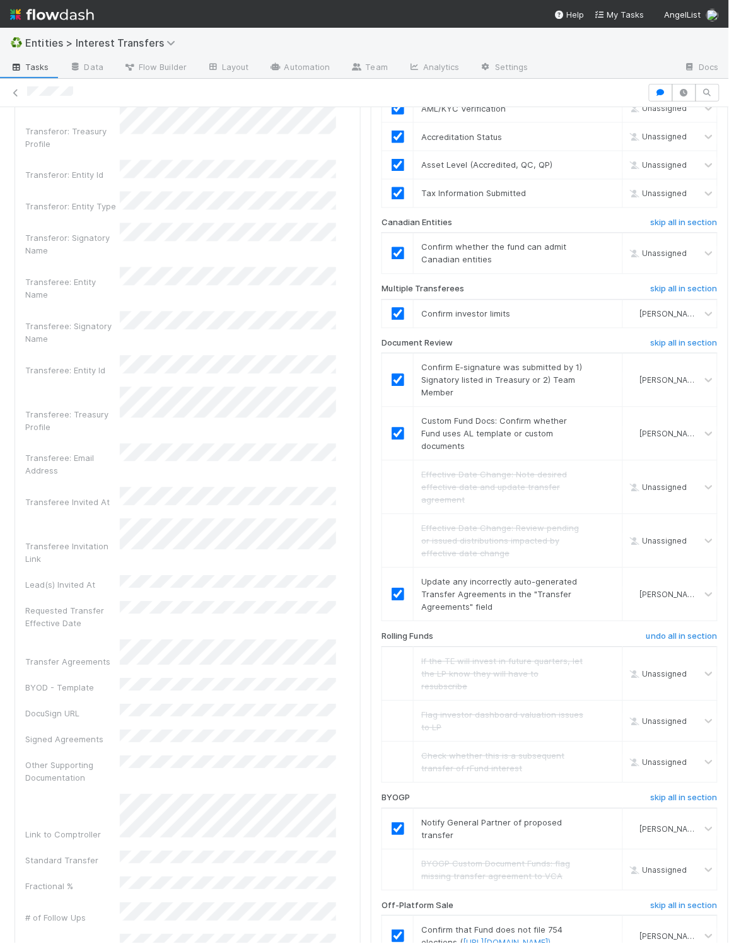
scroll to position [0, 0]
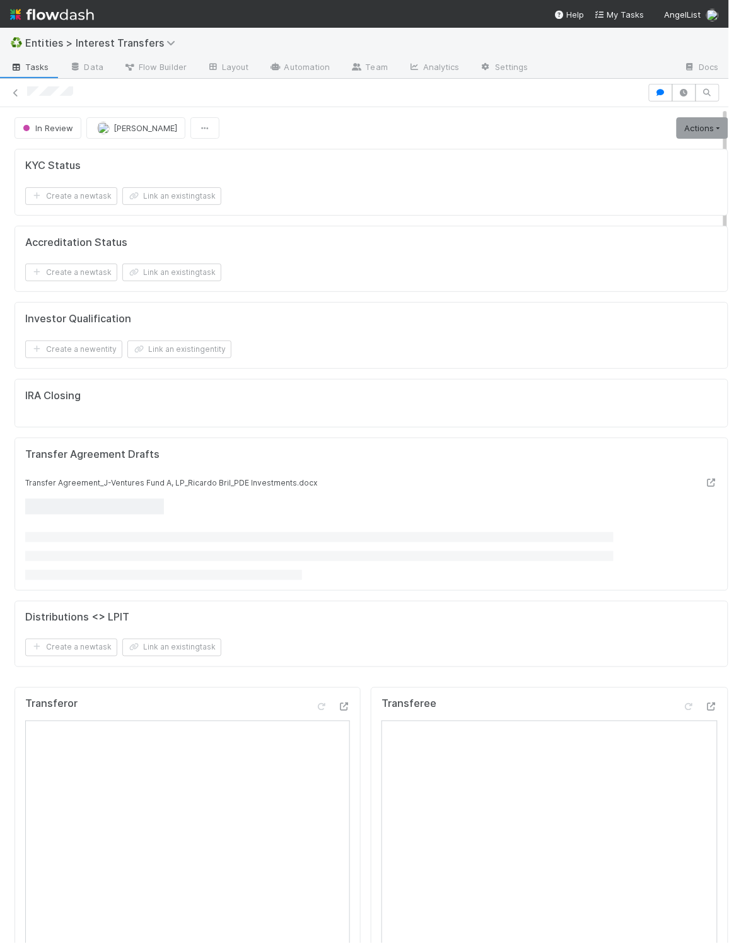
click at [429, 365] on div "Investor Qualification Create a new entity Link an existing entity" at bounding box center [372, 335] width 714 height 67
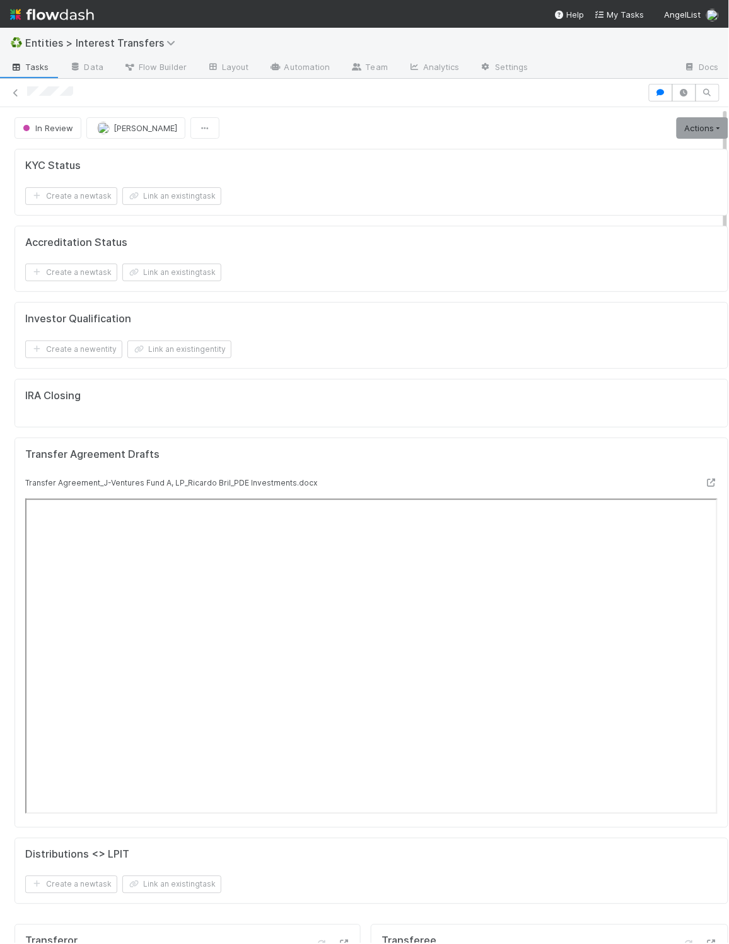
click at [477, 364] on div "Investor Qualification Create a new entity Link an existing entity" at bounding box center [372, 335] width 714 height 67
drag, startPoint x: 488, startPoint y: 214, endPoint x: 494, endPoint y: 211, distance: 7.1
click at [488, 214] on div "KYC Status Create a new task Link an existing task" at bounding box center [372, 182] width 714 height 67
click at [692, 136] on link "Actions" at bounding box center [703, 127] width 52 height 21
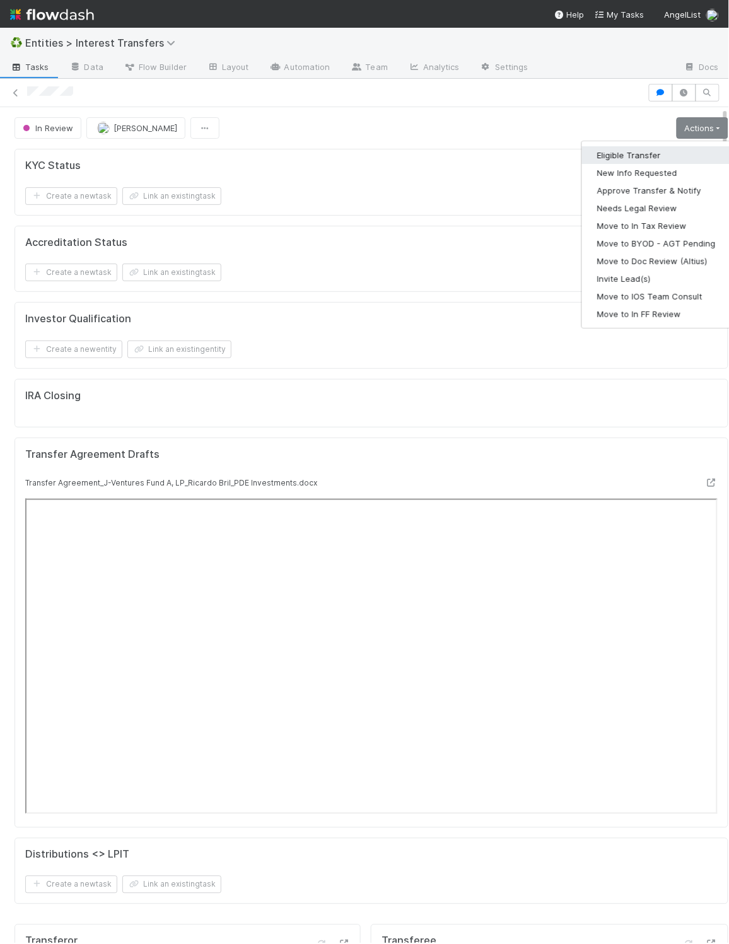
click at [605, 154] on button "Eligible Transfer" at bounding box center [656, 155] width 149 height 18
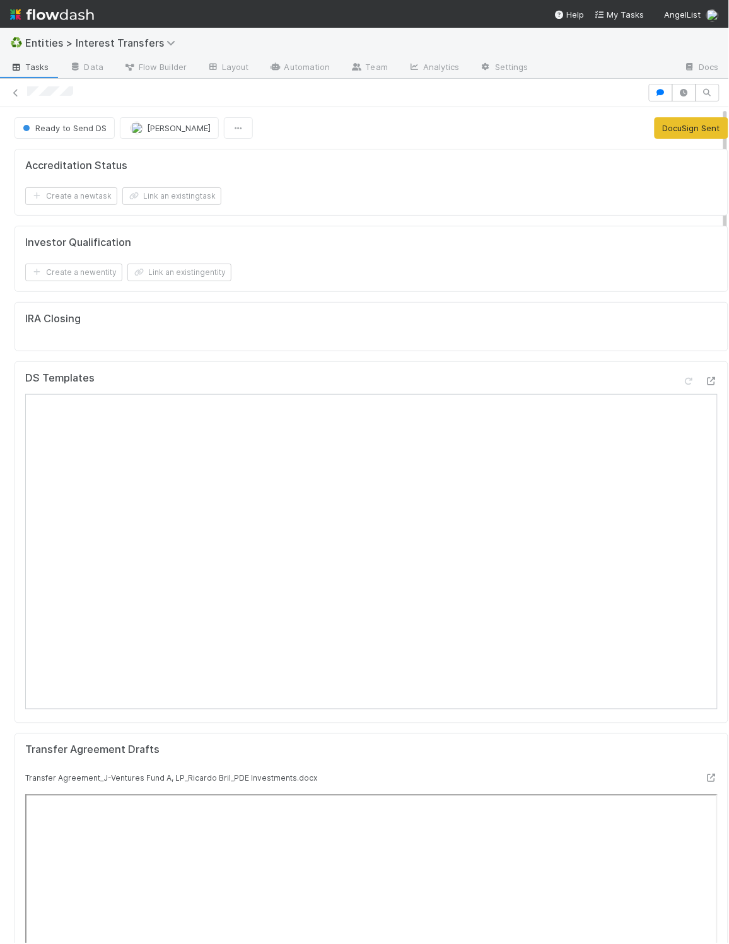
click at [336, 231] on div "Investor Qualification Create a new entity Link an existing entity" at bounding box center [372, 259] width 714 height 67
drag, startPoint x: 395, startPoint y: 306, endPoint x: 397, endPoint y: 293, distance: 12.7
click at [395, 306] on div "IRA Closing" at bounding box center [372, 326] width 714 height 49
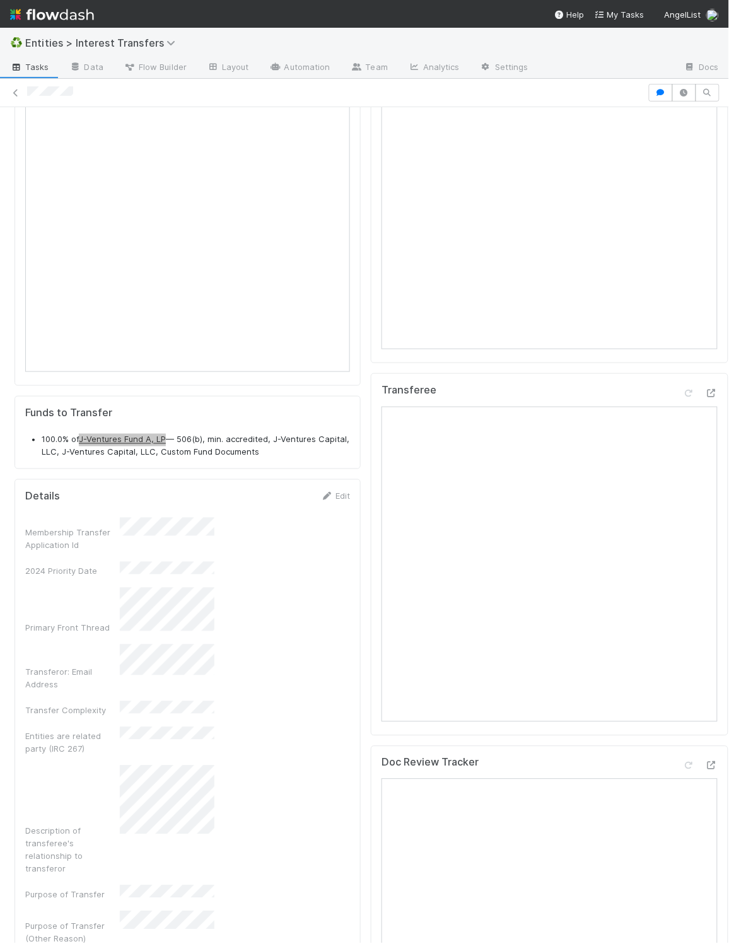
scroll to position [243, 307]
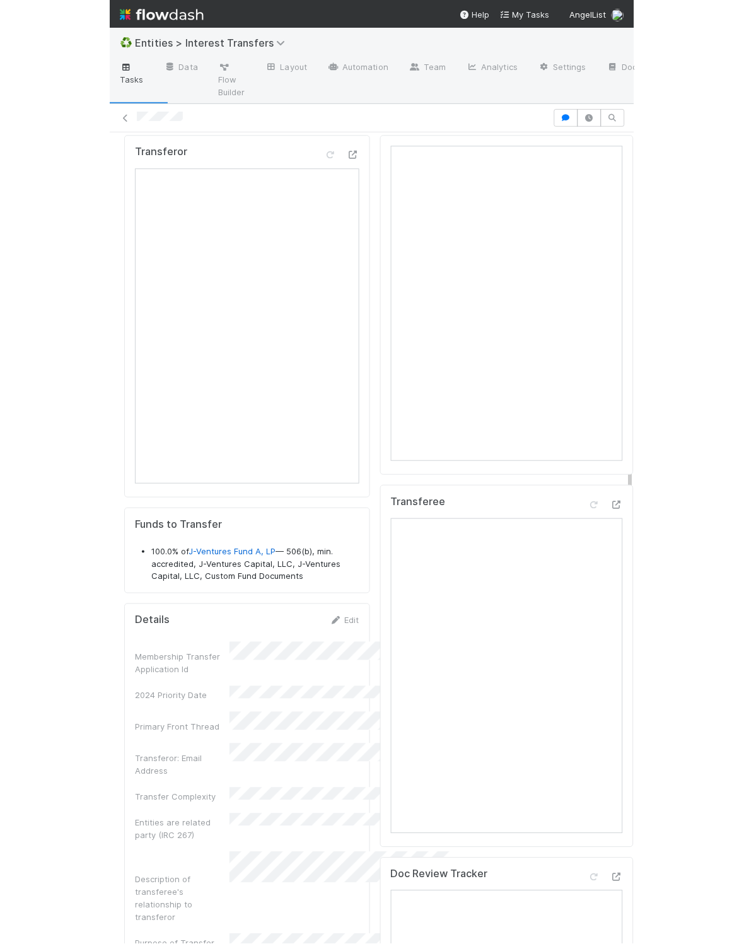
scroll to position [243, 315]
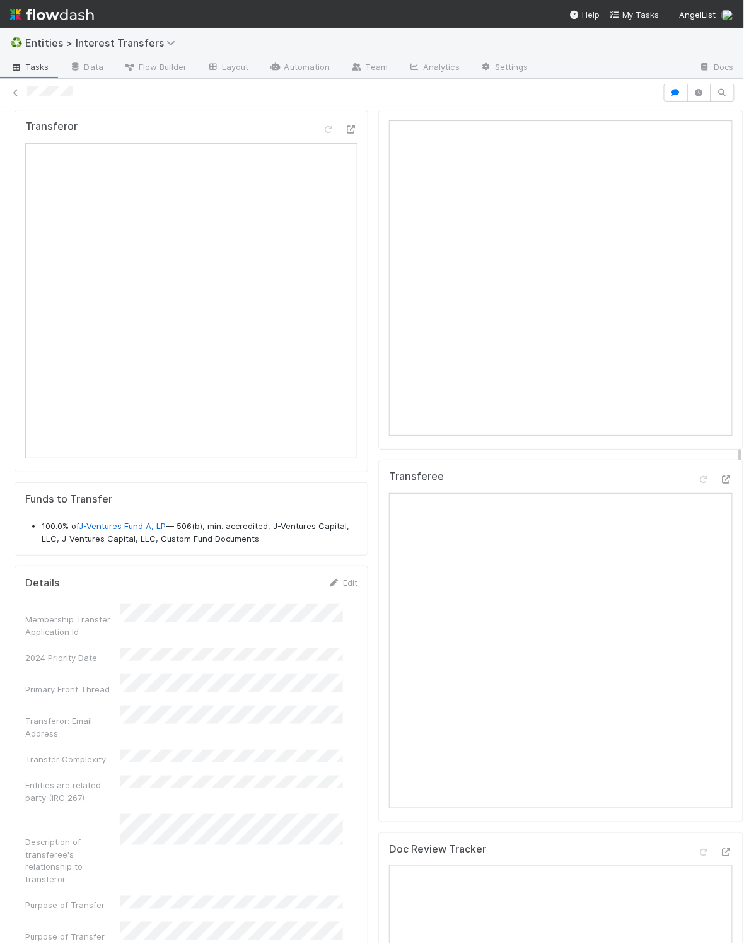
drag, startPoint x: 356, startPoint y: 571, endPoint x: 367, endPoint y: 570, distance: 10.8
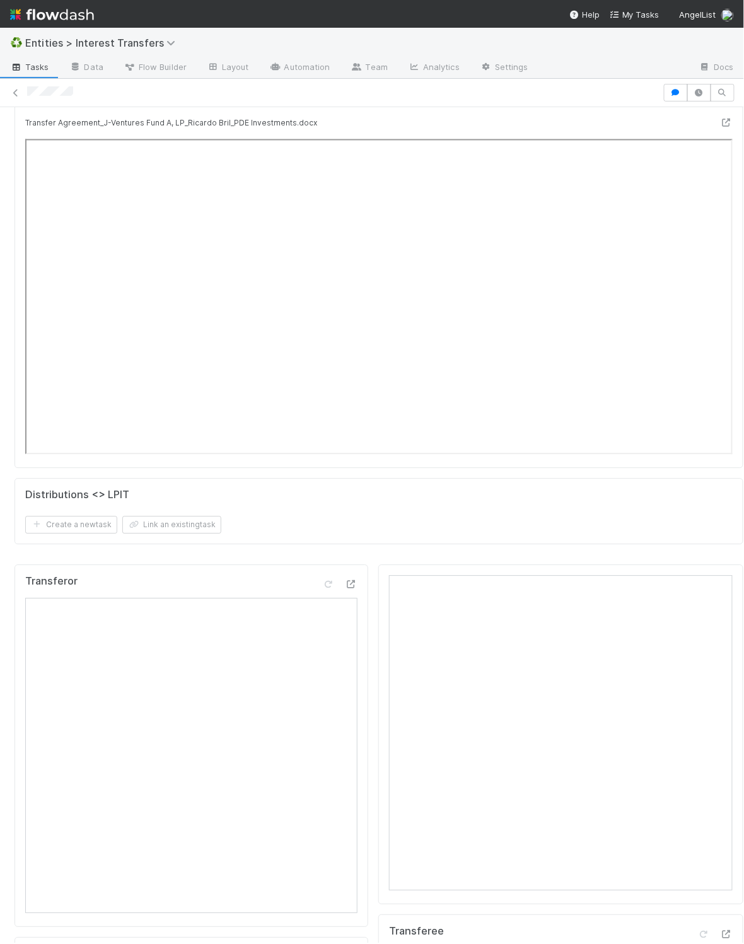
scroll to position [0, 0]
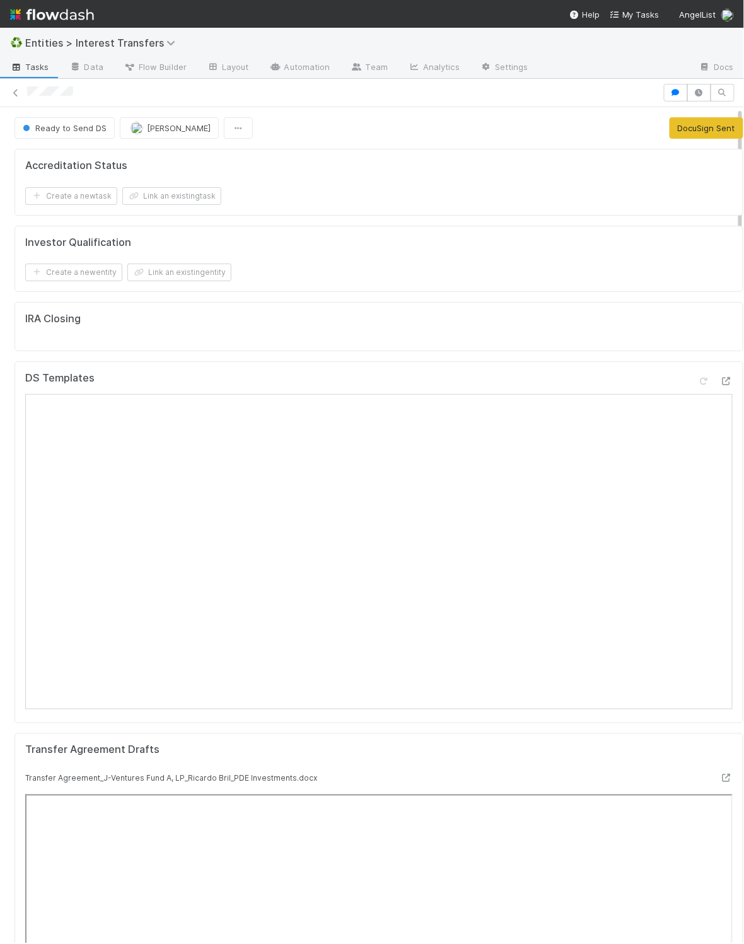
click at [357, 245] on form "Investor Qualification Create a new entity Link an existing entity" at bounding box center [379, 259] width 708 height 45
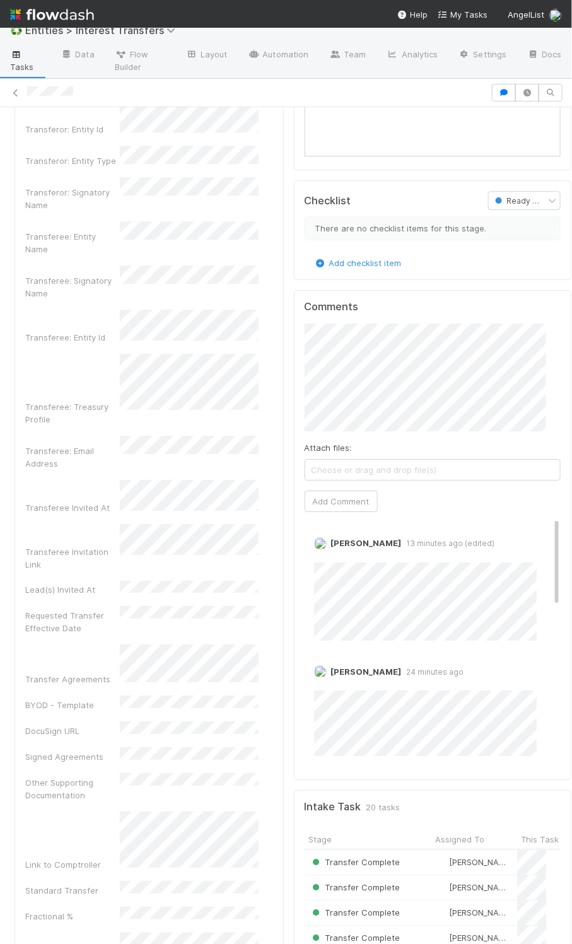
scroll to position [2208, 0]
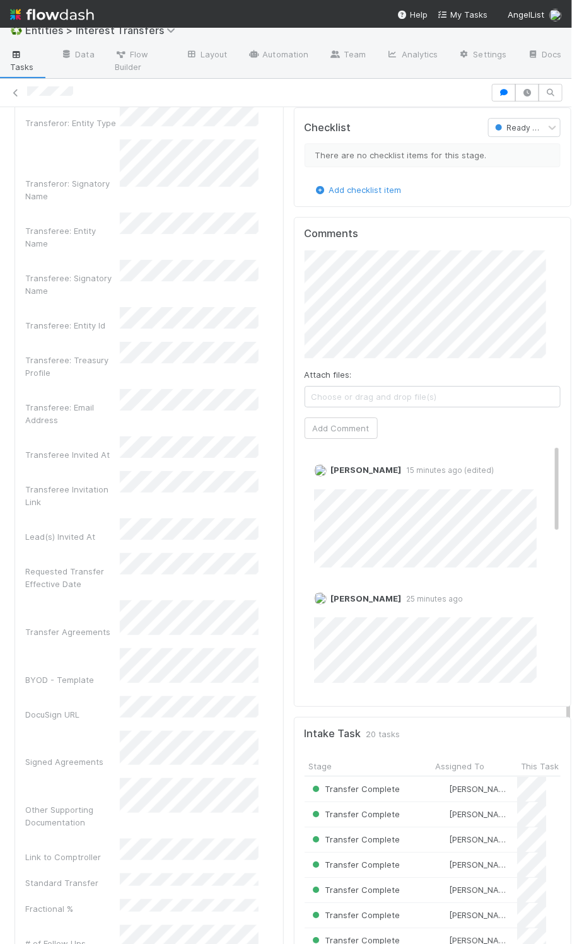
click at [185, 479] on div "Membership Transfer Application Id 2024 Priority Date Primary Front Thread Tran…" at bounding box center [149, 443] width 248 height 1830
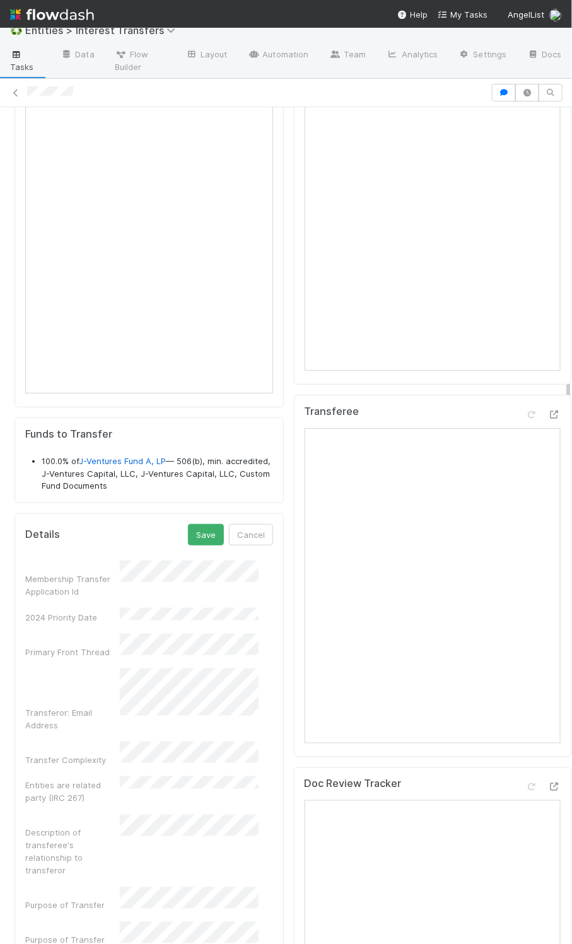
scroll to position [1124, 0]
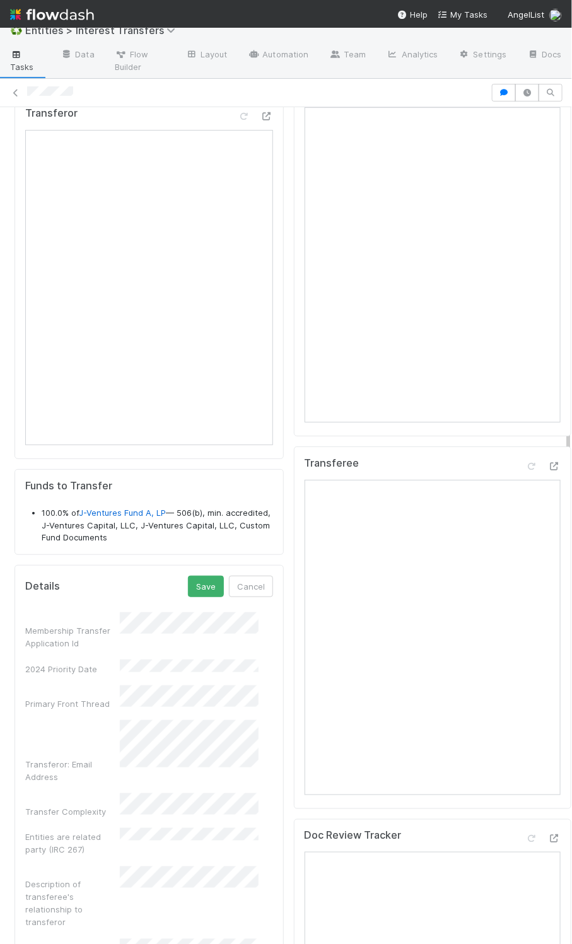
drag, startPoint x: 197, startPoint y: 600, endPoint x: 246, endPoint y: 599, distance: 48.6
click at [198, 597] on button "Save" at bounding box center [206, 586] width 36 height 21
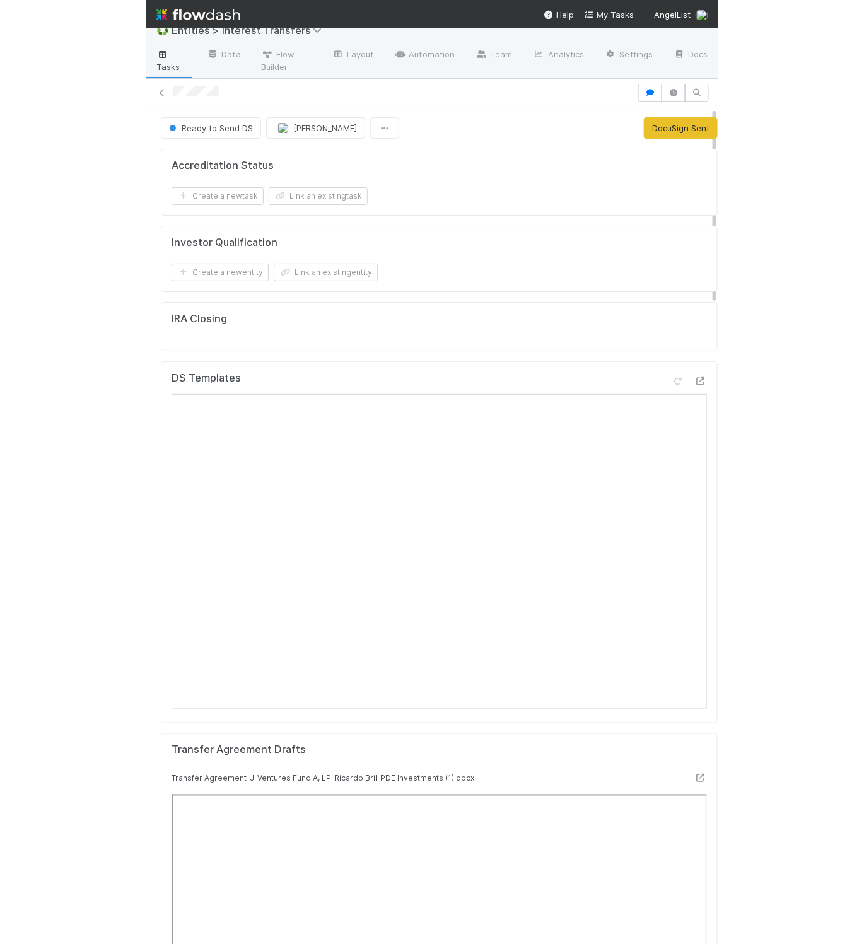
scroll to position [243, 375]
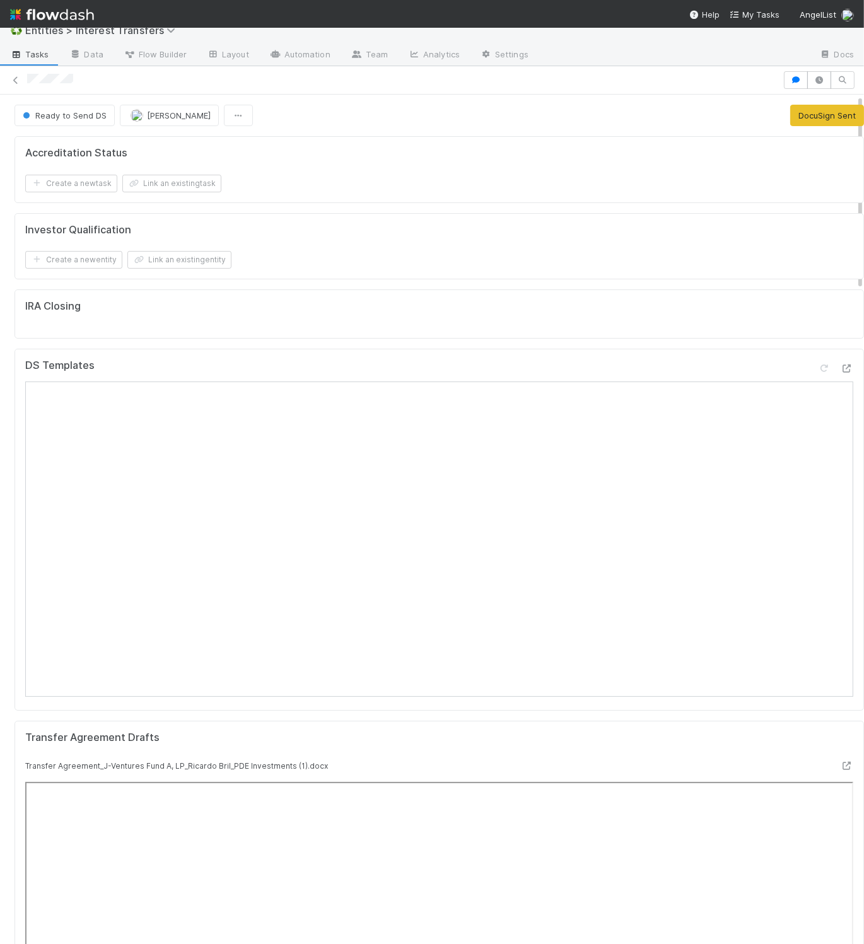
click at [492, 156] on div "Accreditation Status" at bounding box center [439, 153] width 828 height 13
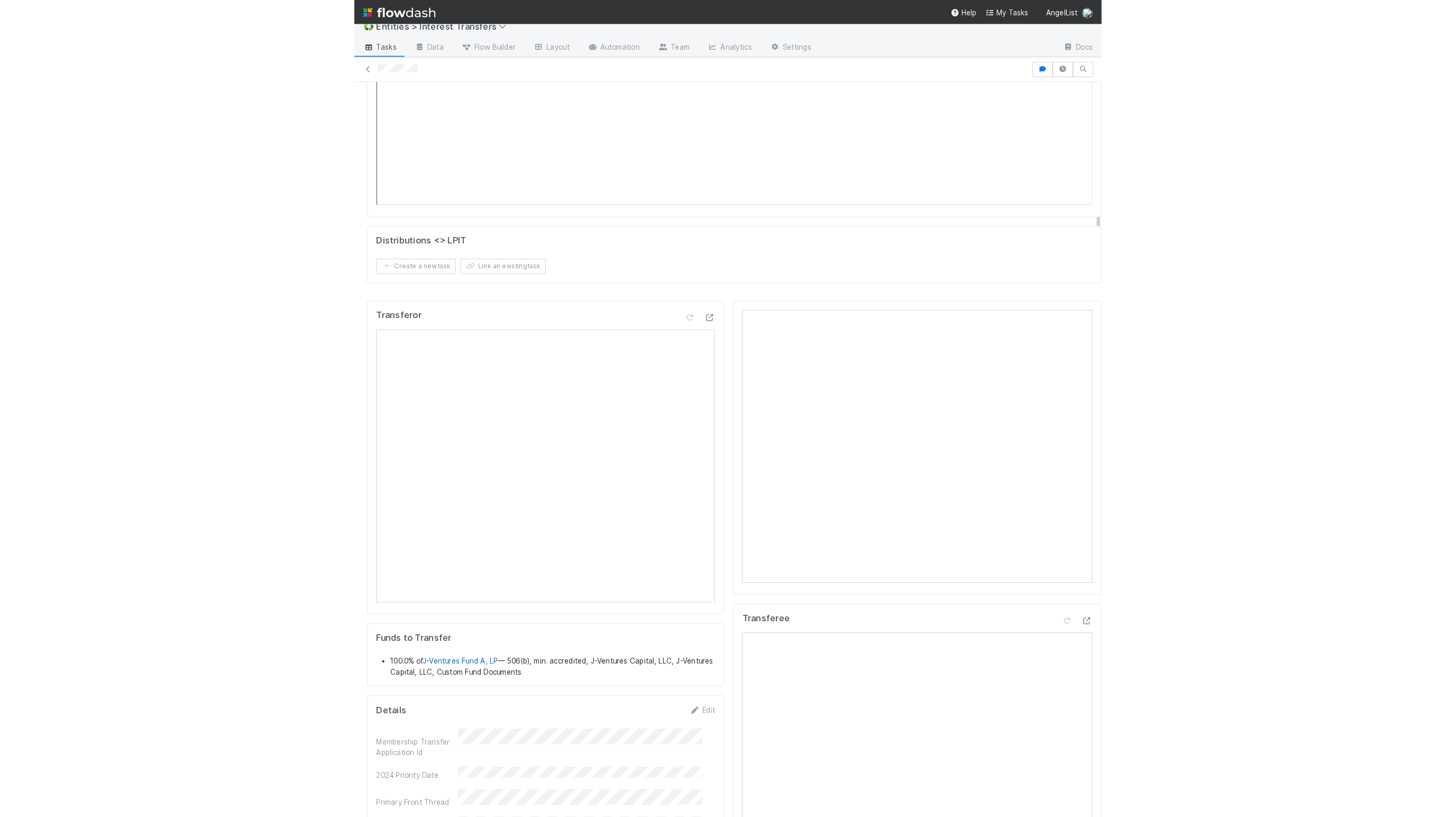
scroll to position [0, 0]
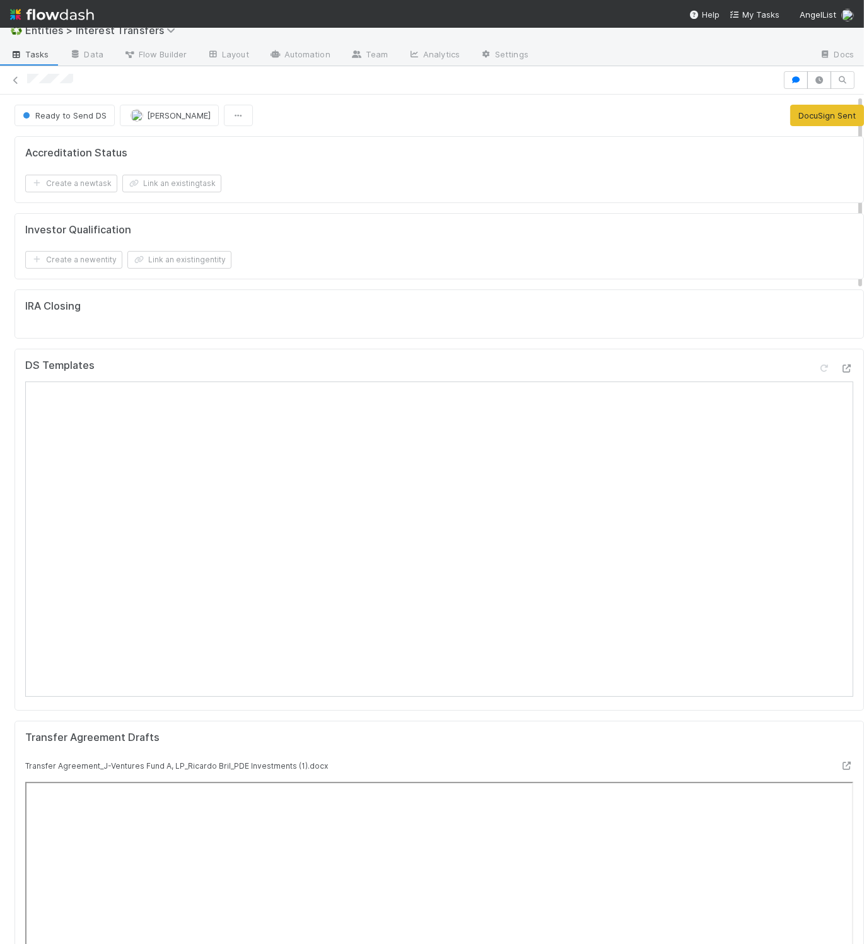
drag, startPoint x: 630, startPoint y: 262, endPoint x: 646, endPoint y: 257, distance: 17.0
click at [630, 262] on div "Create a new entity Link an existing entity" at bounding box center [439, 260] width 828 height 18
click at [810, 114] on button "DocuSign Sent" at bounding box center [827, 115] width 74 height 21
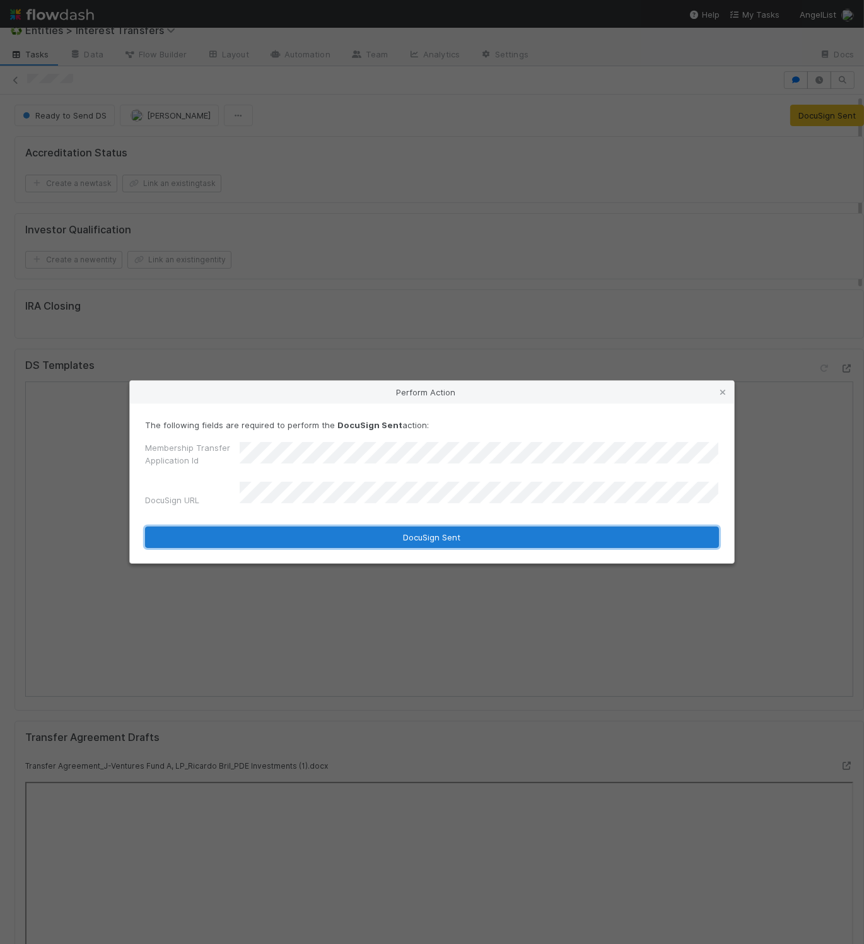
click at [411, 541] on button "DocuSign Sent" at bounding box center [432, 537] width 574 height 21
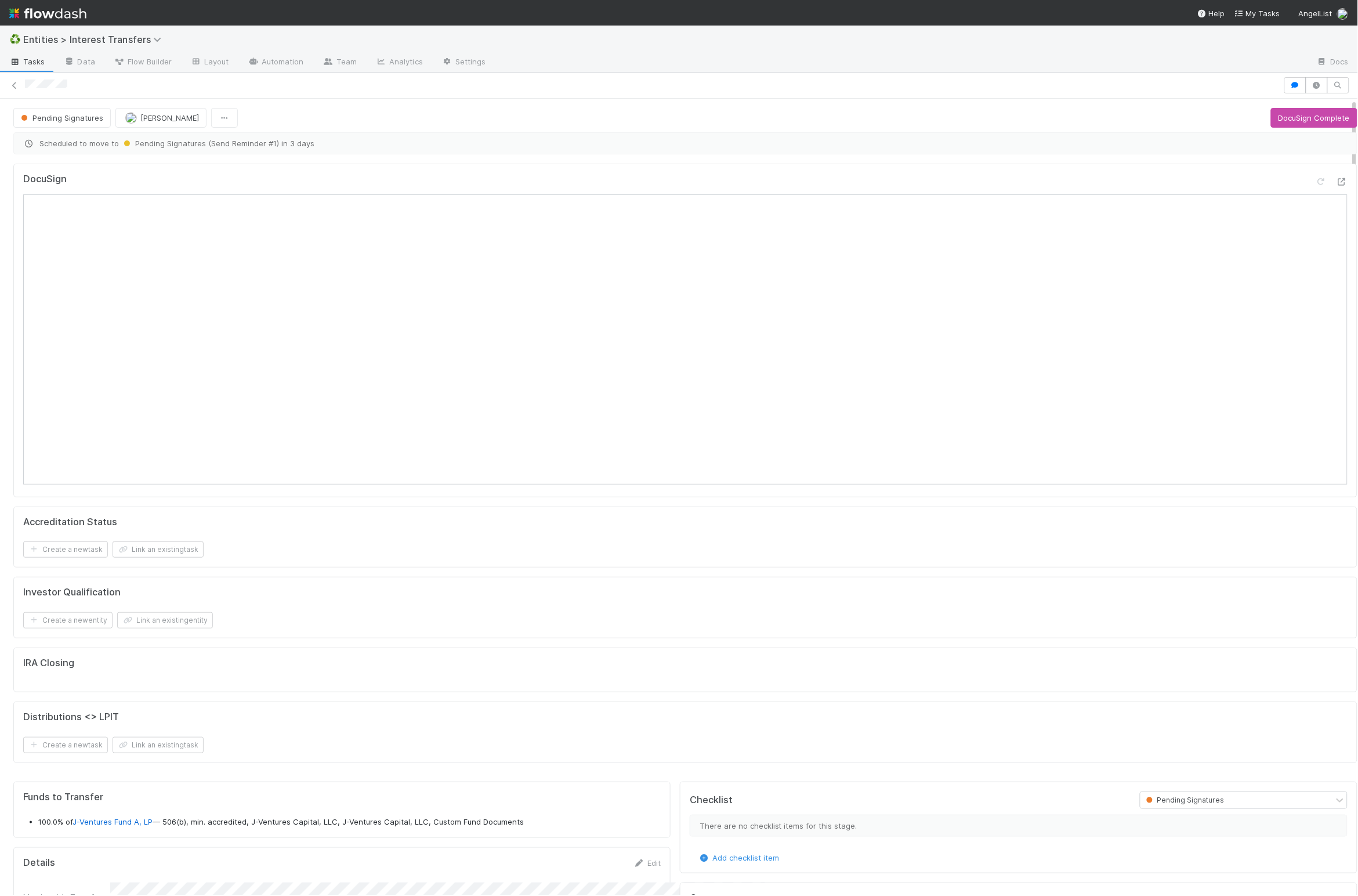
scroll to position [224, 631]
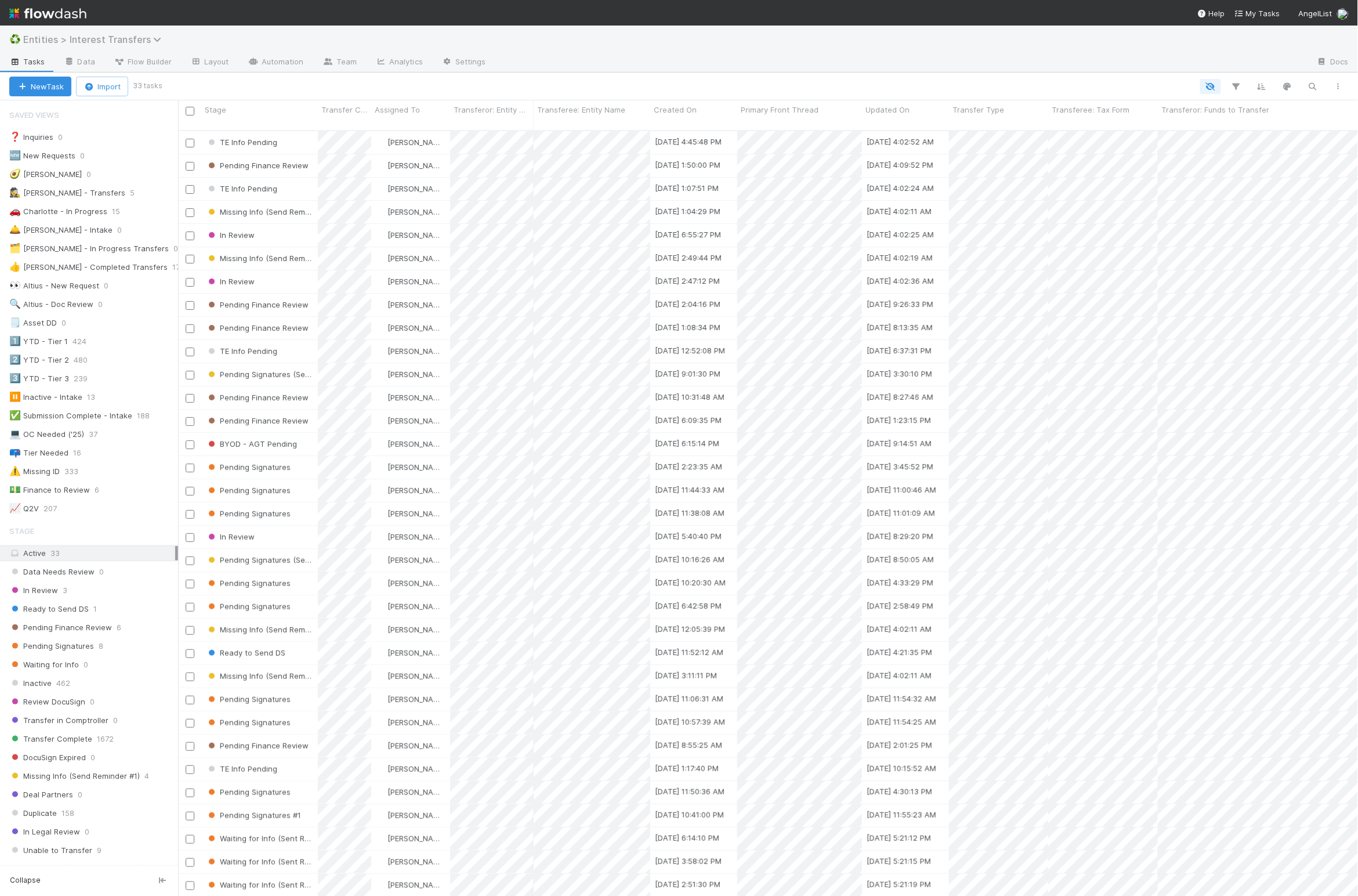
scroll to position [760, 1168]
click at [72, 37] on span "Entities > Interest Transfers" at bounding box center [95, 40] width 144 height 12
type input "Expense"
click at [72, 110] on div "🧾 Fund Expenses" at bounding box center [152, 110] width 276 height 12
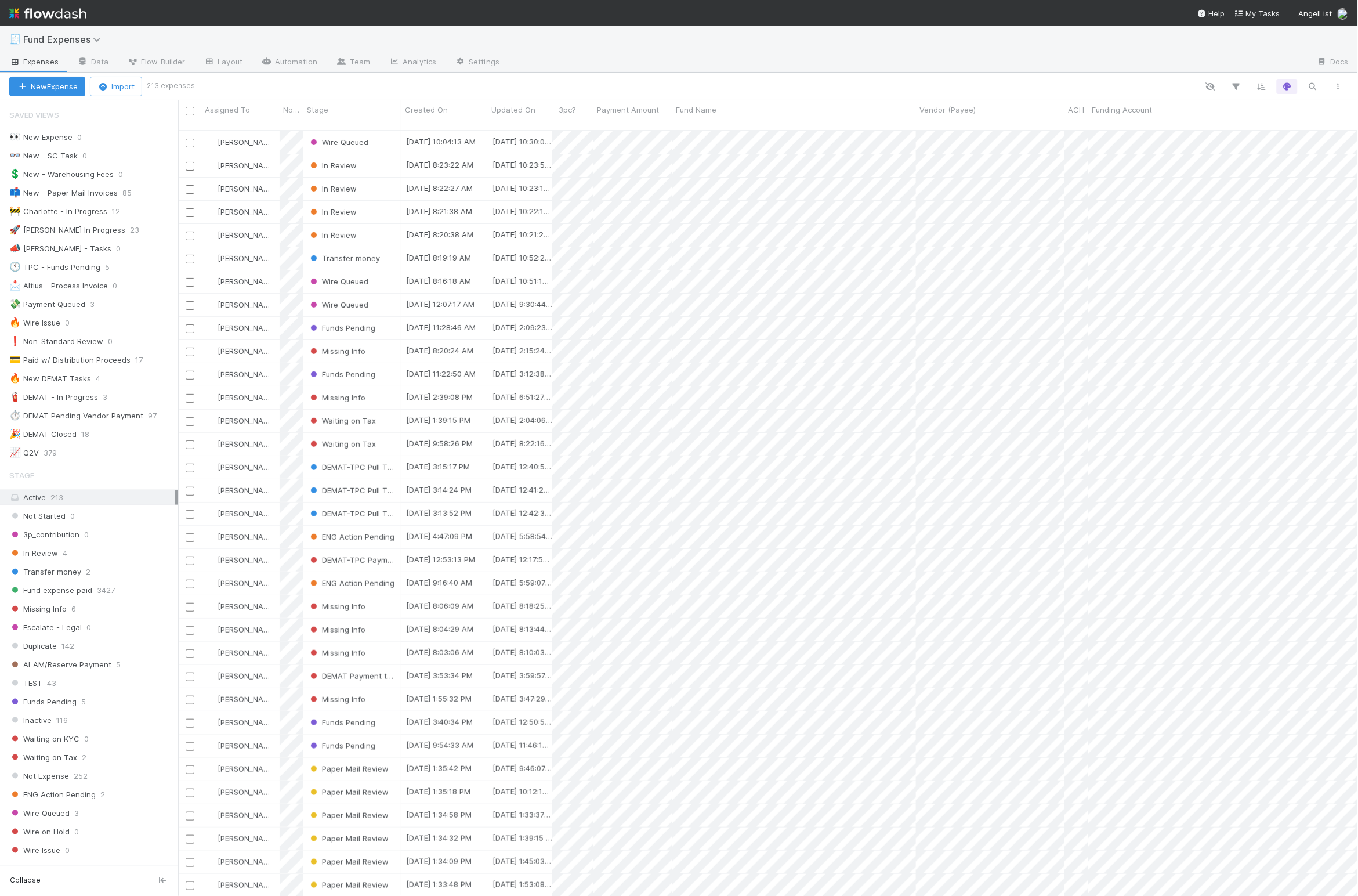
scroll to position [760, 1168]
click at [58, 234] on div "🚀 [PERSON_NAME] In Progress" at bounding box center [67, 230] width 116 height 15
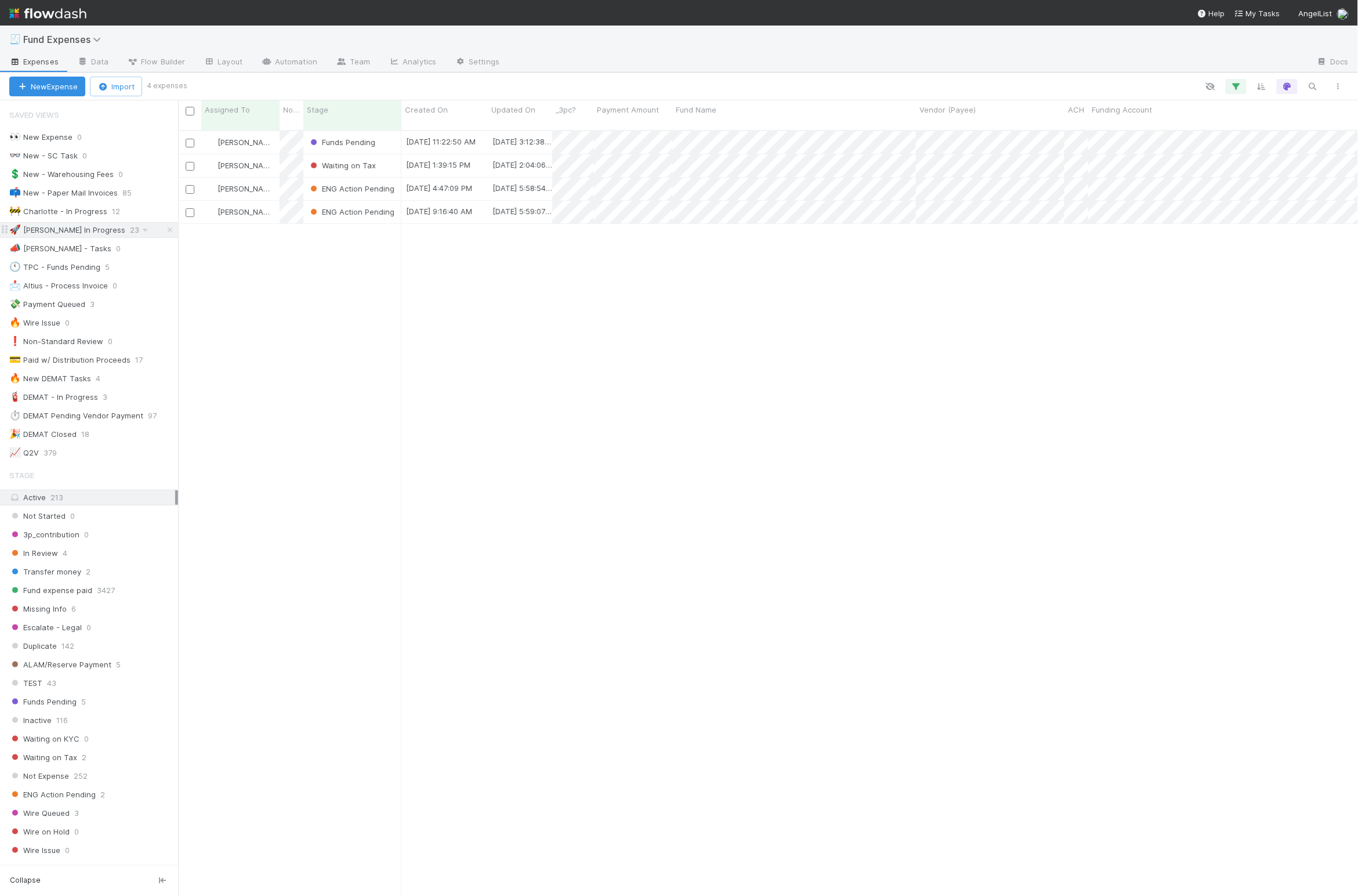
scroll to position [760, 1168]
click at [349, 294] on div "[PERSON_NAME] Funds Pending [DATE] 11:22:50 AM [DATE] 3:12:38 PM 0 0 0 0 0 0 0 …" at bounding box center [768, 518] width 1180 height 774
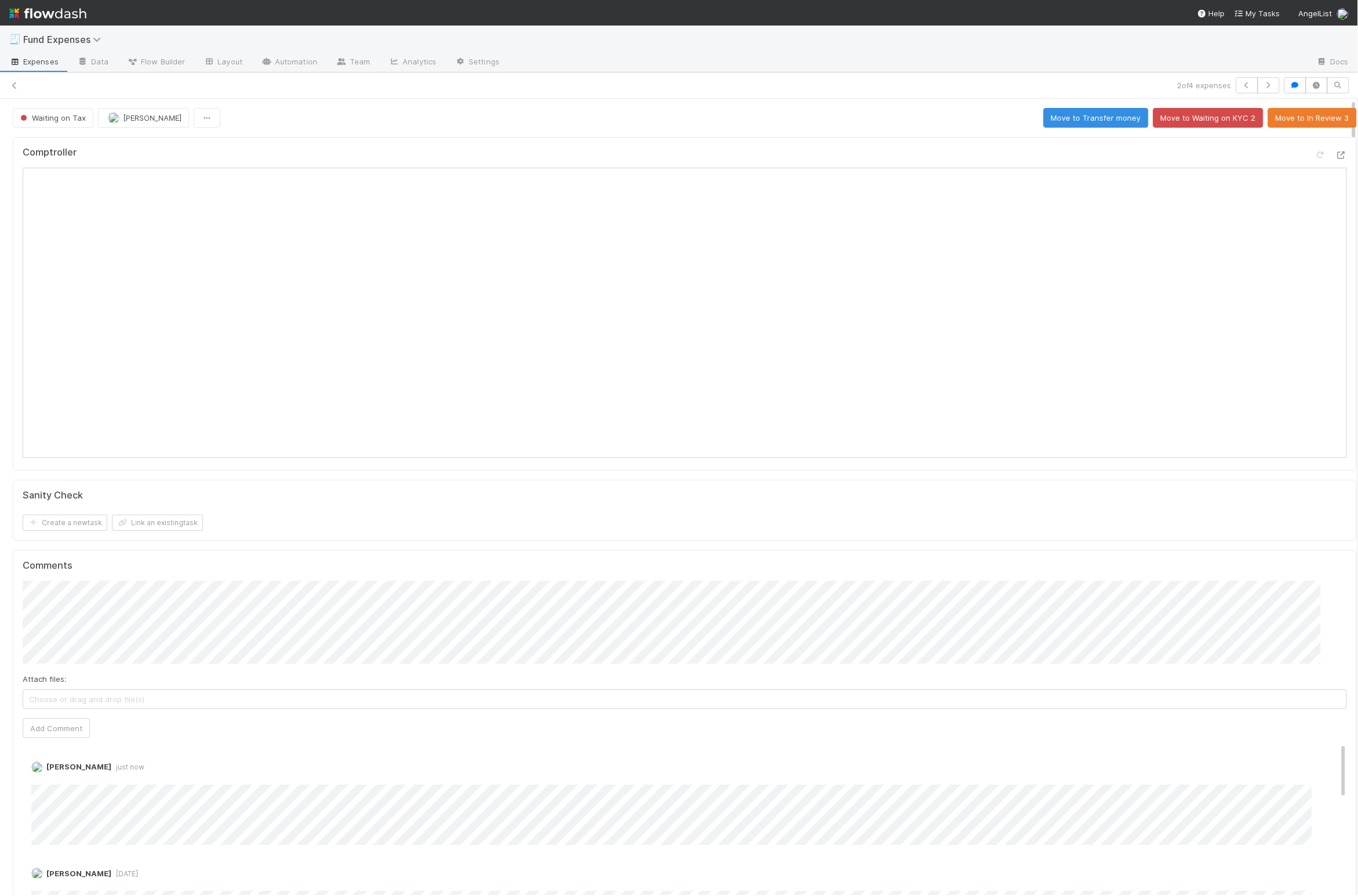
click at [890, 134] on div "Comptroller Sanity Check Create a new task Link an existing task Comments Attac…" at bounding box center [685, 636] width 1353 height 1007
click at [1242, 83] on icon "button" at bounding box center [1248, 86] width 12 height 7
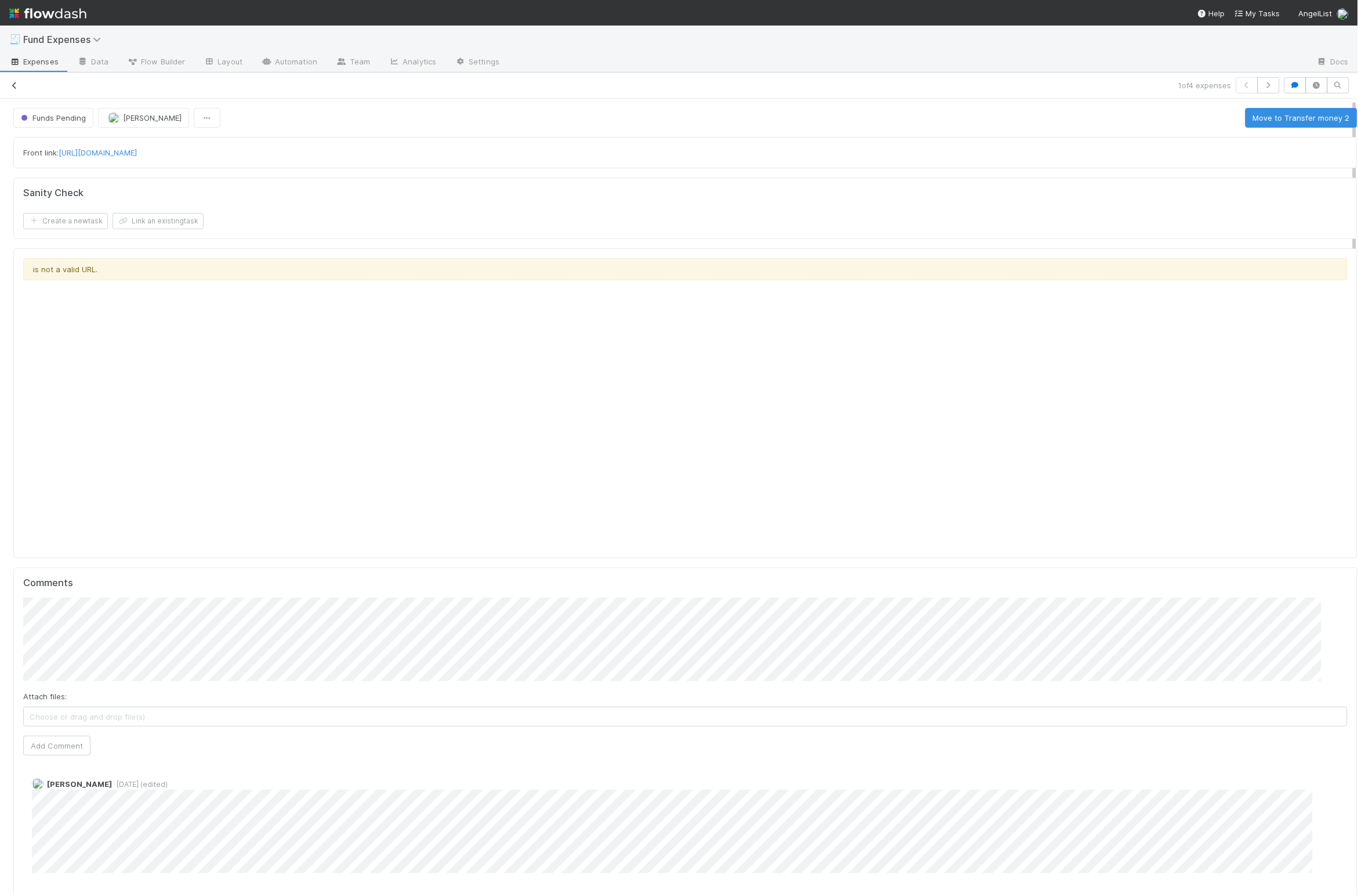
click at [12, 82] on icon at bounding box center [14, 86] width 12 height 7
drag, startPoint x: 334, startPoint y: 183, endPoint x: 240, endPoint y: 148, distance: 100.3
click at [331, 181] on div "Sanity Check Create a new task Link an existing task" at bounding box center [685, 208] width 1344 height 62
drag, startPoint x: 15, startPoint y: 78, endPoint x: 41, endPoint y: 46, distance: 41.2
click at [15, 78] on div "1 of 4 expenses" at bounding box center [679, 86] width 1358 height 17
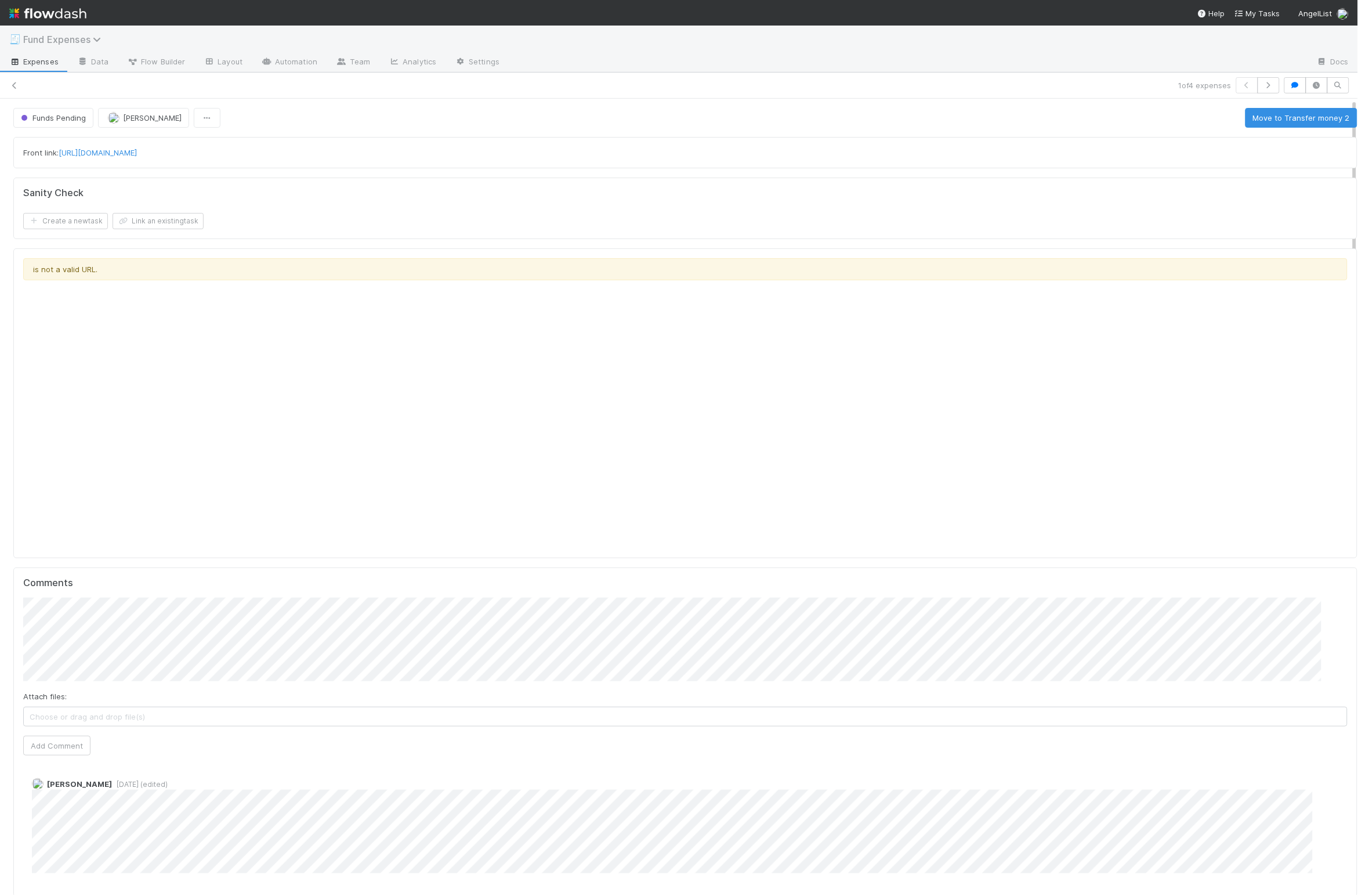
click at [42, 41] on span "Fund Expenses" at bounding box center [64, 40] width 84 height 12
type input "Interest"
click at [127, 108] on div "♻️ Entities > Interest Transfers" at bounding box center [152, 110] width 276 height 12
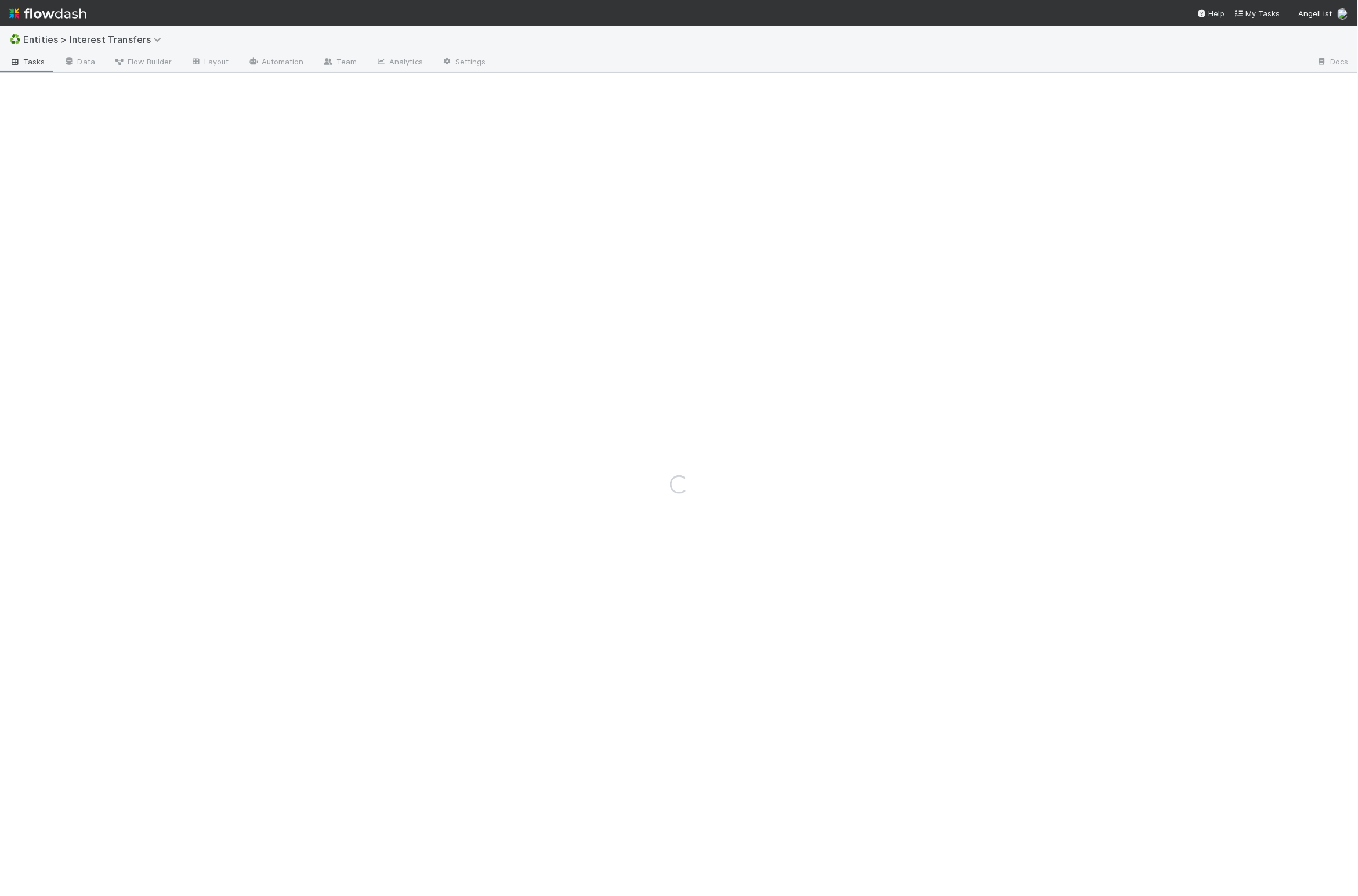
click at [319, 139] on div "Loading..." at bounding box center [679, 484] width 1358 height 823
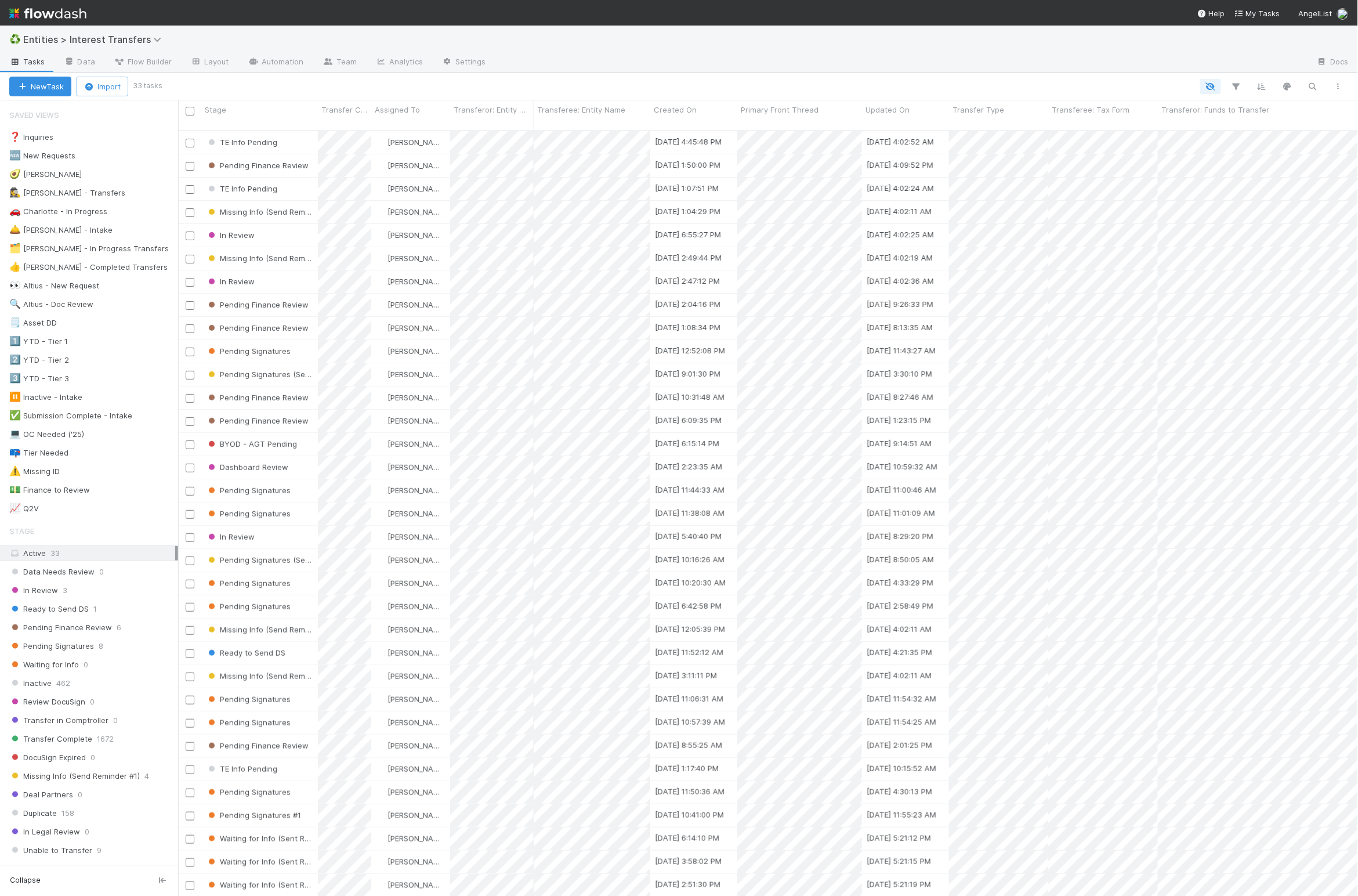
scroll to position [760, 1168]
